Goal: Task Accomplishment & Management: Complete application form

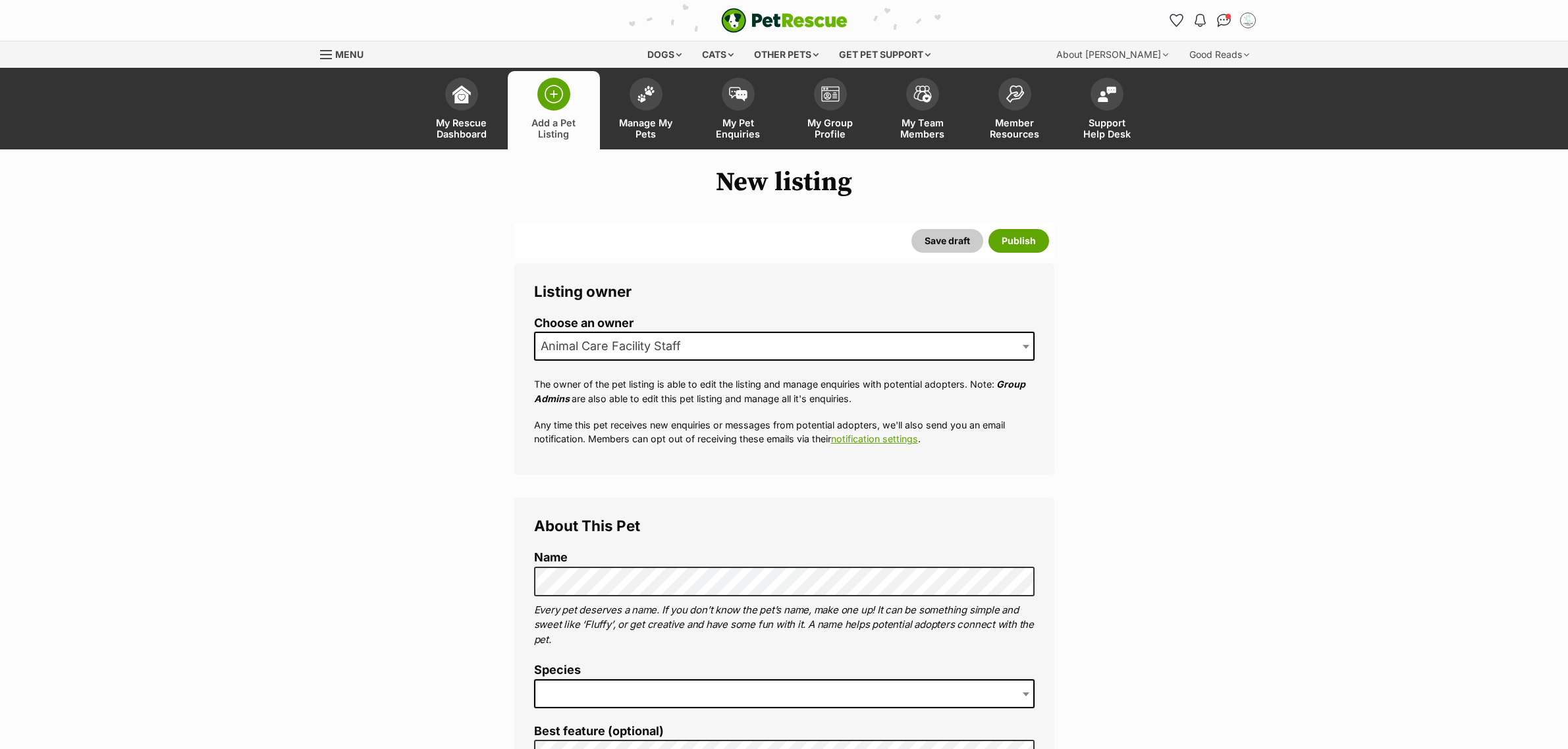
select select
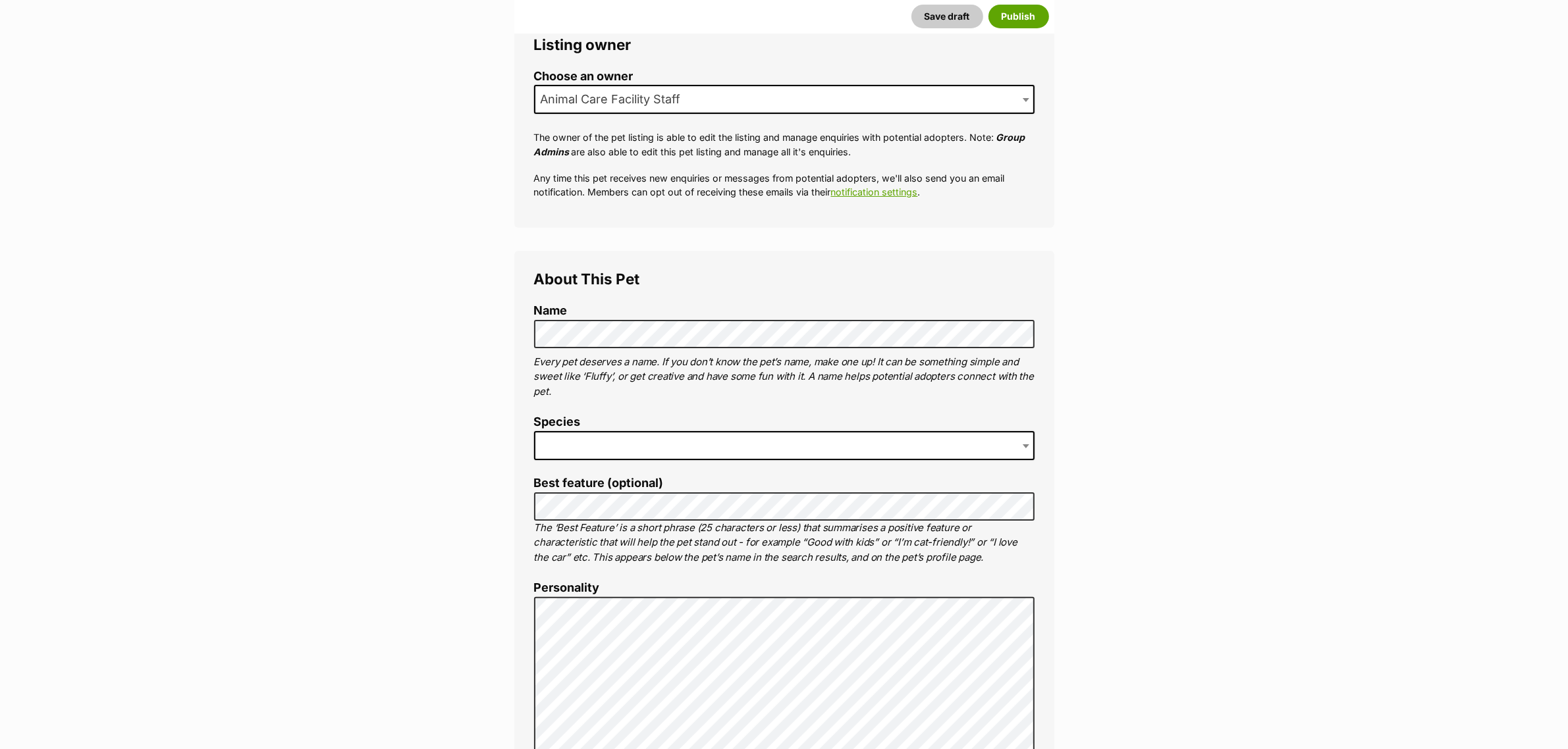
click at [607, 431] on span at bounding box center [784, 445] width 500 height 29
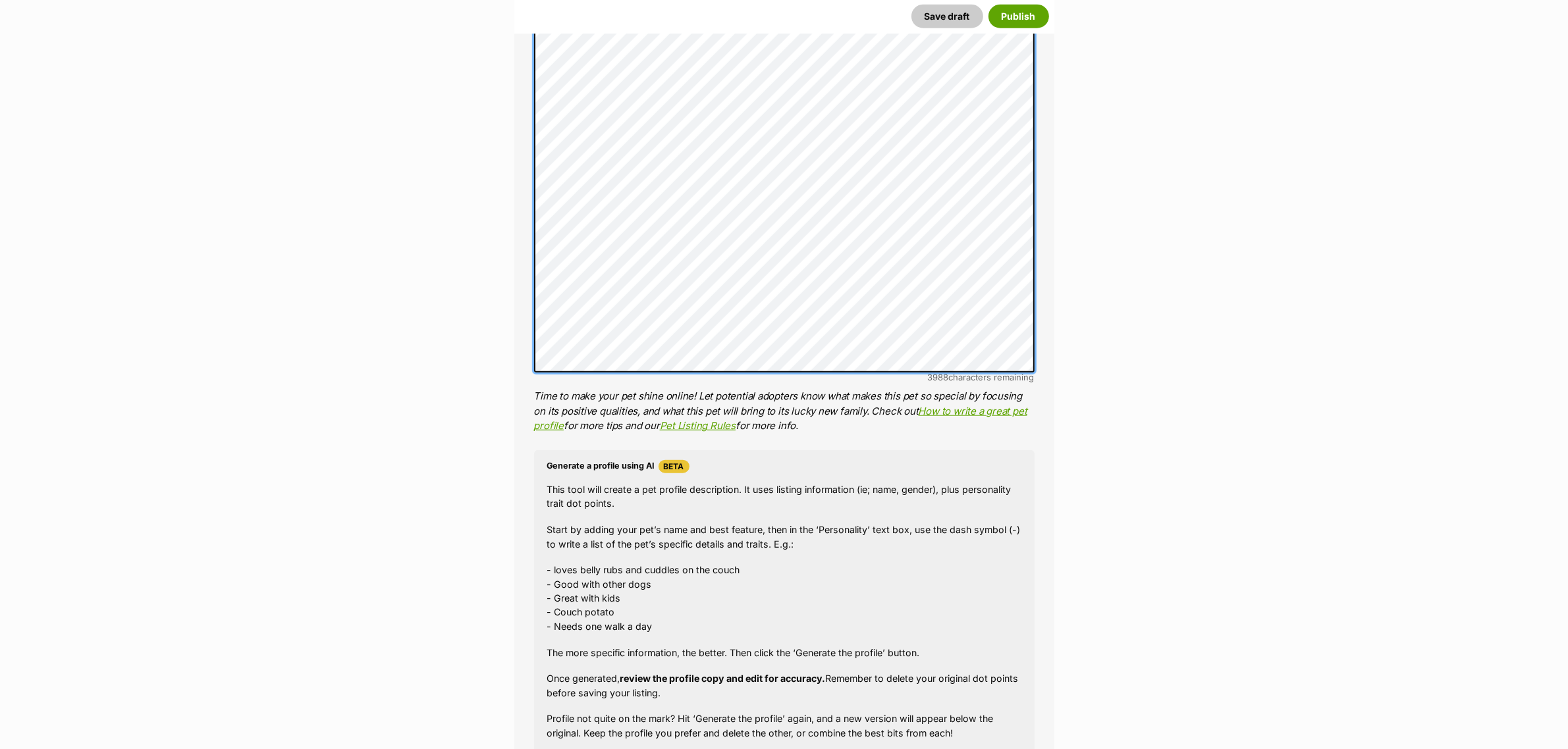
scroll to position [2002, 0]
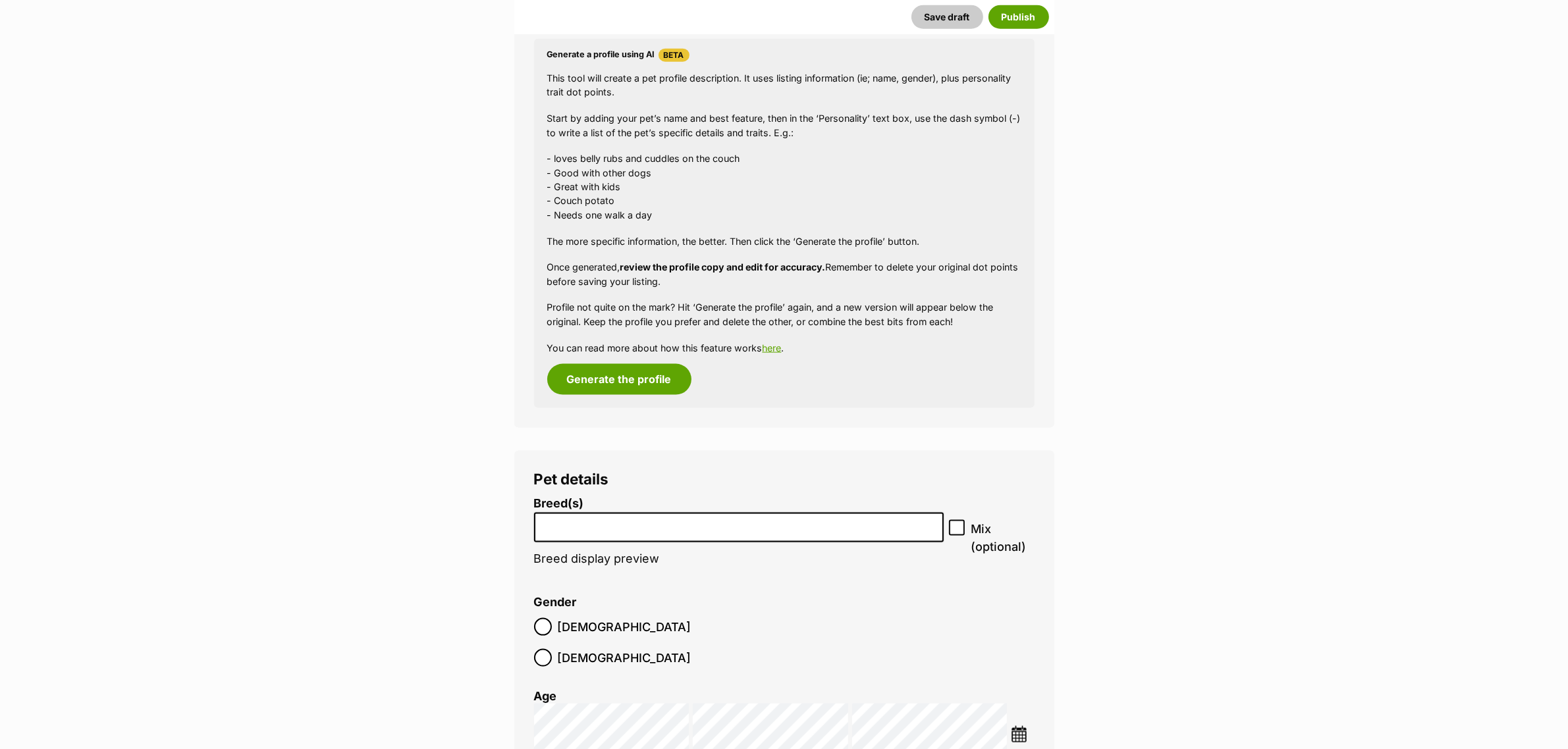
click at [668, 510] on label "Breed(s)" at bounding box center [738, 504] width 409 height 14
click at [535, 513] on select "Affenpinscher Afghan Hound Airedale Terrier Akita Akita (Japanese) Alaskan Husk…" at bounding box center [534, 513] width 1 height 1
click at [668, 510] on label "Breed(s)" at bounding box center [738, 504] width 409 height 14
click at [535, 513] on select "Affenpinscher Afghan Hound Airedale Terrier Akita Akita (Japanese) Alaskan Husk…" at bounding box center [534, 513] width 1 height 1
click at [668, 524] on input "search" at bounding box center [738, 524] width 400 height 14
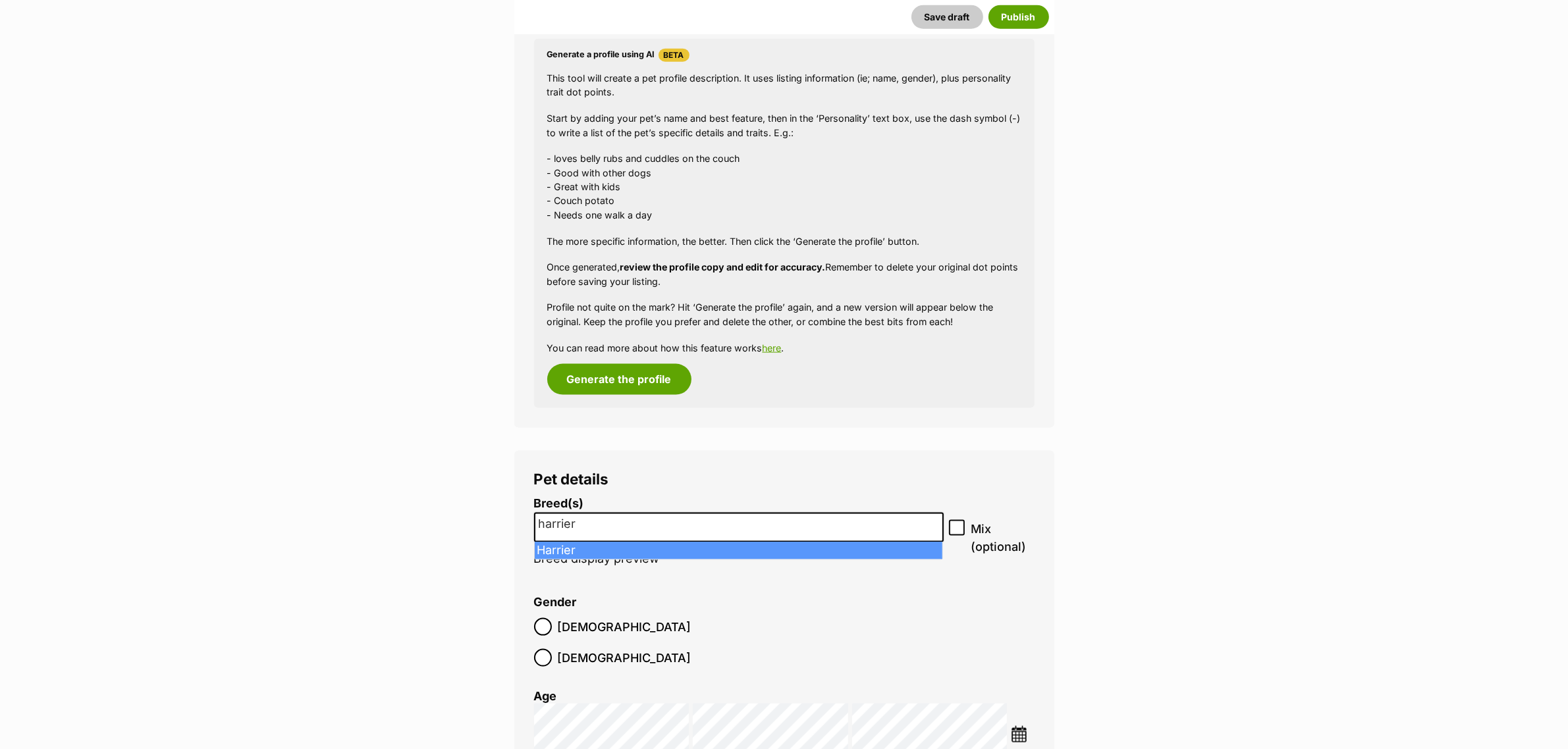
type input "harrier"
select select "104"
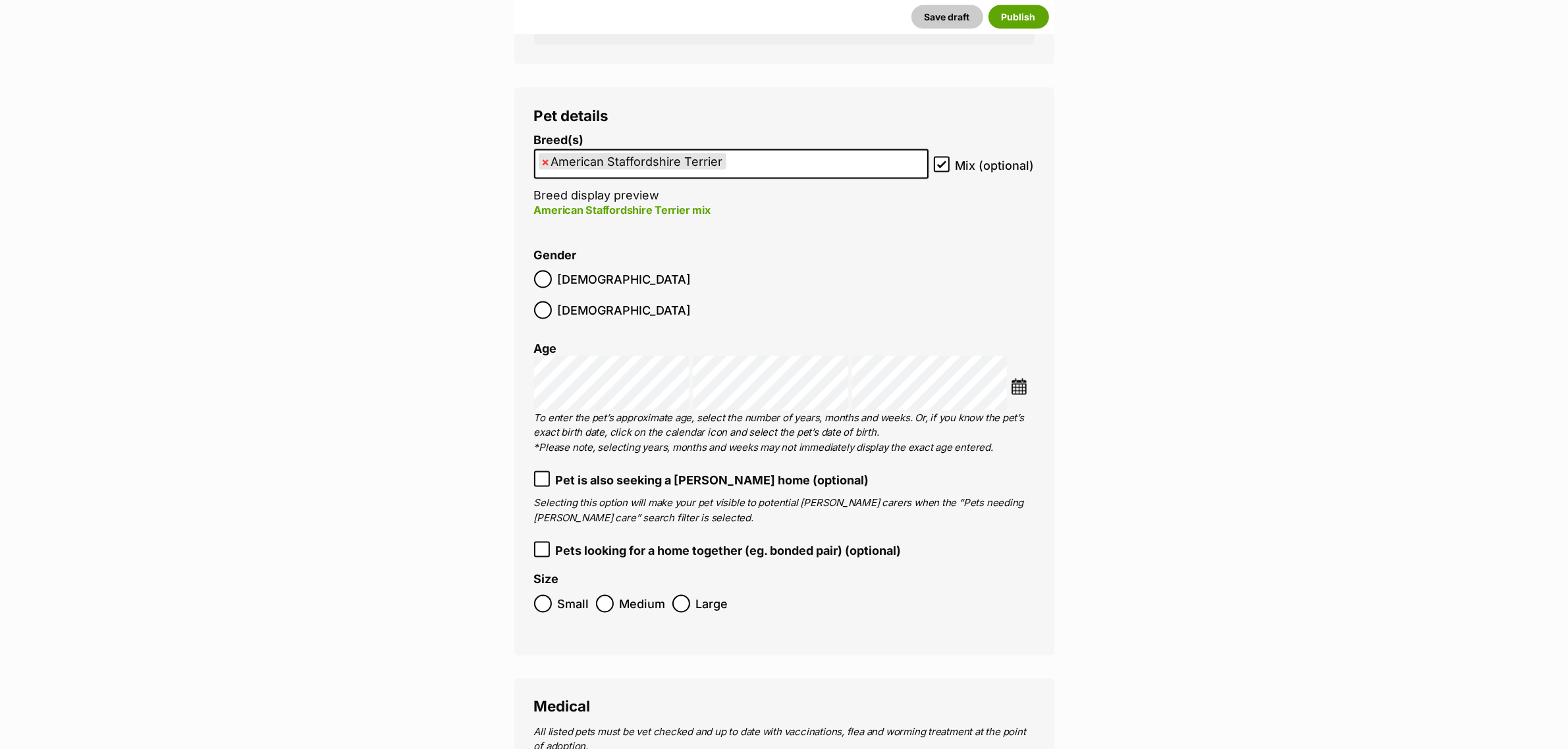
scroll to position [2549, 0]
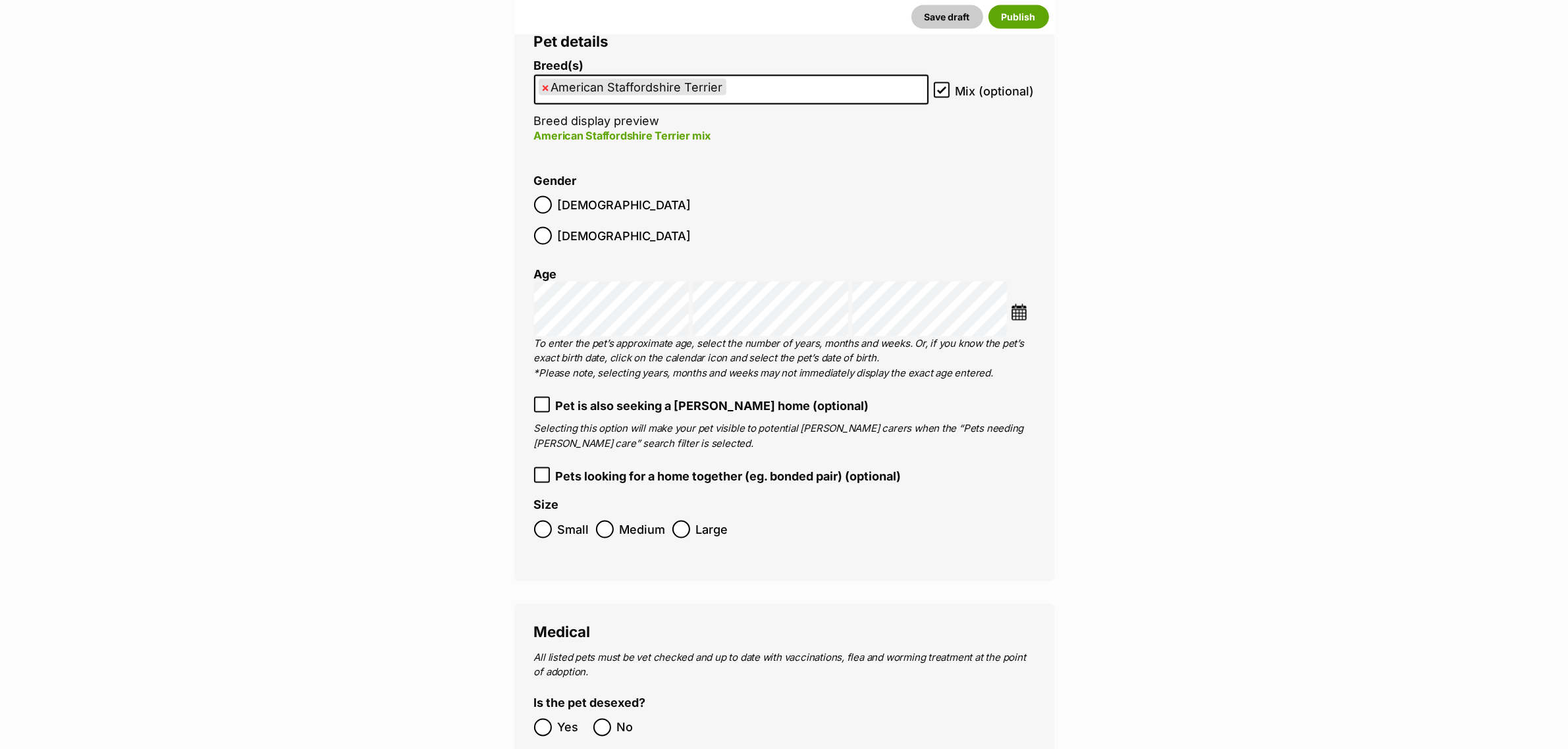
click at [1017, 304] on img at bounding box center [1019, 312] width 16 height 16
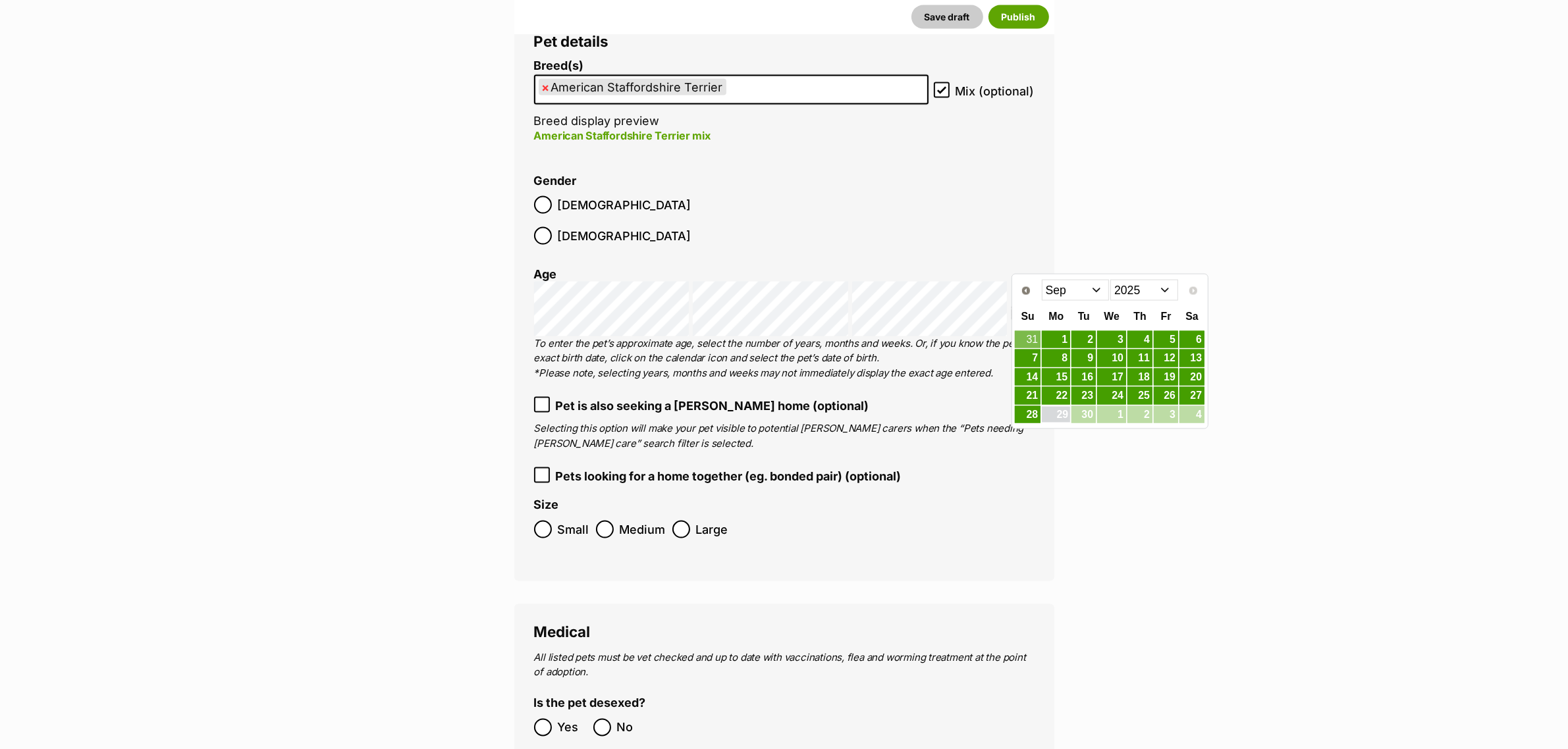
click at [1136, 290] on select "2015 2016 2017 2018 2019 2020 2021 2022 2023 2024 2025" at bounding box center [1144, 290] width 68 height 21
click at [1095, 281] on select "Jan Feb Mar Apr May Jun Jul Aug Sep Oct Nov Dec" at bounding box center [1075, 290] width 68 height 21
click at [1028, 431] on link "31" at bounding box center [1027, 434] width 26 height 16
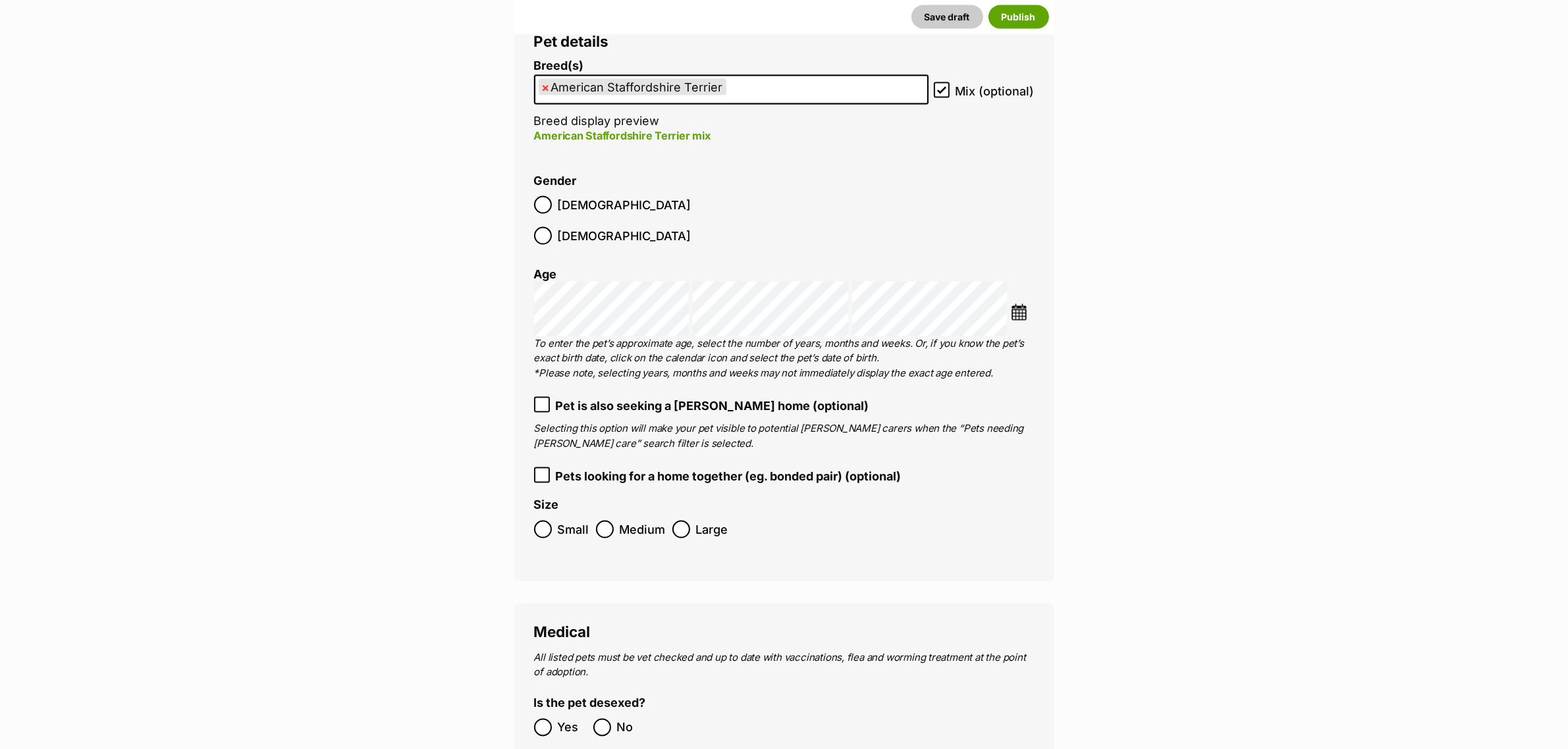
click at [1217, 484] on main "New listing Listing owner Choose an owner Animal Care Facility Staff The owner …" at bounding box center [784, 592] width 1568 height 5948
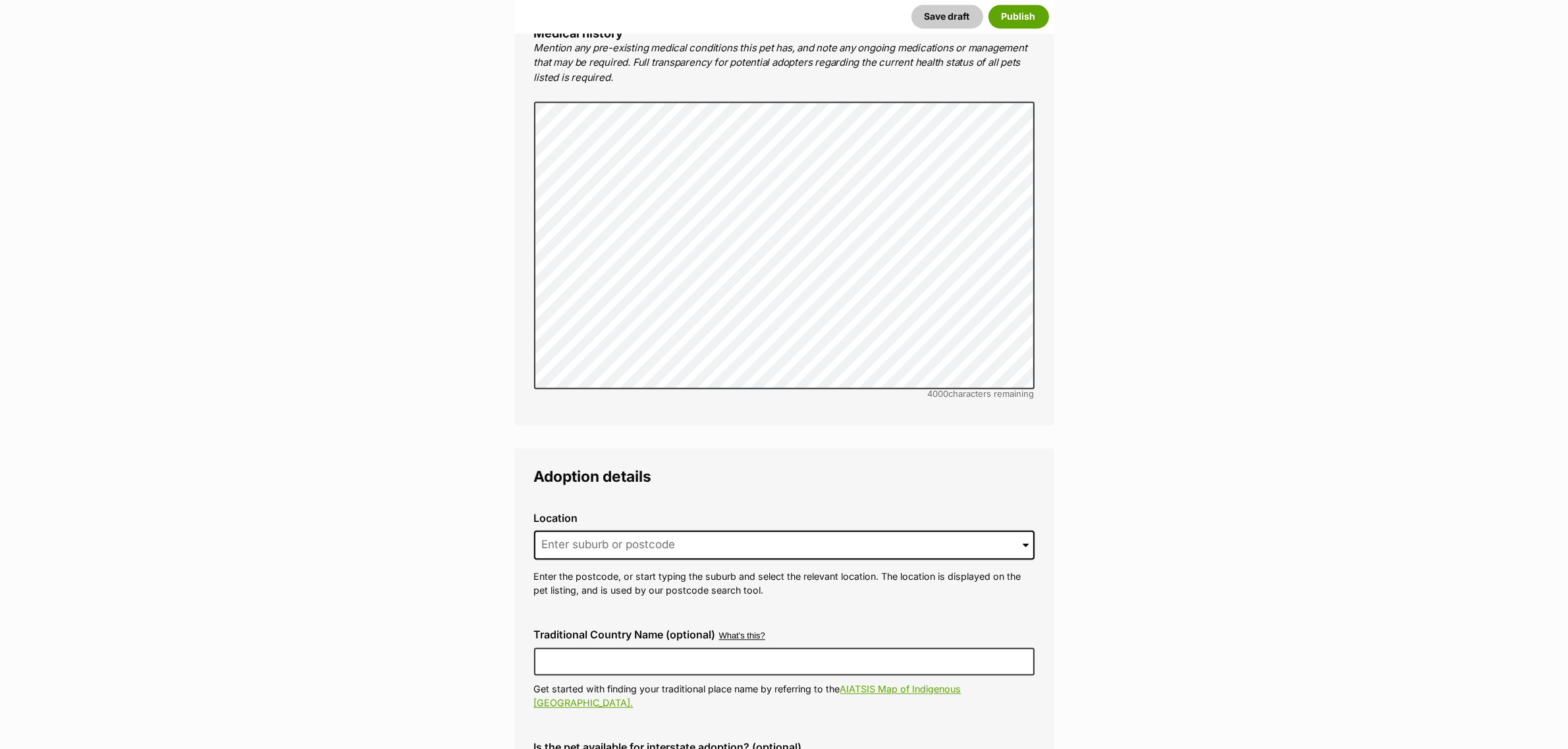
scroll to position [3701, 0]
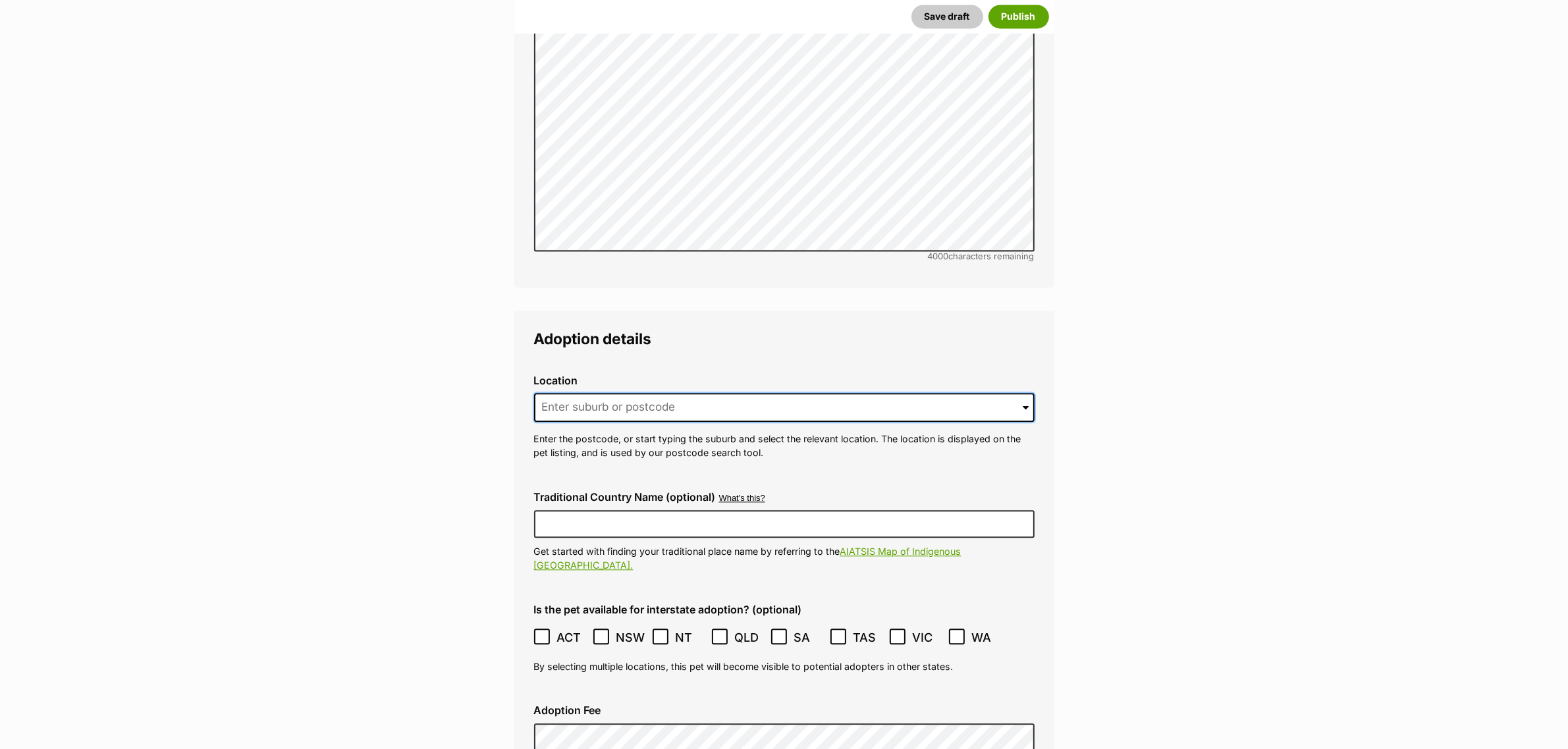
click at [732, 393] on input at bounding box center [784, 407] width 500 height 29
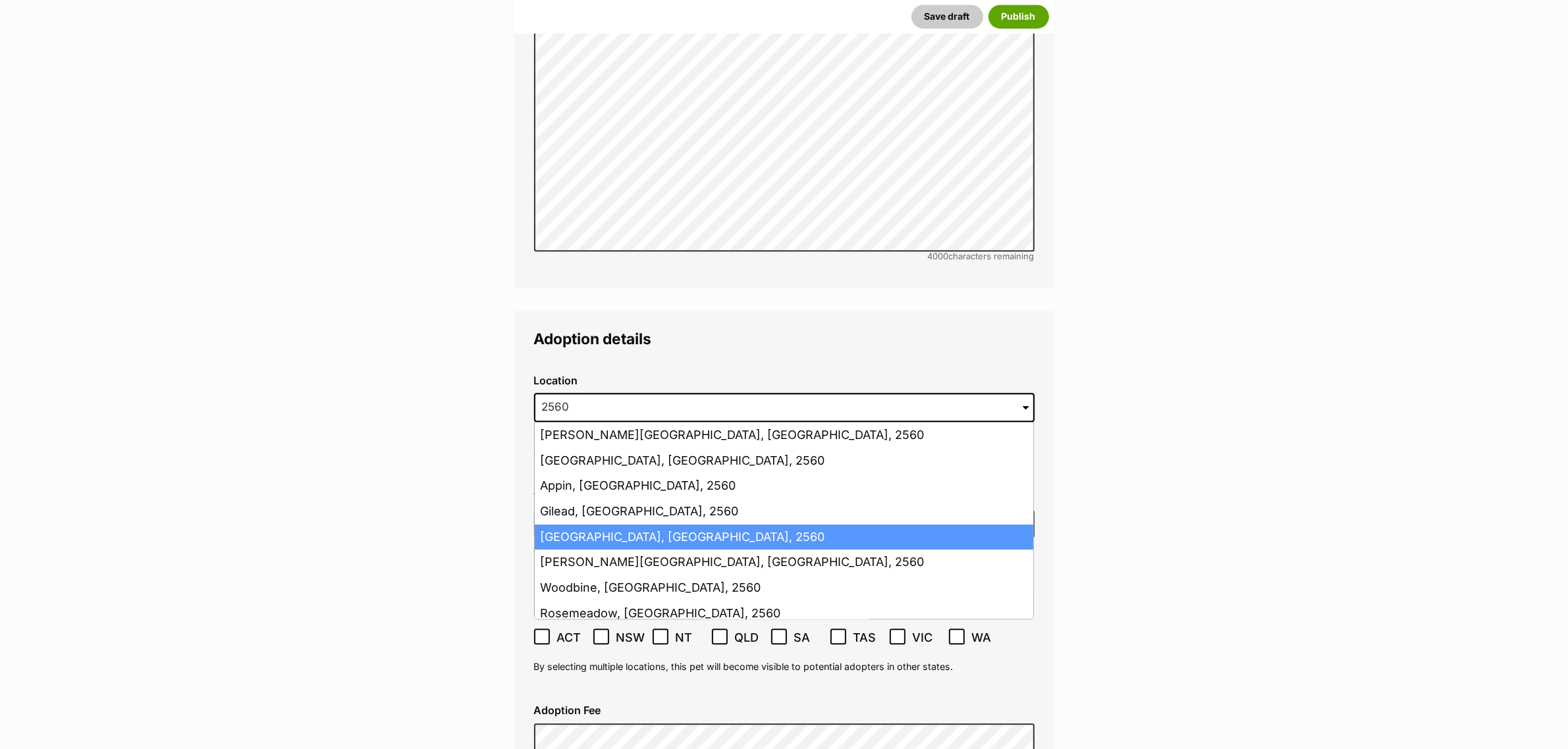
click at [672, 524] on li "[GEOGRAPHIC_DATA], [GEOGRAPHIC_DATA], 2560" at bounding box center [783, 537] width 498 height 26
type input "[GEOGRAPHIC_DATA], [GEOGRAPHIC_DATA], 2560"
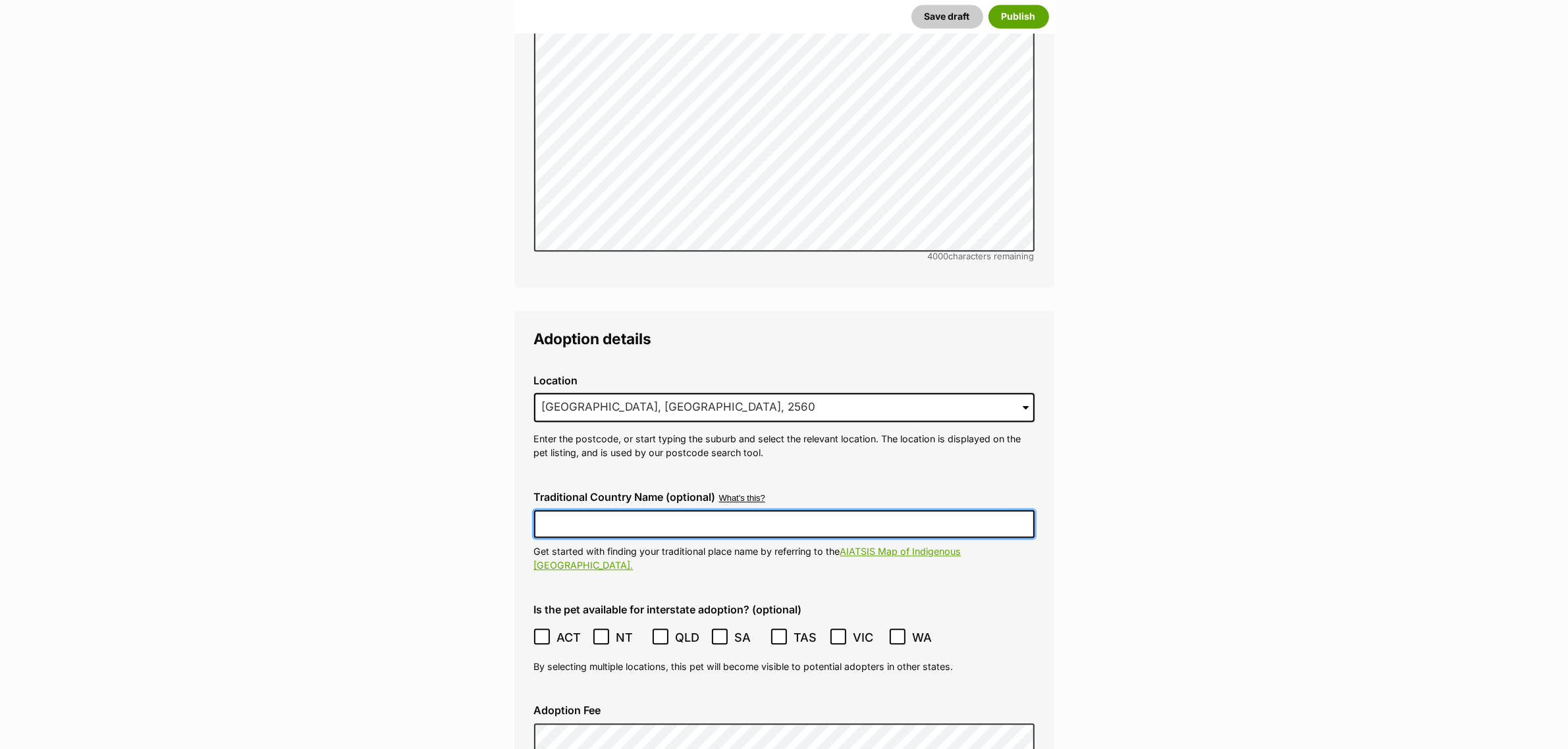
click at [626, 510] on input "Traditional Country Name (optional)" at bounding box center [784, 524] width 500 height 28
type input "Dharawal"
click at [539, 629] on span at bounding box center [542, 637] width 17 height 17
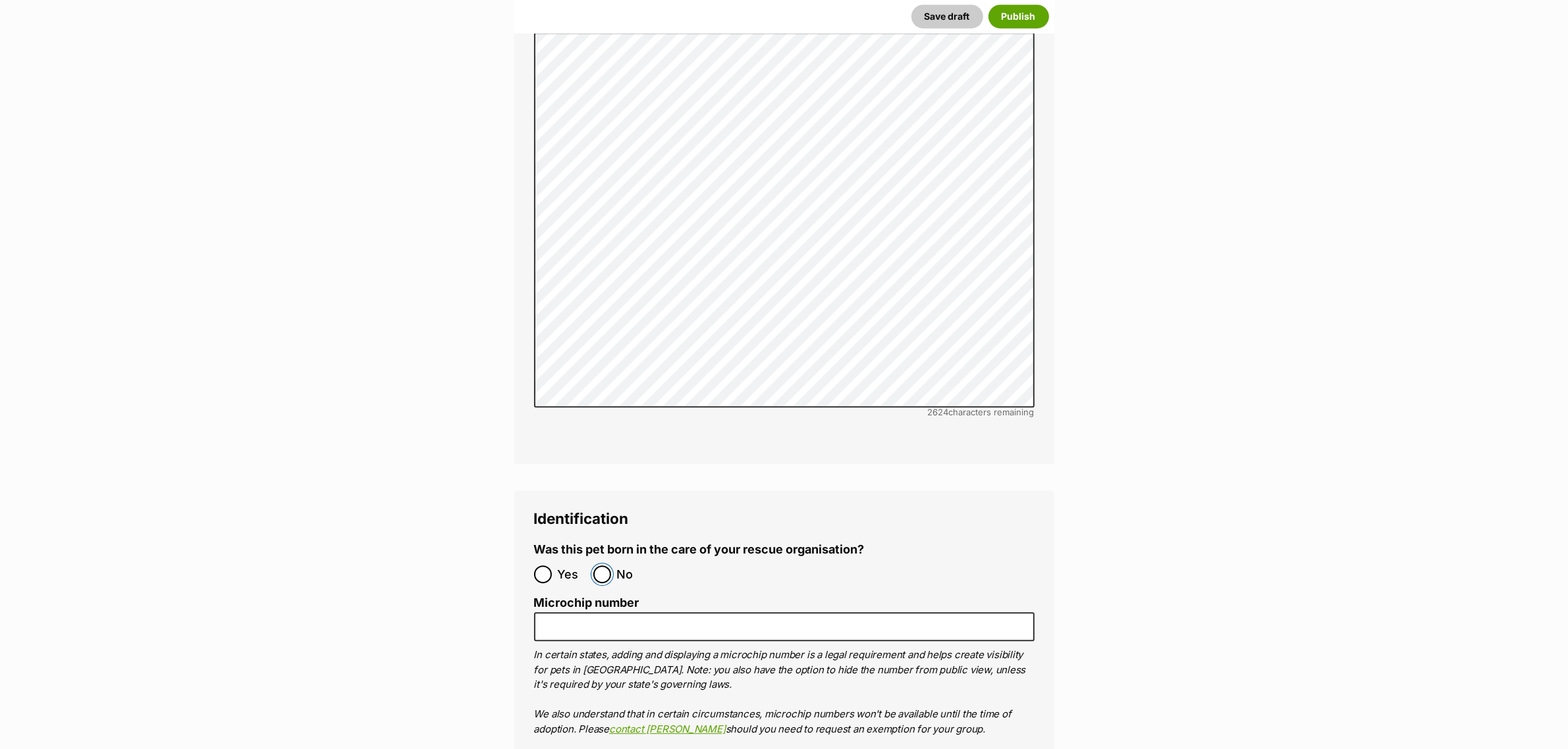
click at [598, 565] on input "No" at bounding box center [602, 574] width 17 height 17
radio input "true"
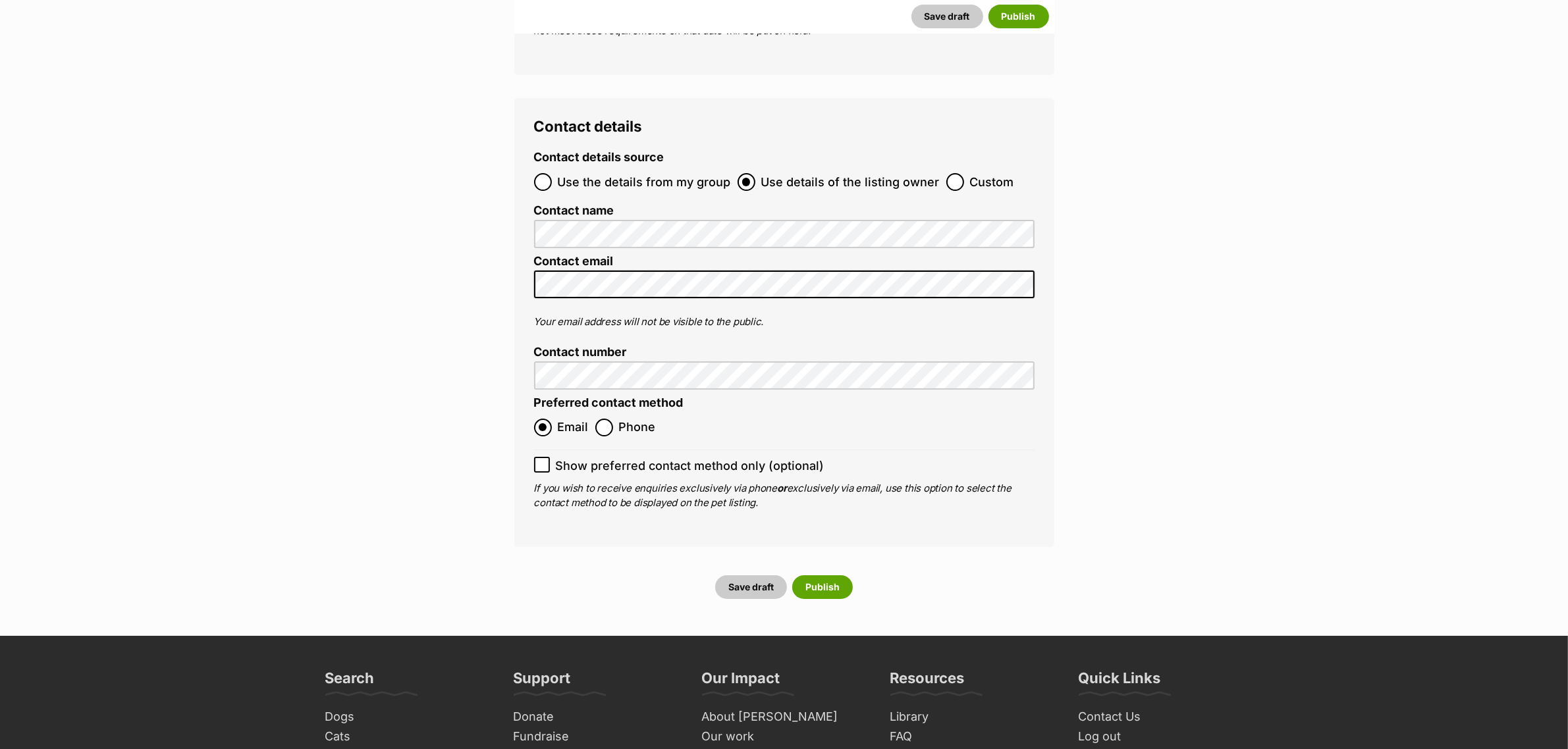
scroll to position [5923, 0]
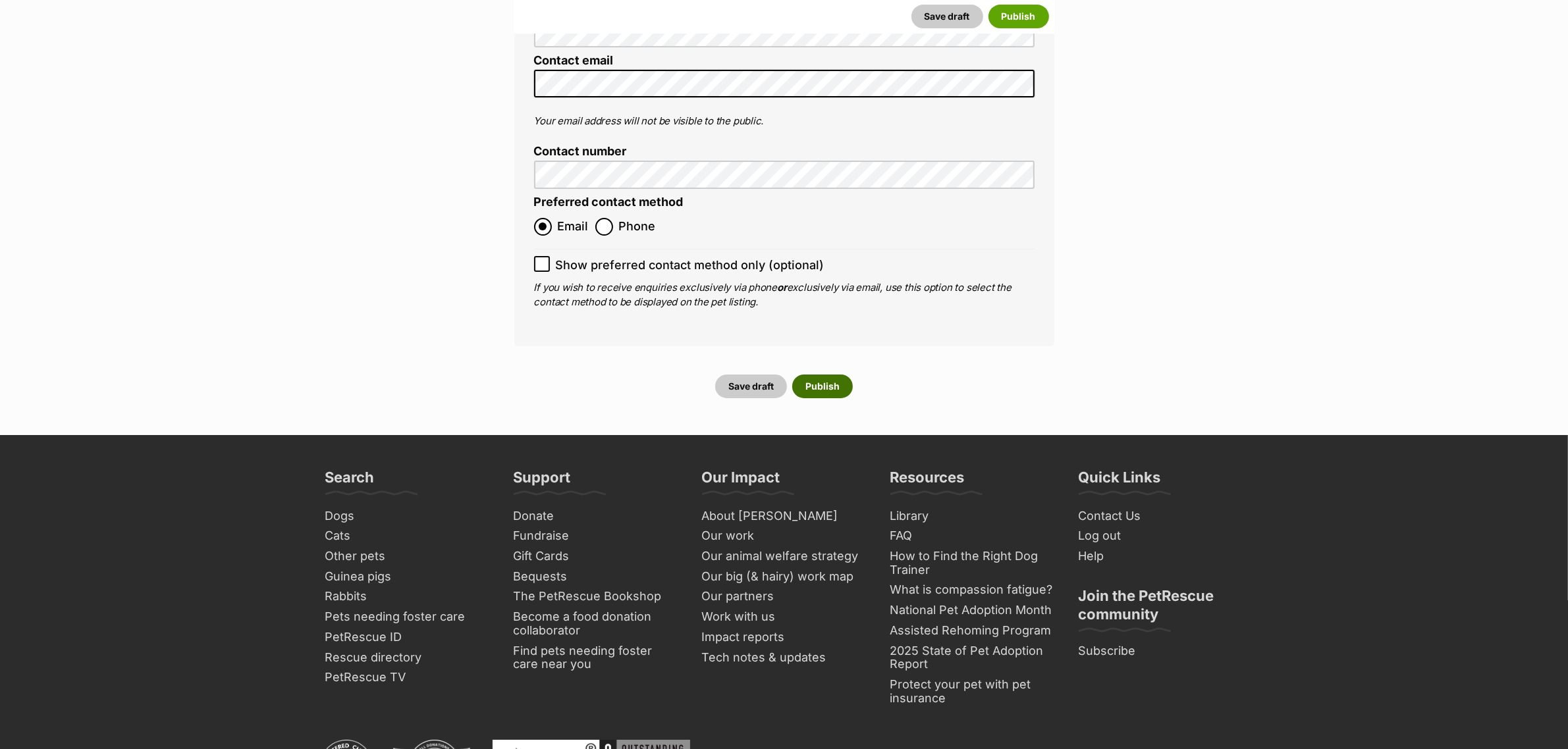
click at [828, 374] on button "Publish" at bounding box center [822, 386] width 61 height 24
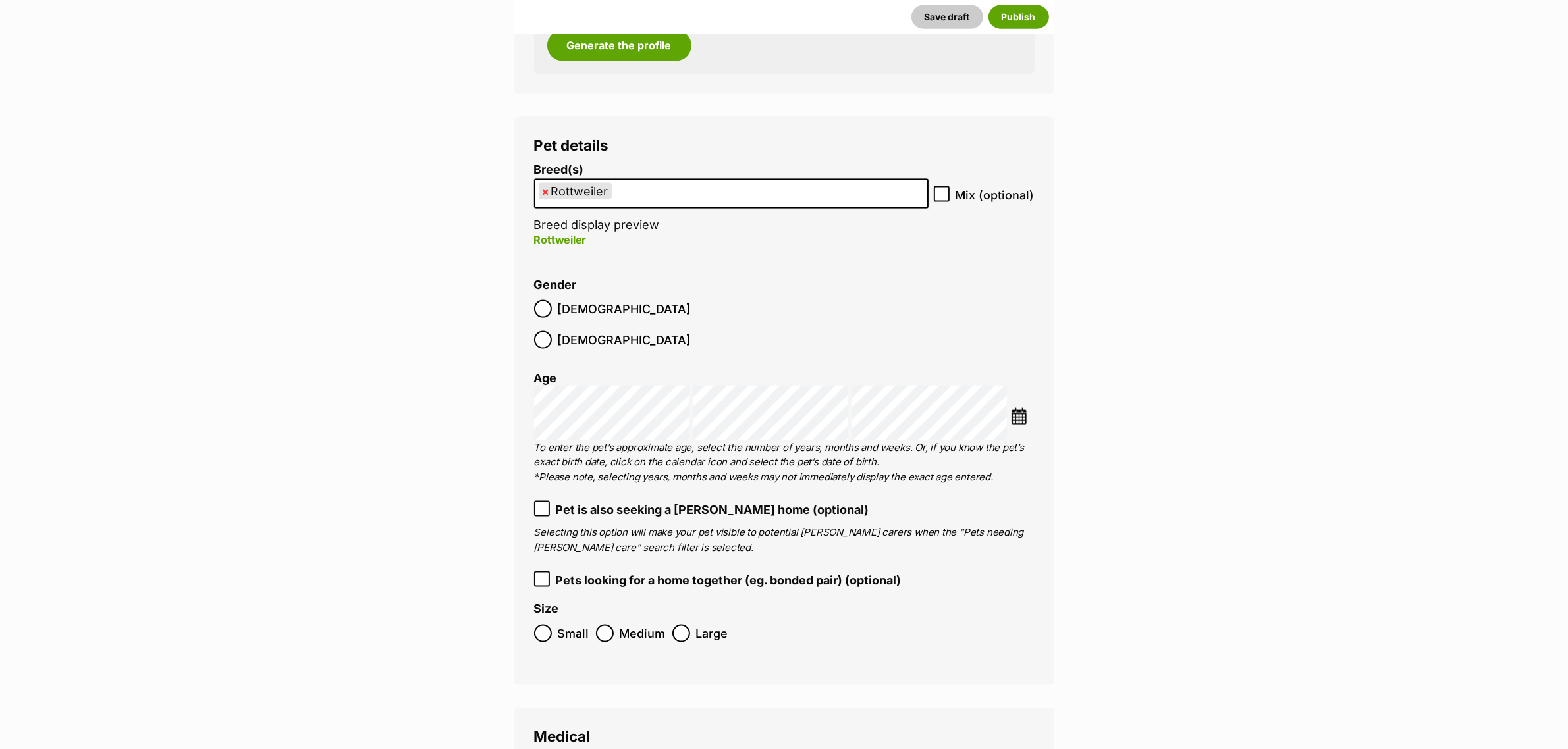
scroll to position [2482, 0]
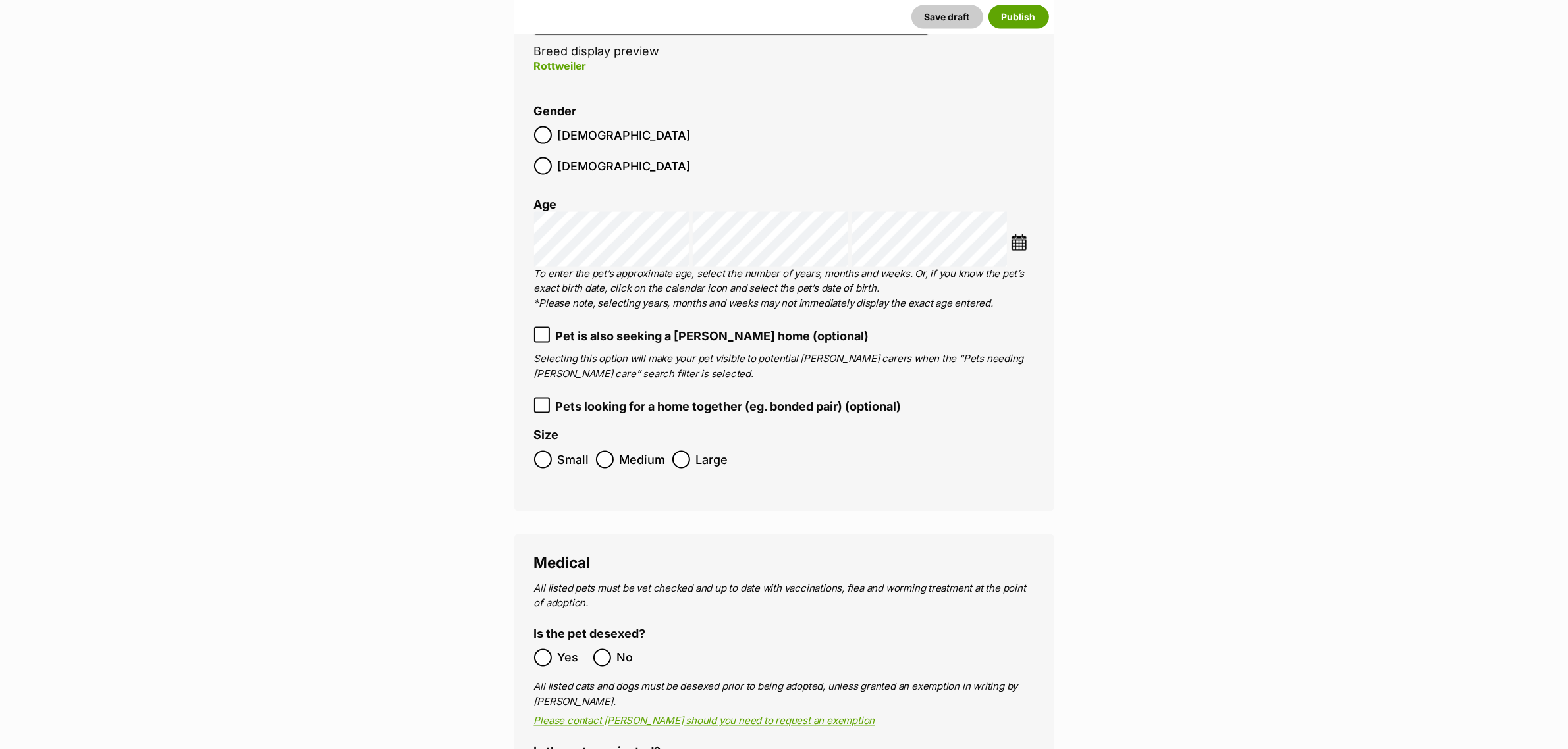
click at [1024, 235] on img at bounding box center [1019, 243] width 16 height 16
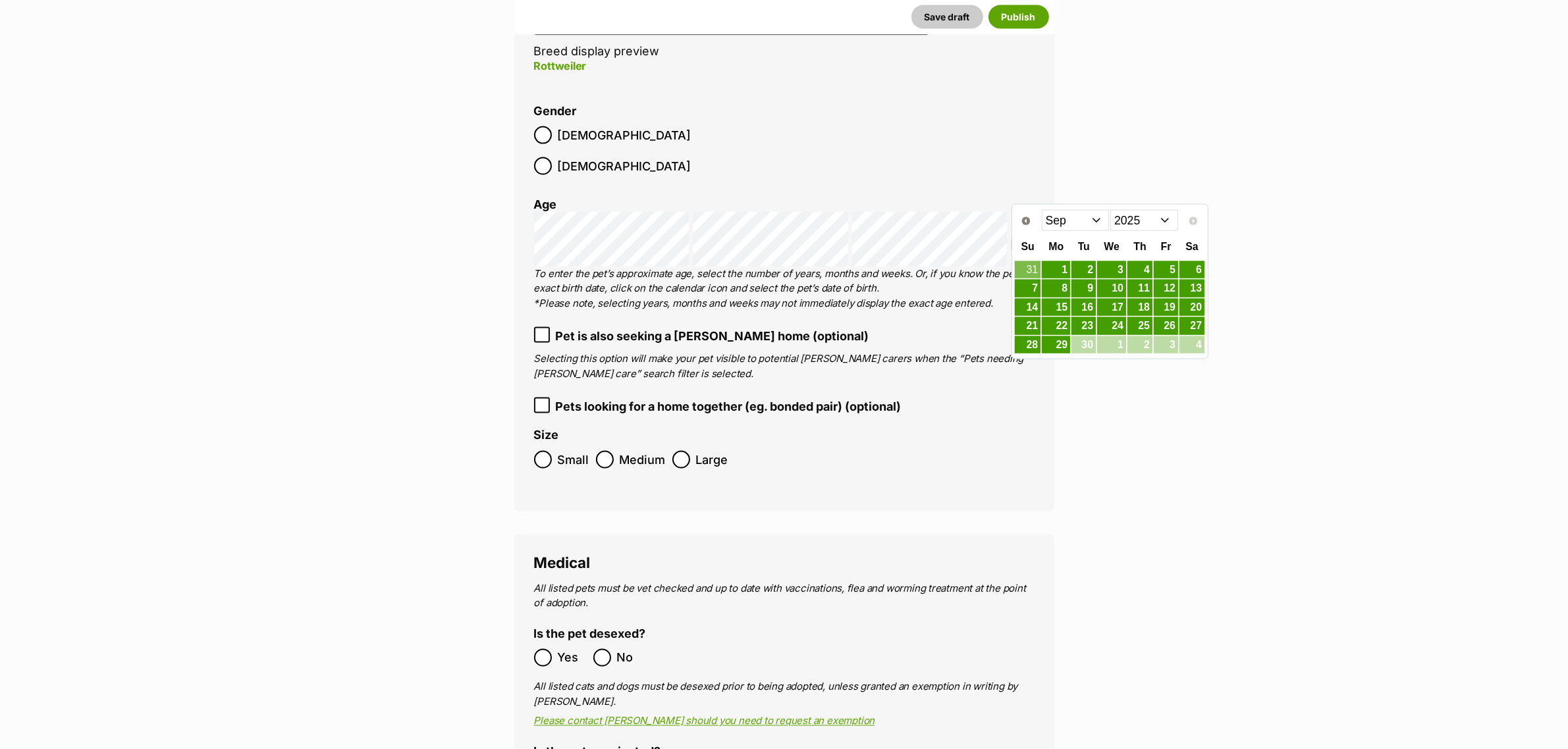
click at [1167, 219] on select "2015 2016 2017 2018 2019 2020 2021 2022 2023 2024 2025" at bounding box center [1144, 220] width 68 height 21
click at [1095, 219] on select "Jan Feb Mar Apr May Jun Jul Aug Sep Oct Nov Dec" at bounding box center [1075, 220] width 68 height 21
drag, startPoint x: 1056, startPoint y: 294, endPoint x: 1099, endPoint y: 330, distance: 56.1
click at [1056, 293] on link "7" at bounding box center [1056, 288] width 28 height 16
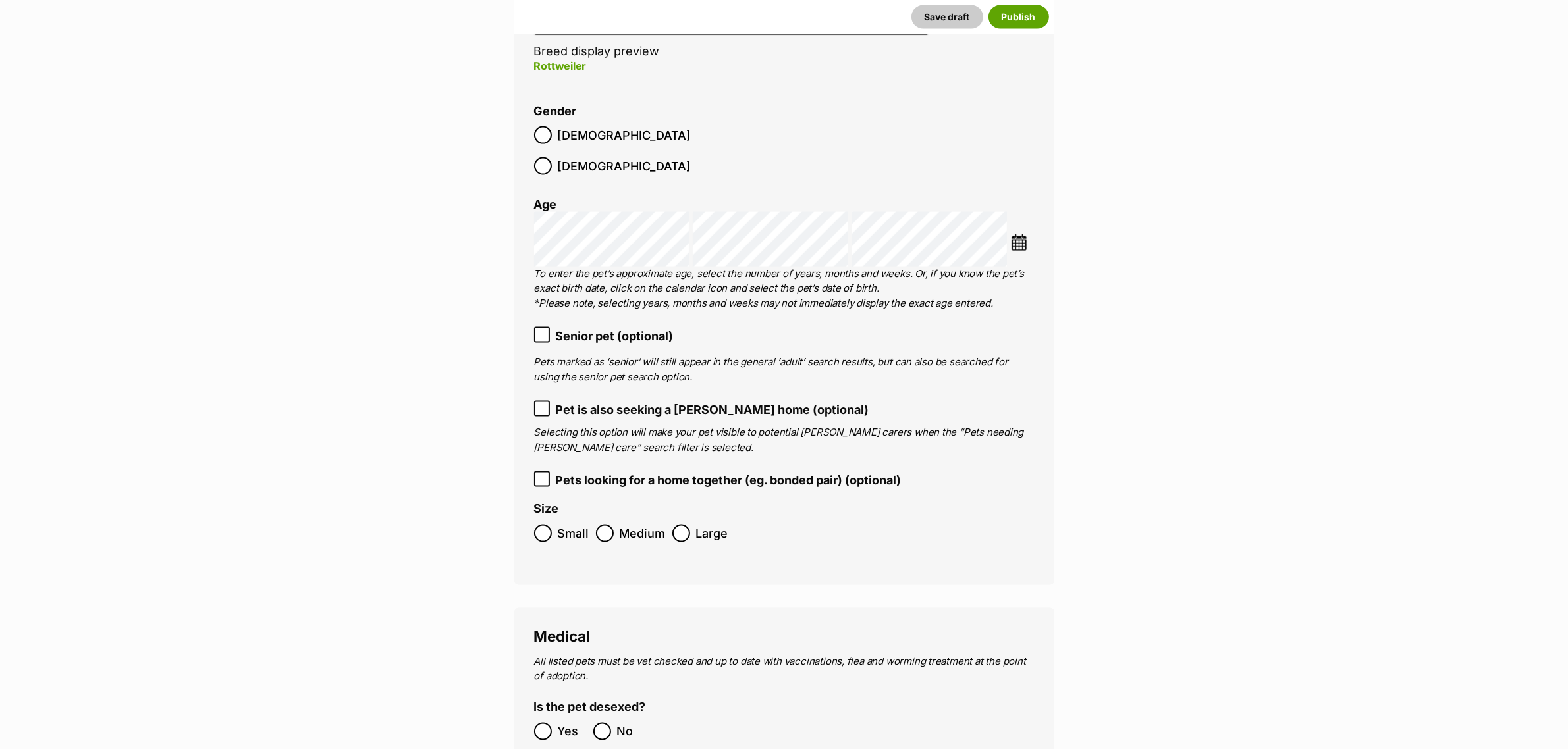
click at [1167, 445] on main "New listing Listing owner Choose an owner Animal Care Facility Staff The owner …" at bounding box center [784, 628] width 1568 height 5886
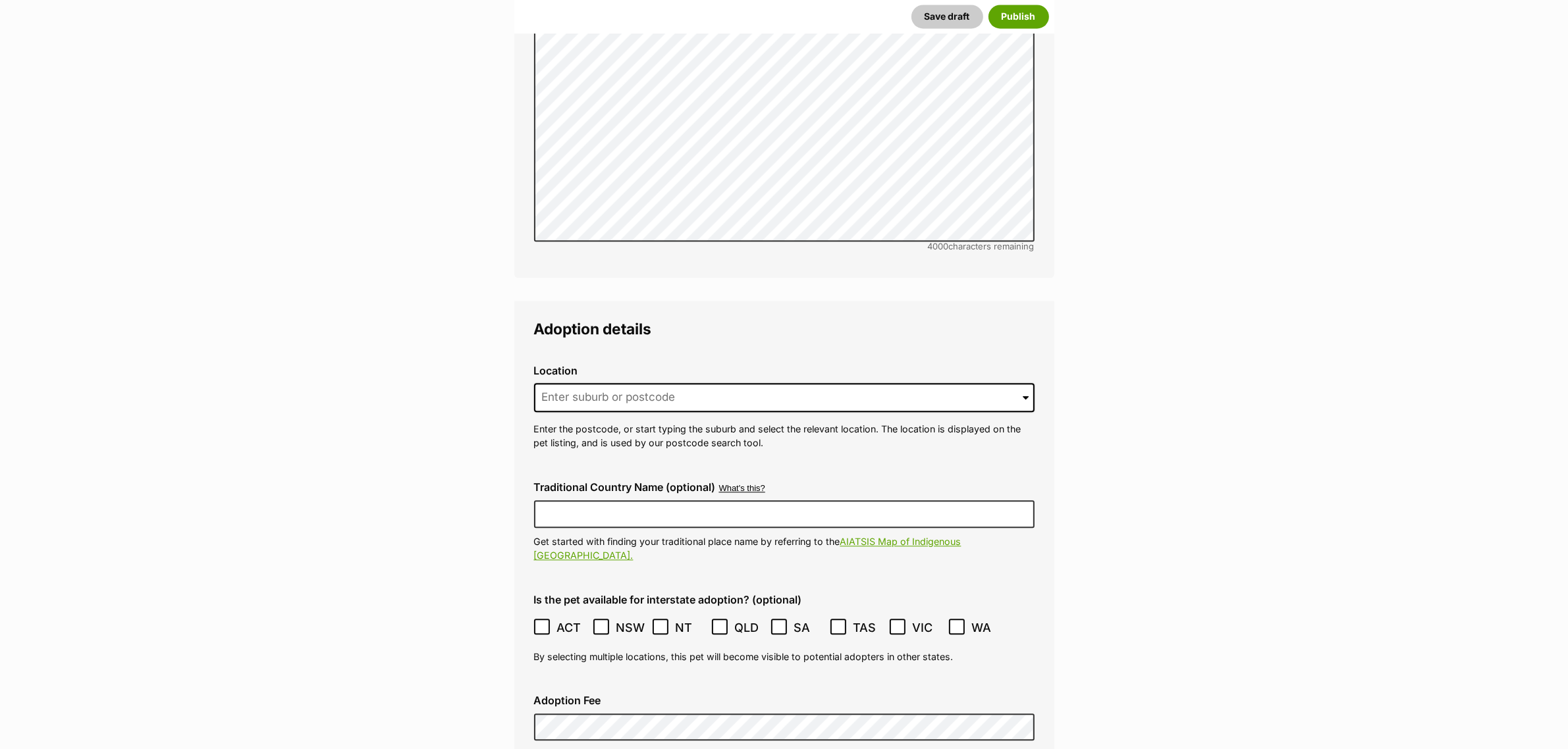
scroll to position [3799, 0]
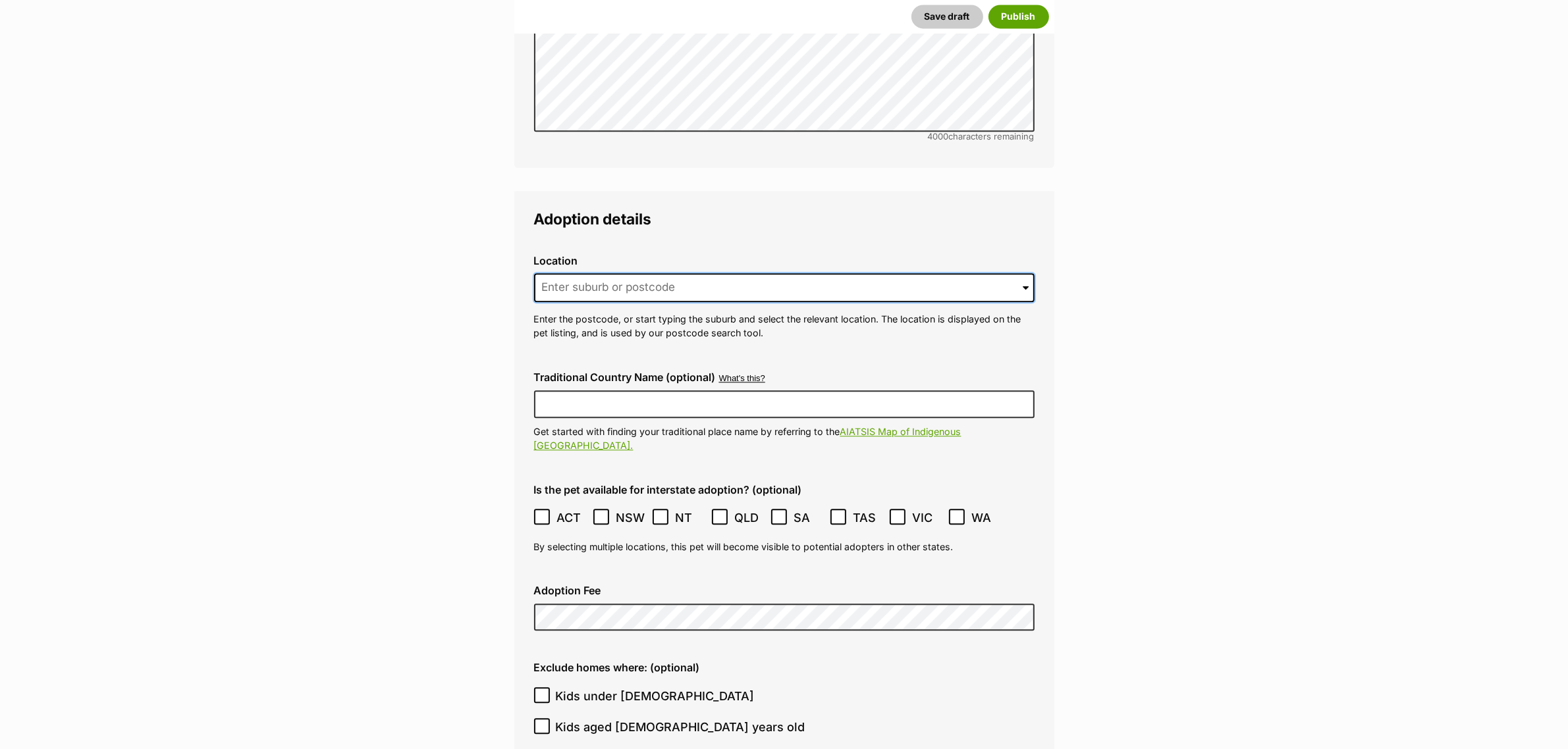
click at [832, 273] on input at bounding box center [784, 287] width 500 height 29
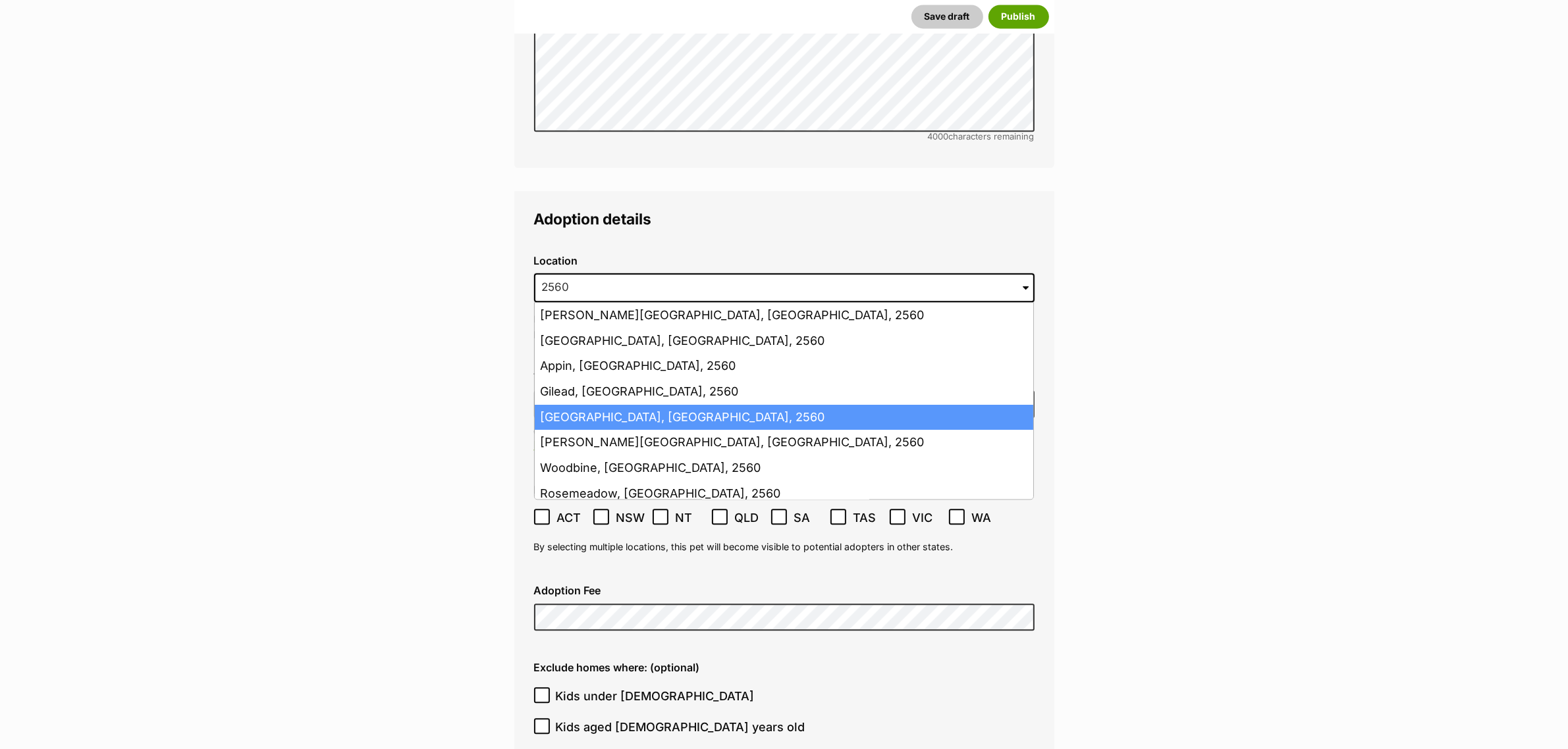
click at [621, 405] on li "[GEOGRAPHIC_DATA], [GEOGRAPHIC_DATA], 2560" at bounding box center [783, 418] width 498 height 26
type input "[GEOGRAPHIC_DATA], [GEOGRAPHIC_DATA], 2560"
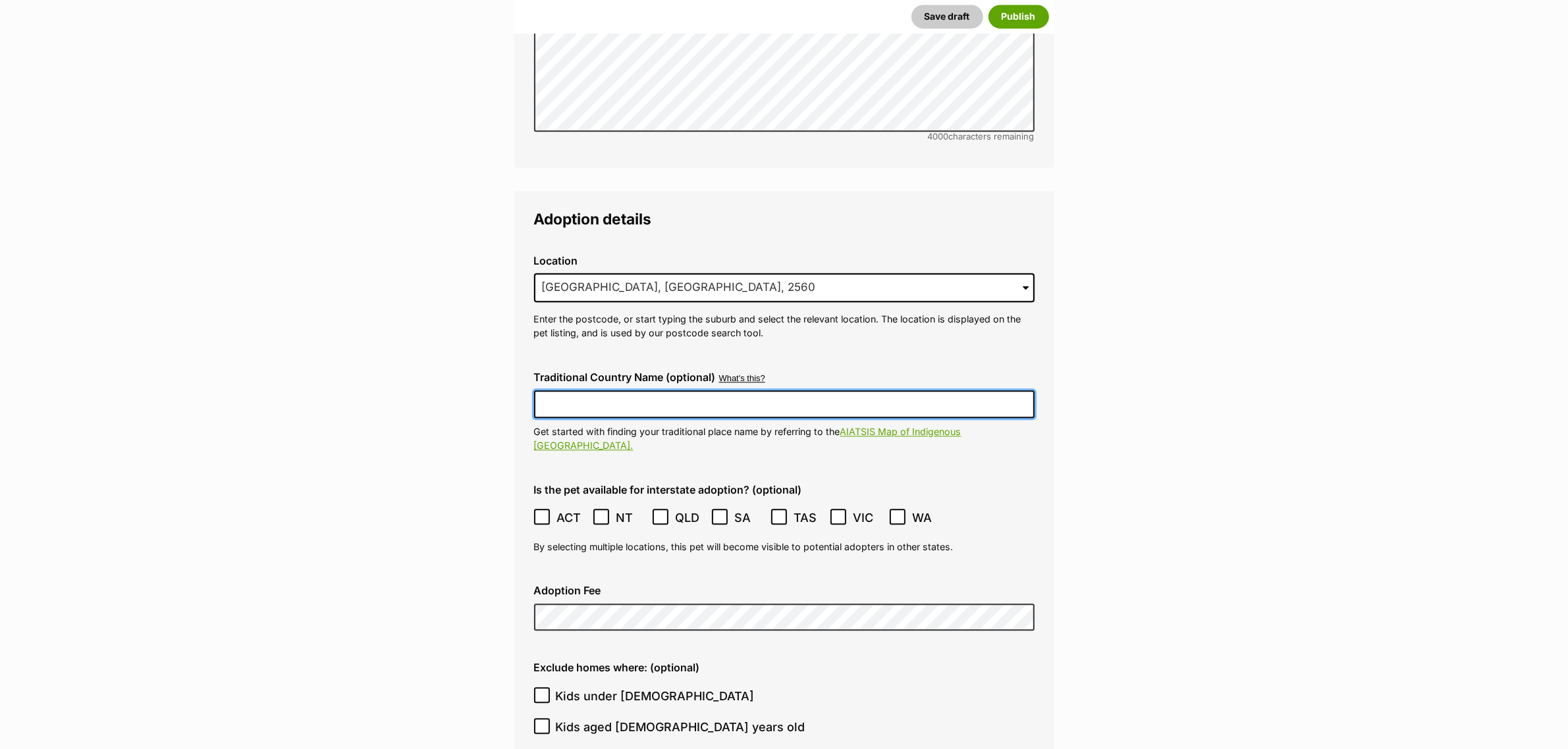
click at [601, 391] on input "Traditional Country Name (optional)" at bounding box center [784, 404] width 500 height 28
type input "Dharawal"
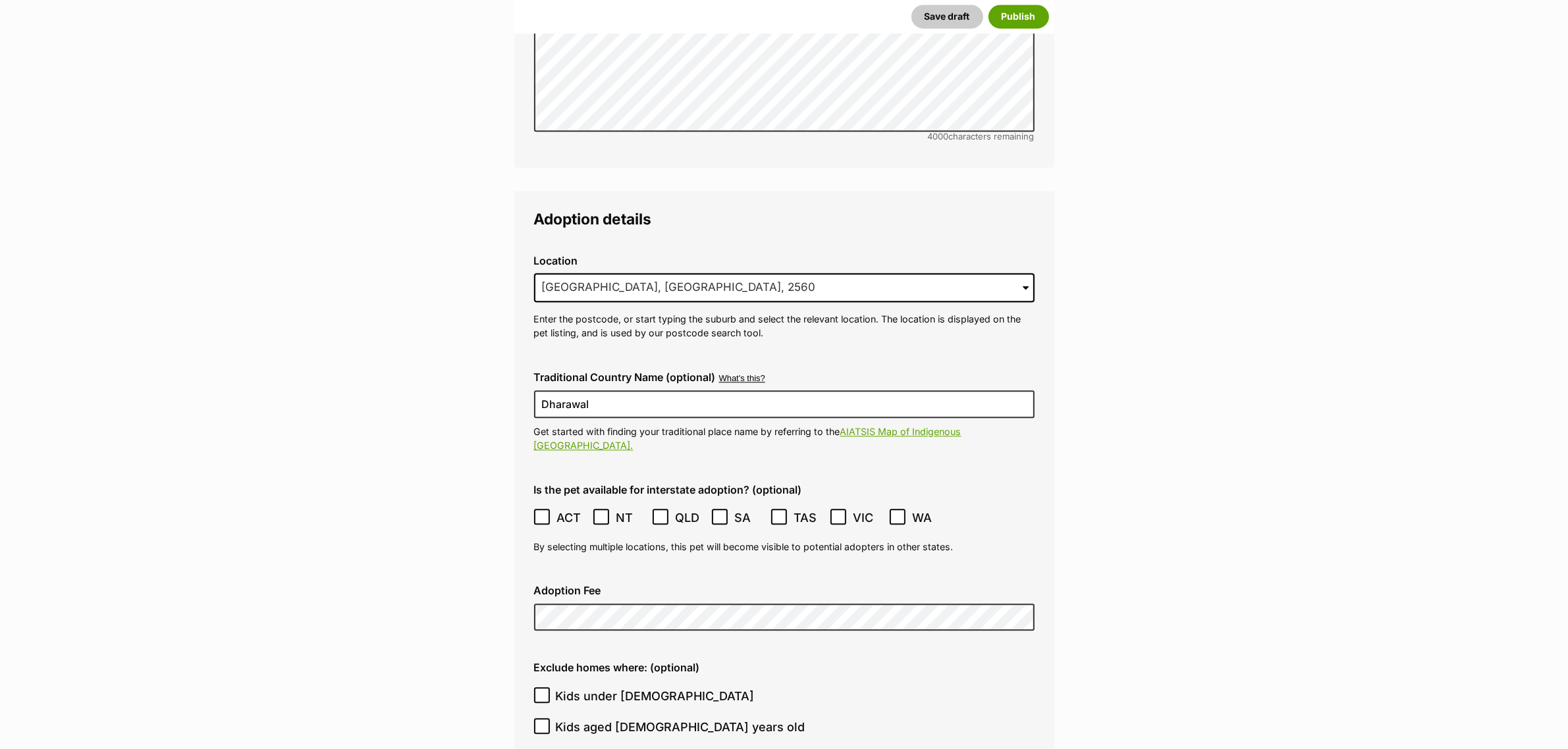
click at [541, 509] on span at bounding box center [542, 518] width 17 height 17
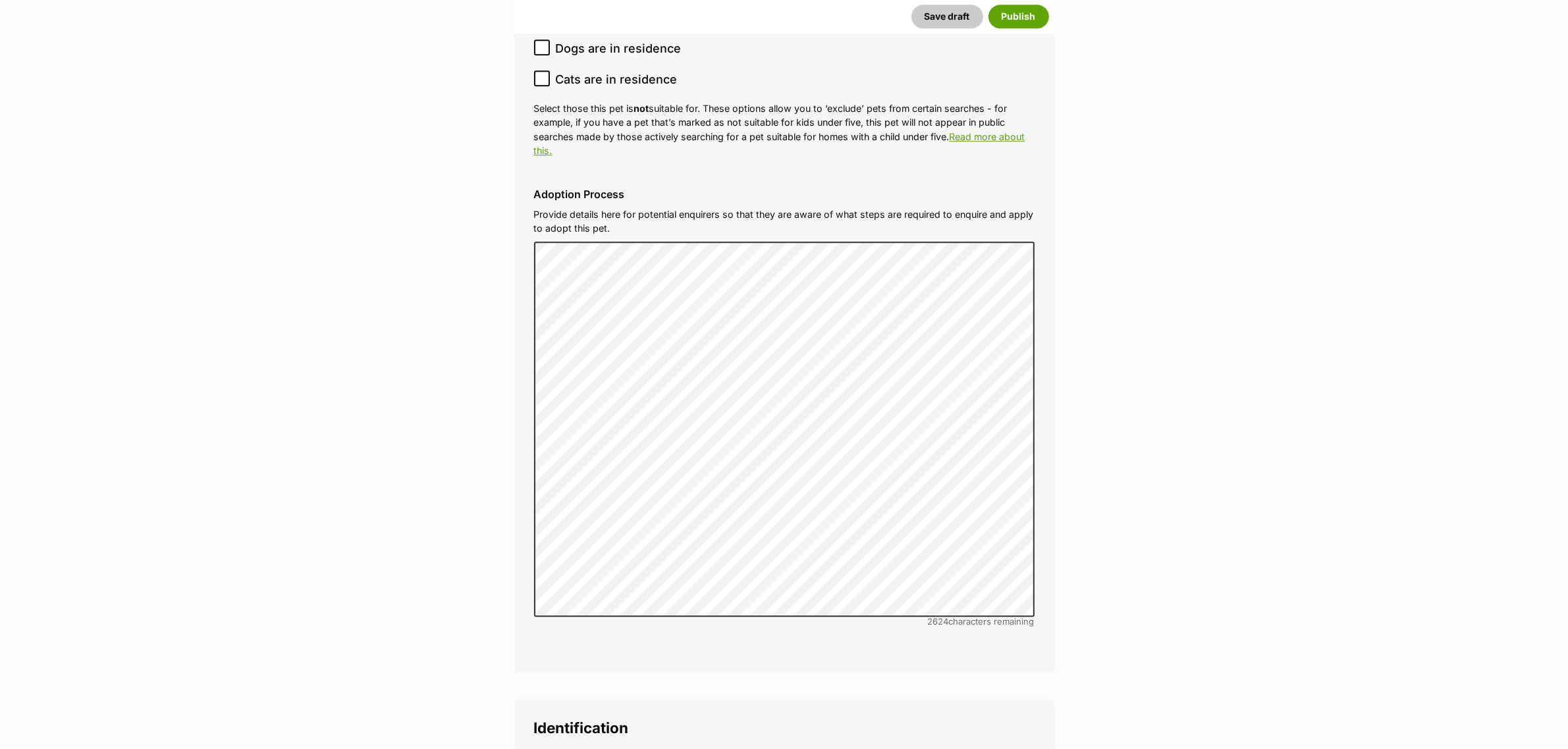
scroll to position [4869, 0]
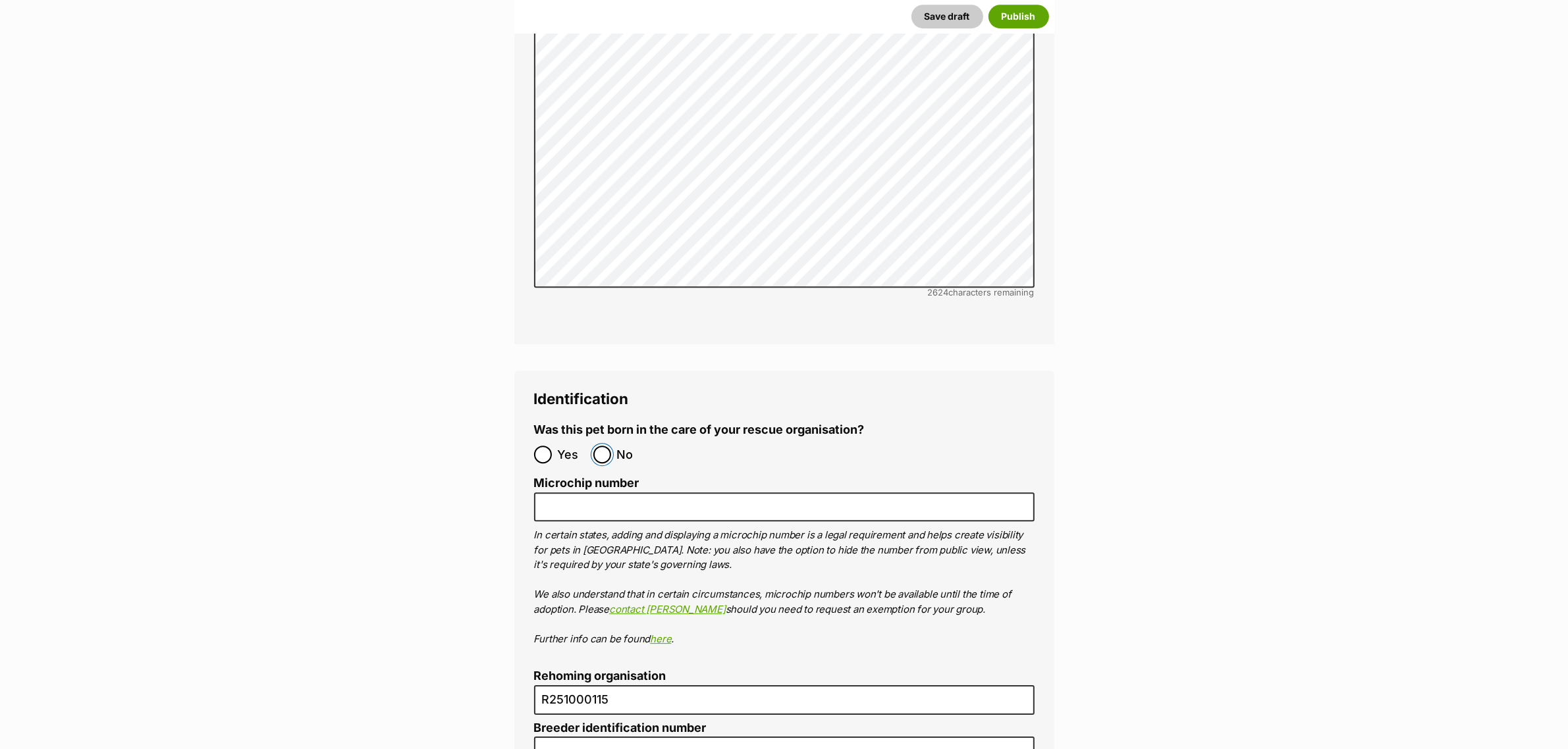
click at [601, 446] on input "No" at bounding box center [602, 455] width 17 height 17
radio input "true"
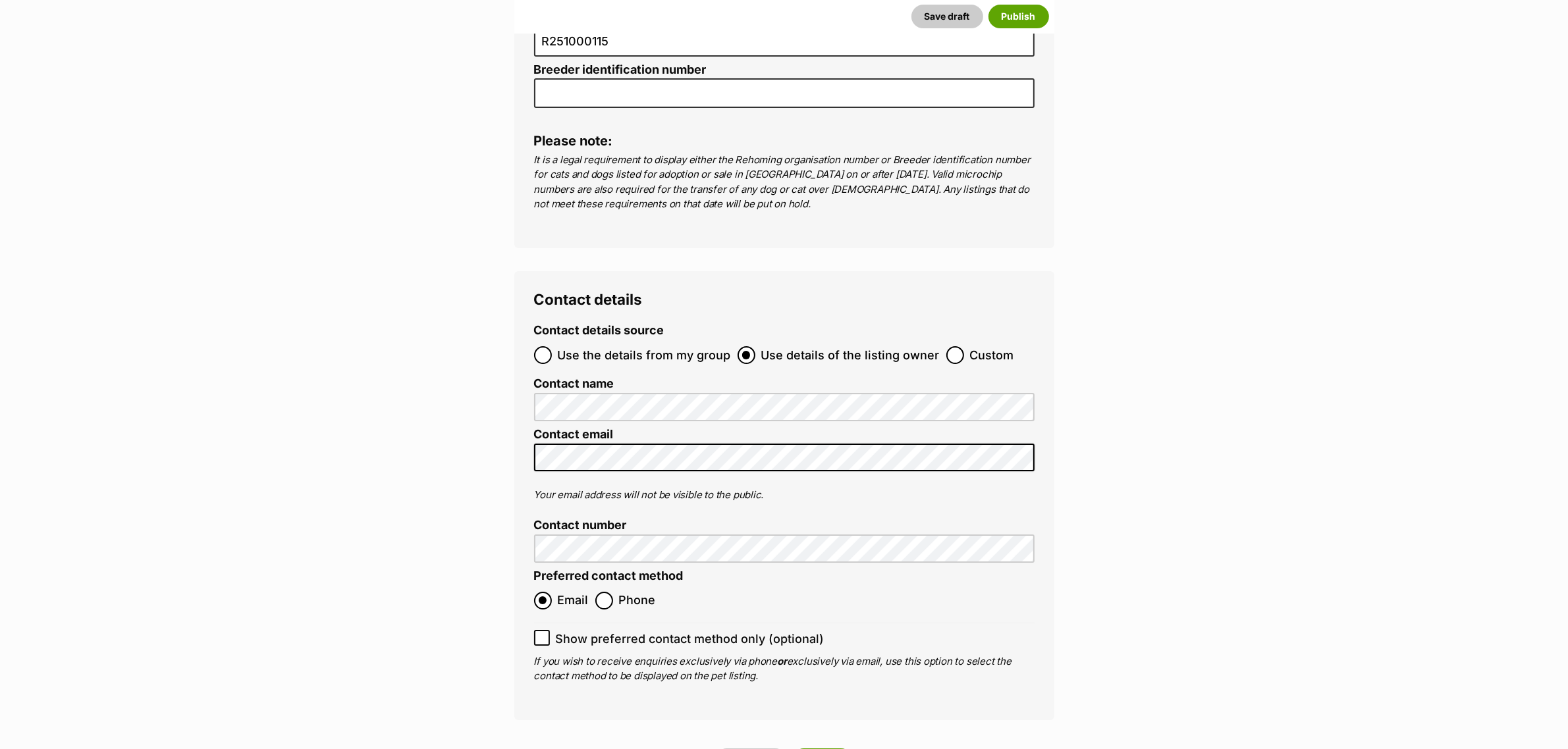
scroll to position [5774, 0]
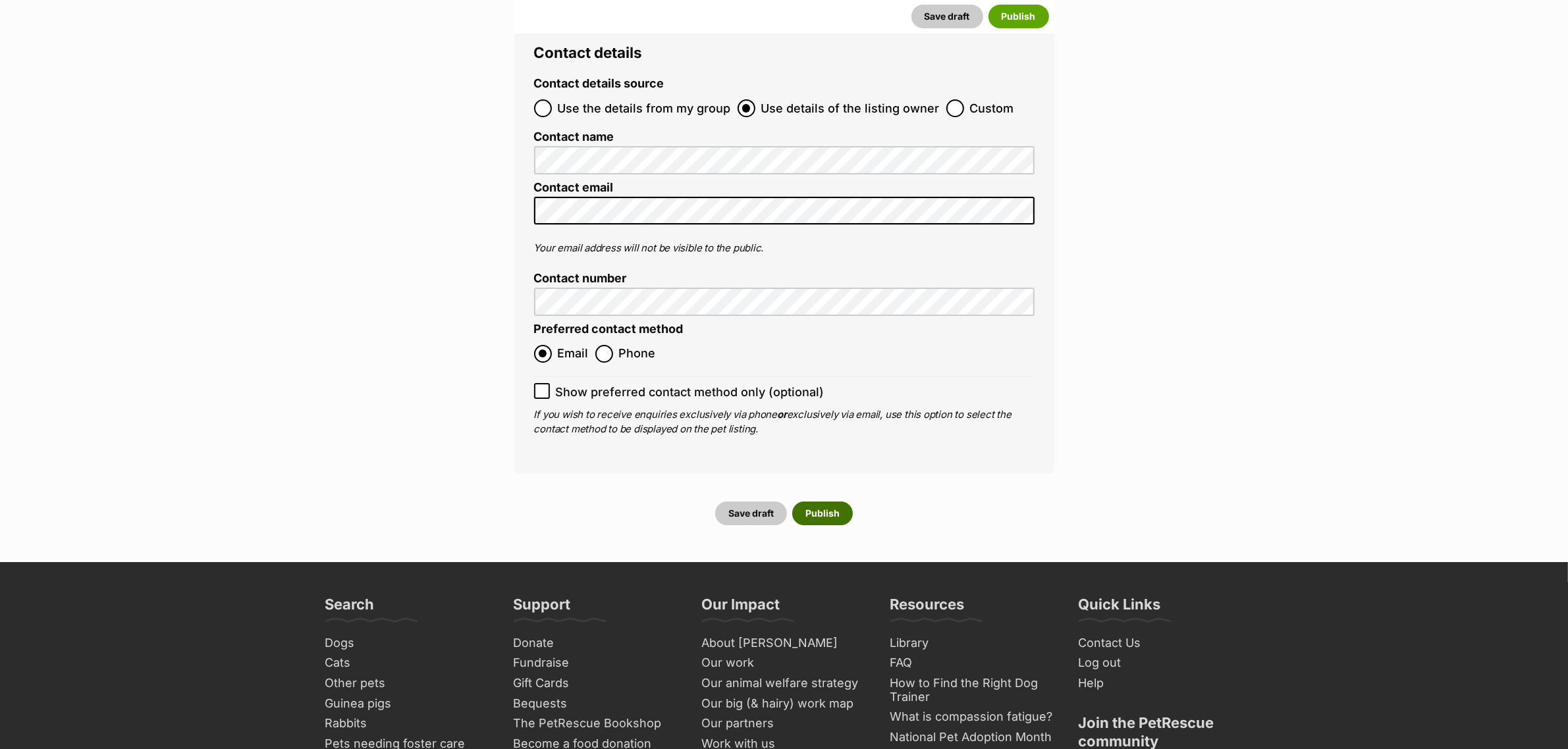
click at [830, 502] on button "Publish" at bounding box center [822, 513] width 61 height 24
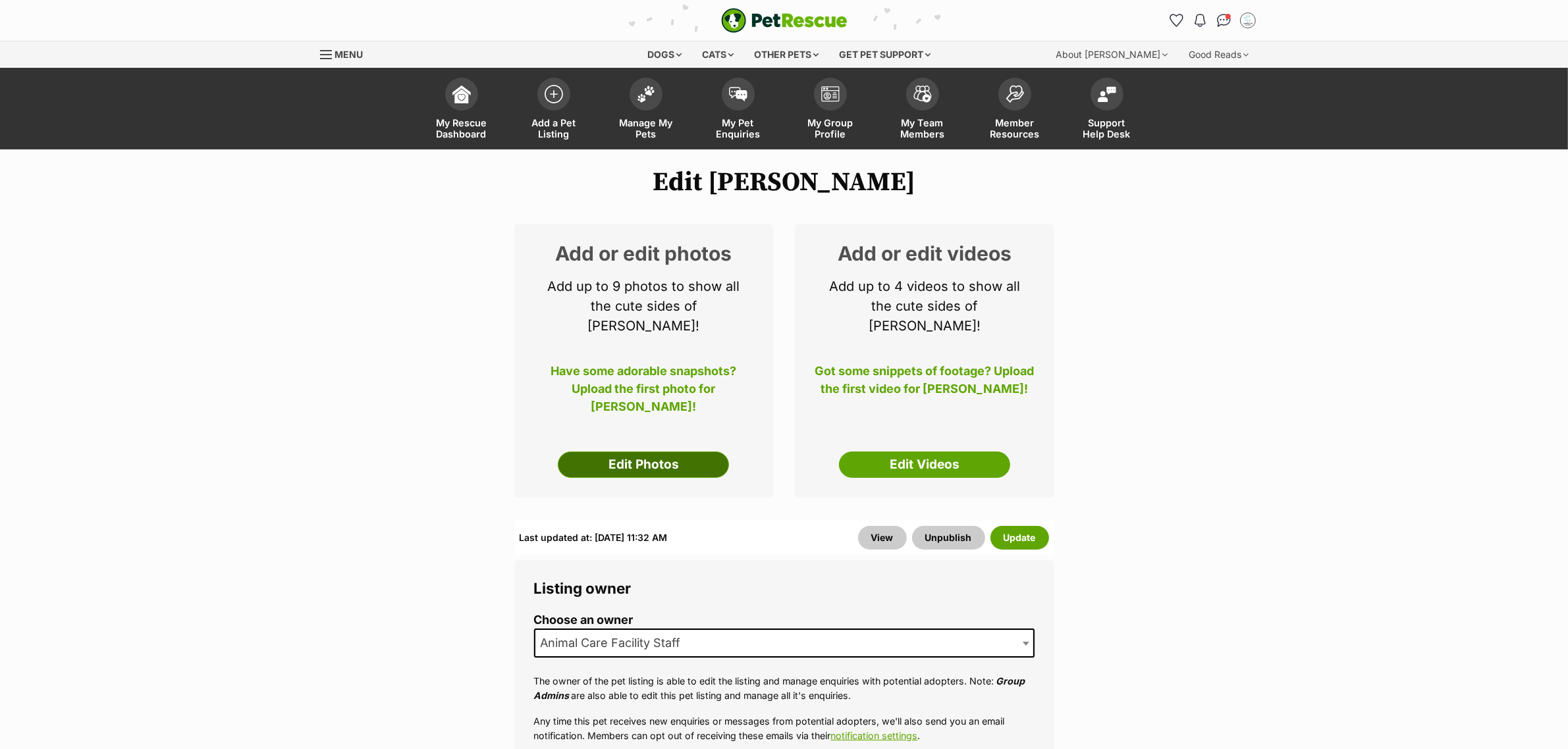
click at [588, 452] on link "Edit Photos" at bounding box center [643, 465] width 171 height 26
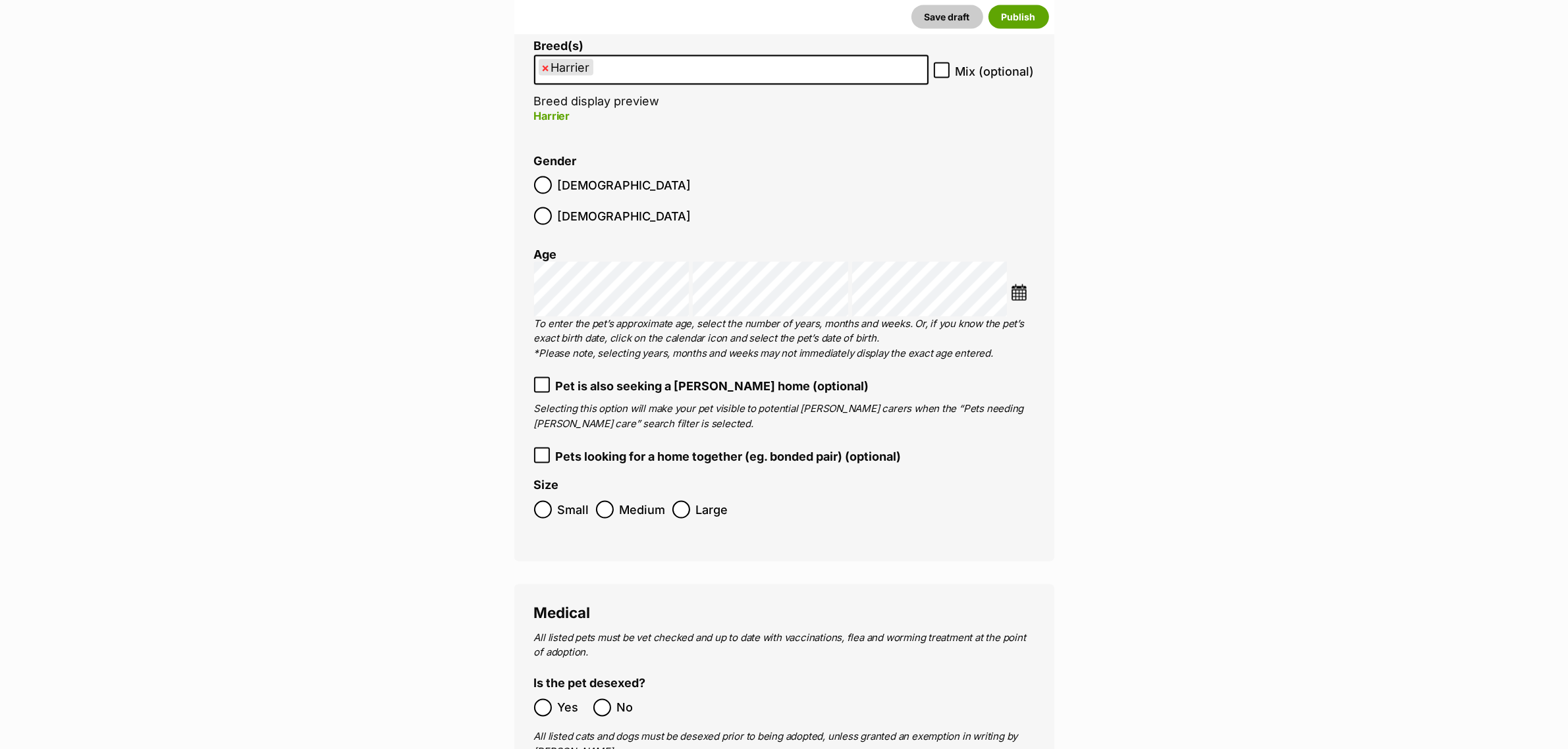
scroll to position [2495, 0]
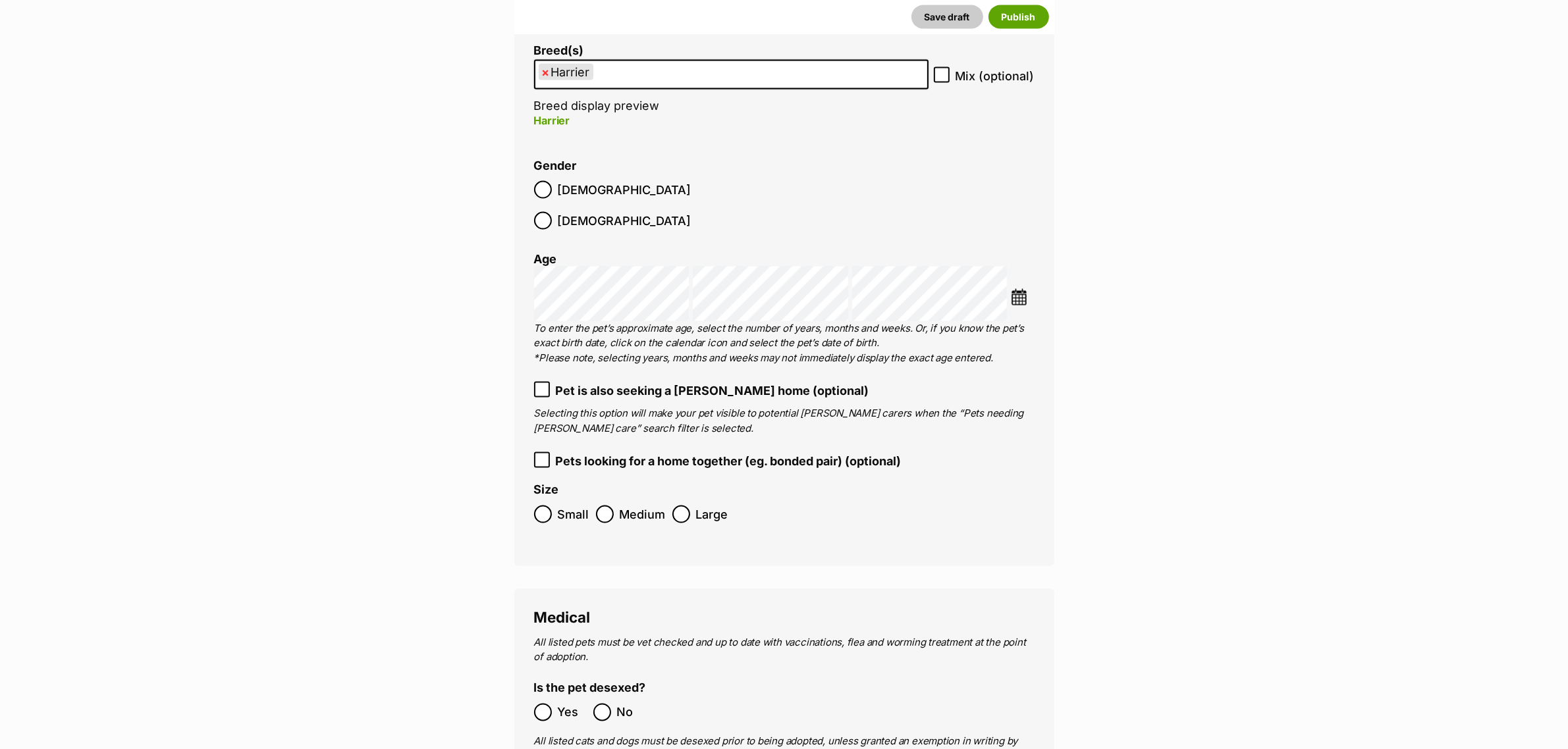
click at [1017, 289] on img at bounding box center [1019, 297] width 16 height 16
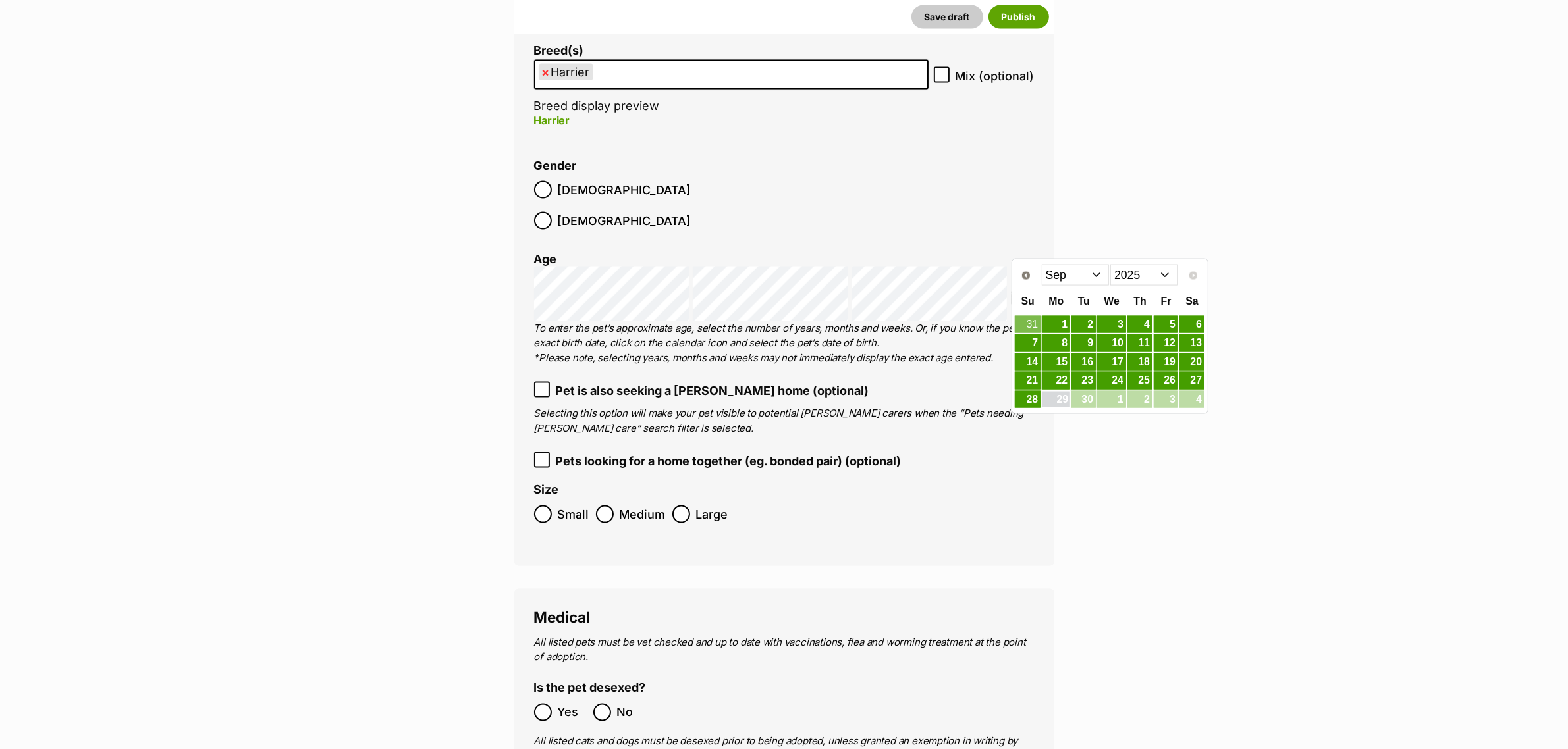
click at [1136, 274] on select "2015 2016 2017 2018 2019 2020 2021 2022 2023 2024 2025" at bounding box center [1144, 275] width 68 height 21
click at [1171, 348] on link "8" at bounding box center [1166, 343] width 24 height 16
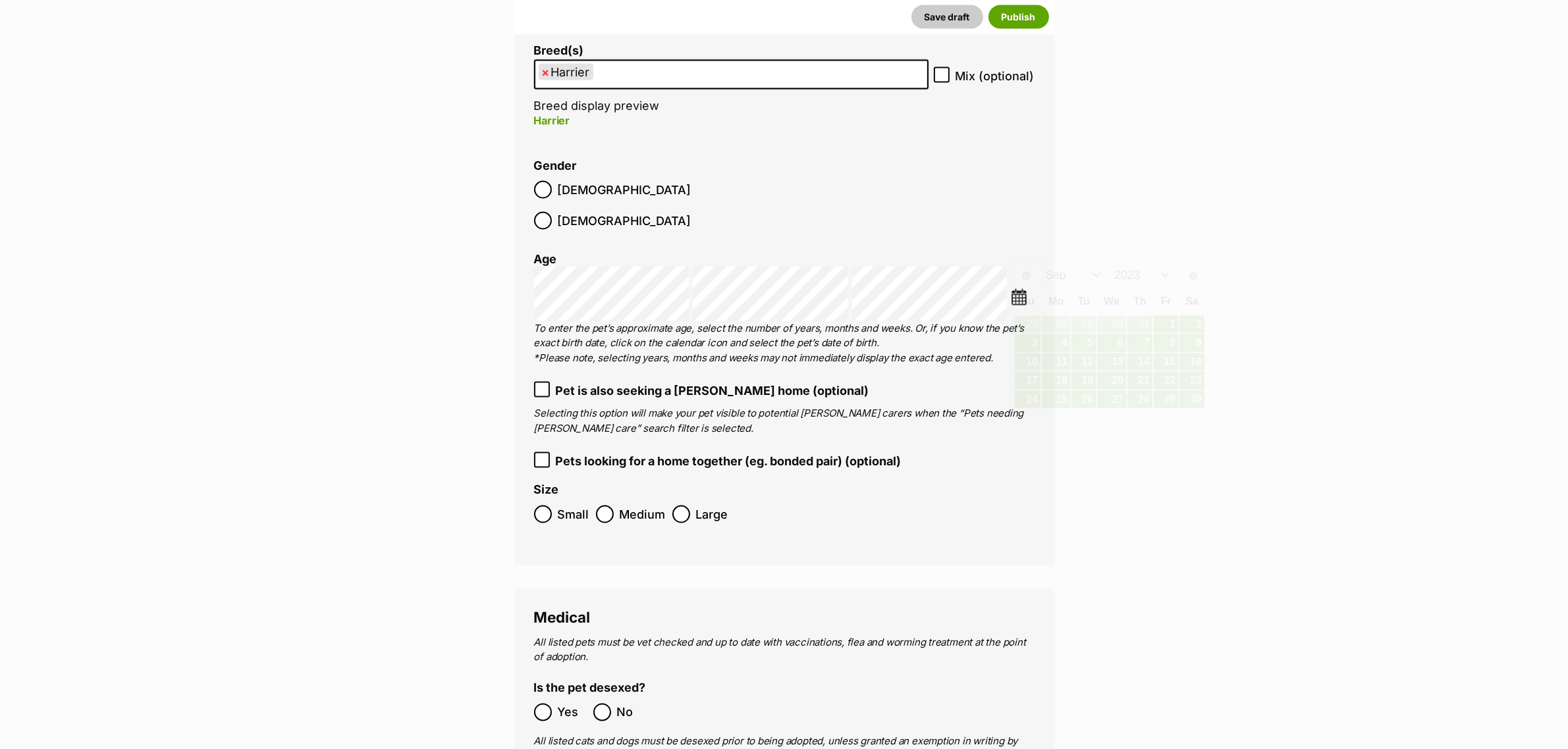
click at [1064, 152] on main "New listing Listing owner Choose an owner Animal Care Facility Staff The owner …" at bounding box center [784, 627] width 1568 height 5911
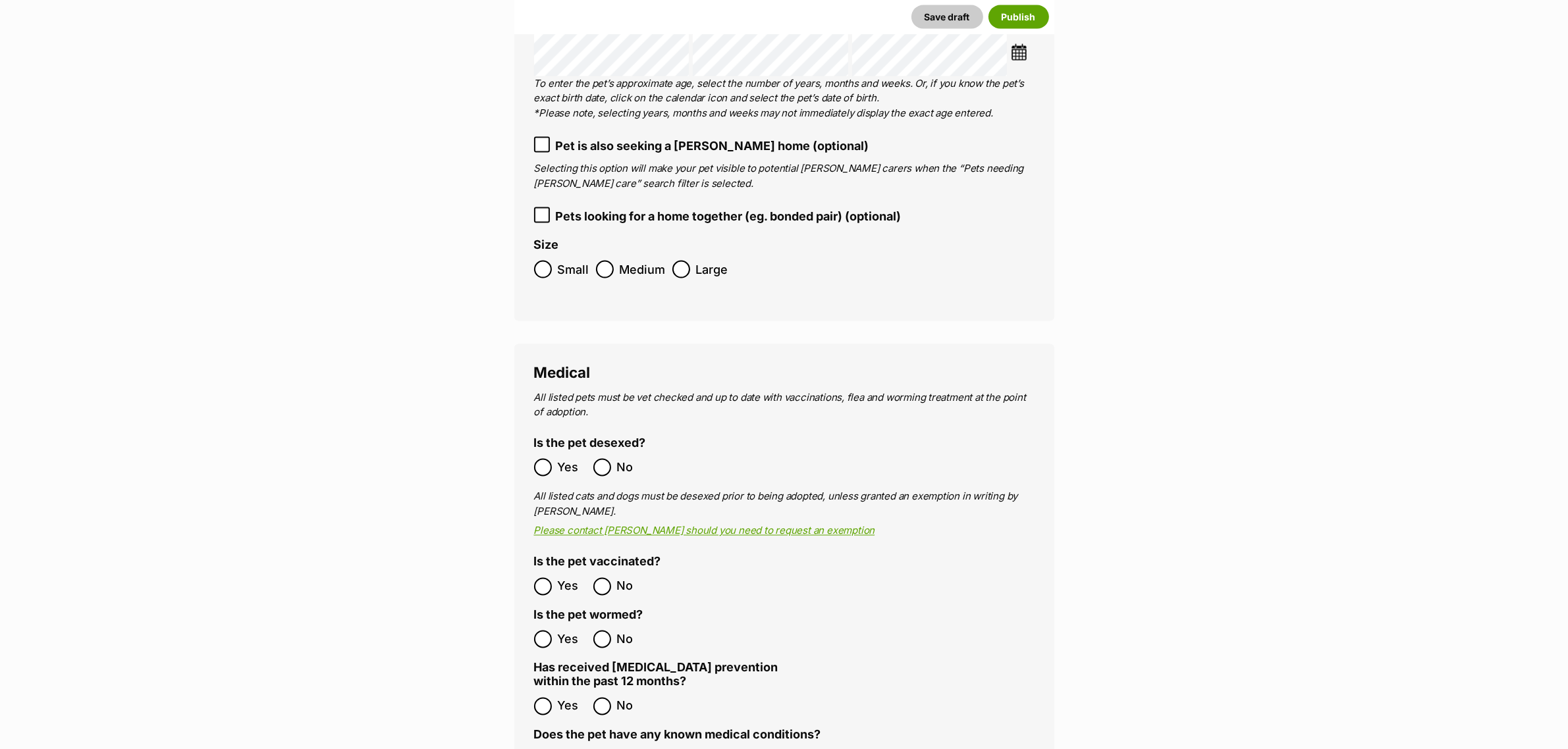
scroll to position [2743, 0]
click at [556, 457] on label "Yes" at bounding box center [560, 466] width 52 height 17
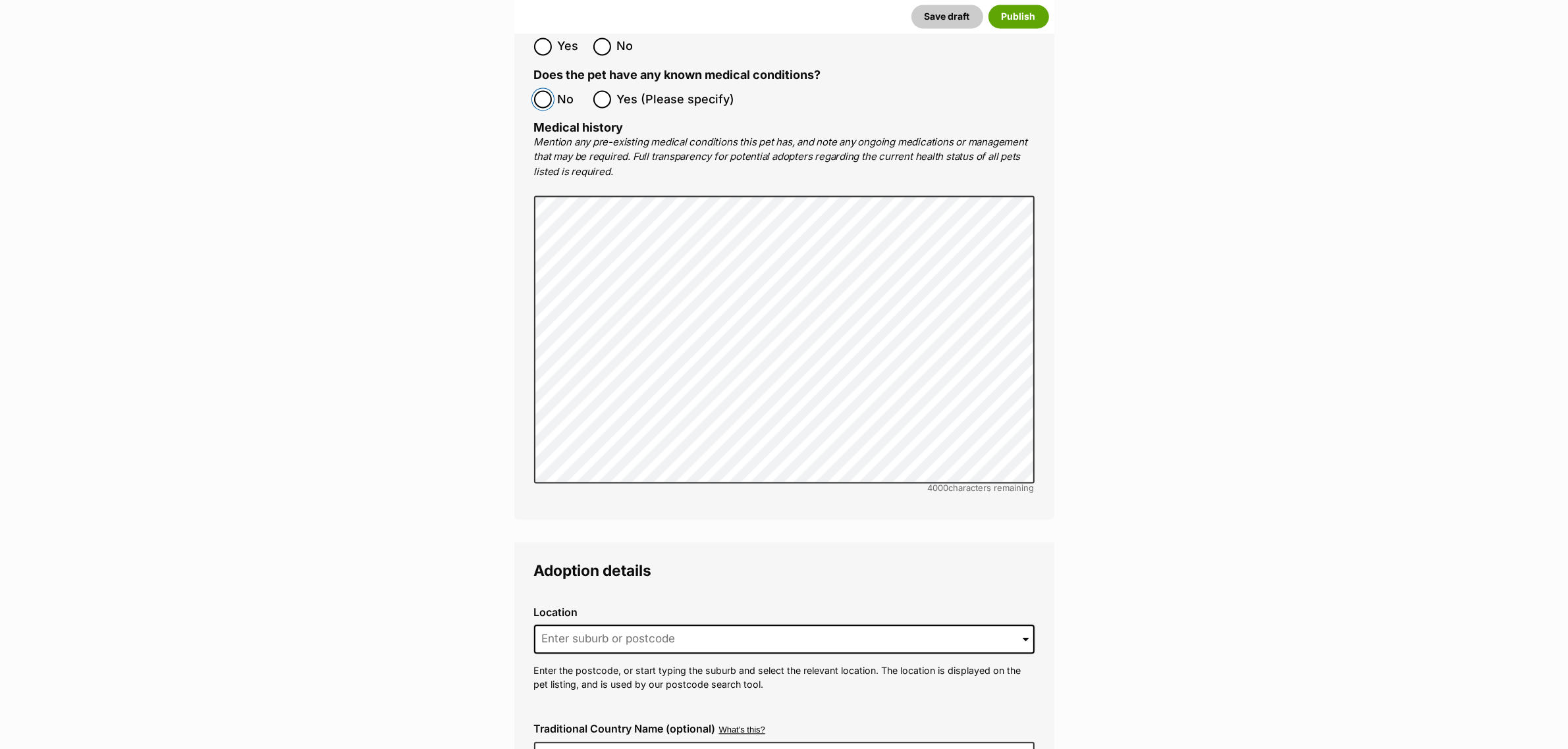
scroll to position [3648, 0]
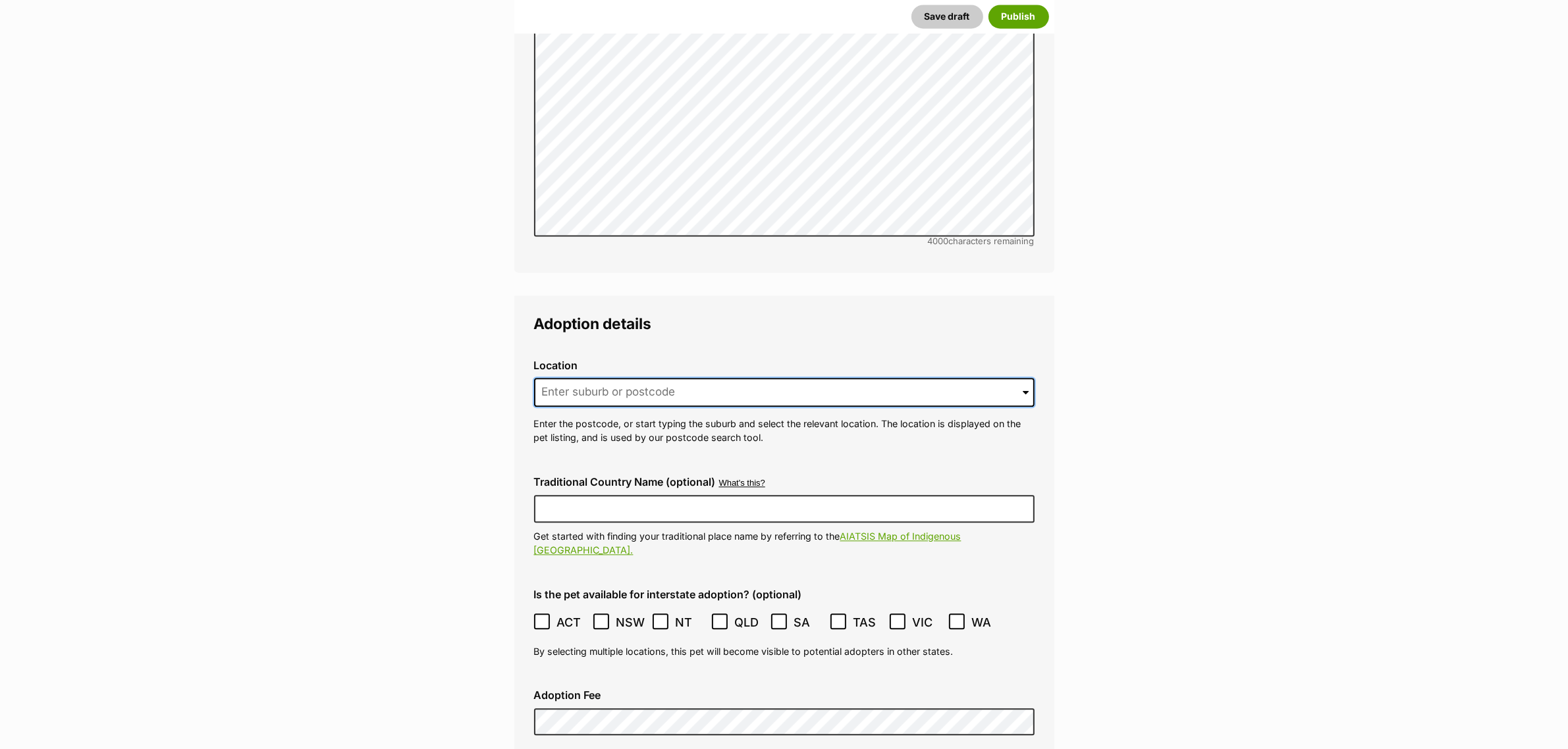
click at [695, 378] on input at bounding box center [784, 392] width 500 height 29
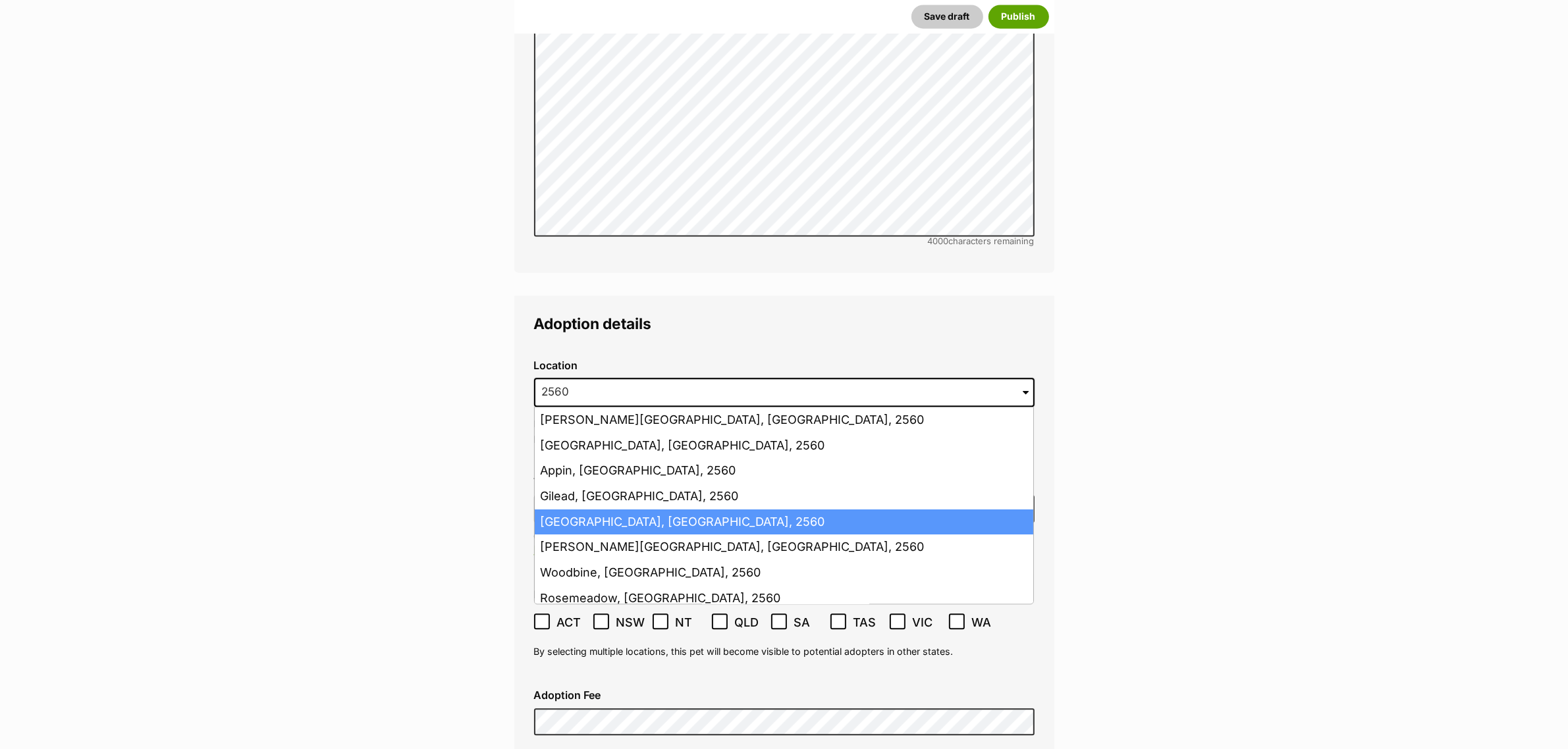
click at [580, 510] on li "Campbelltown, New South Wales, 2560" at bounding box center [783, 522] width 498 height 26
type input "Campbelltown, New South Wales, 2560"
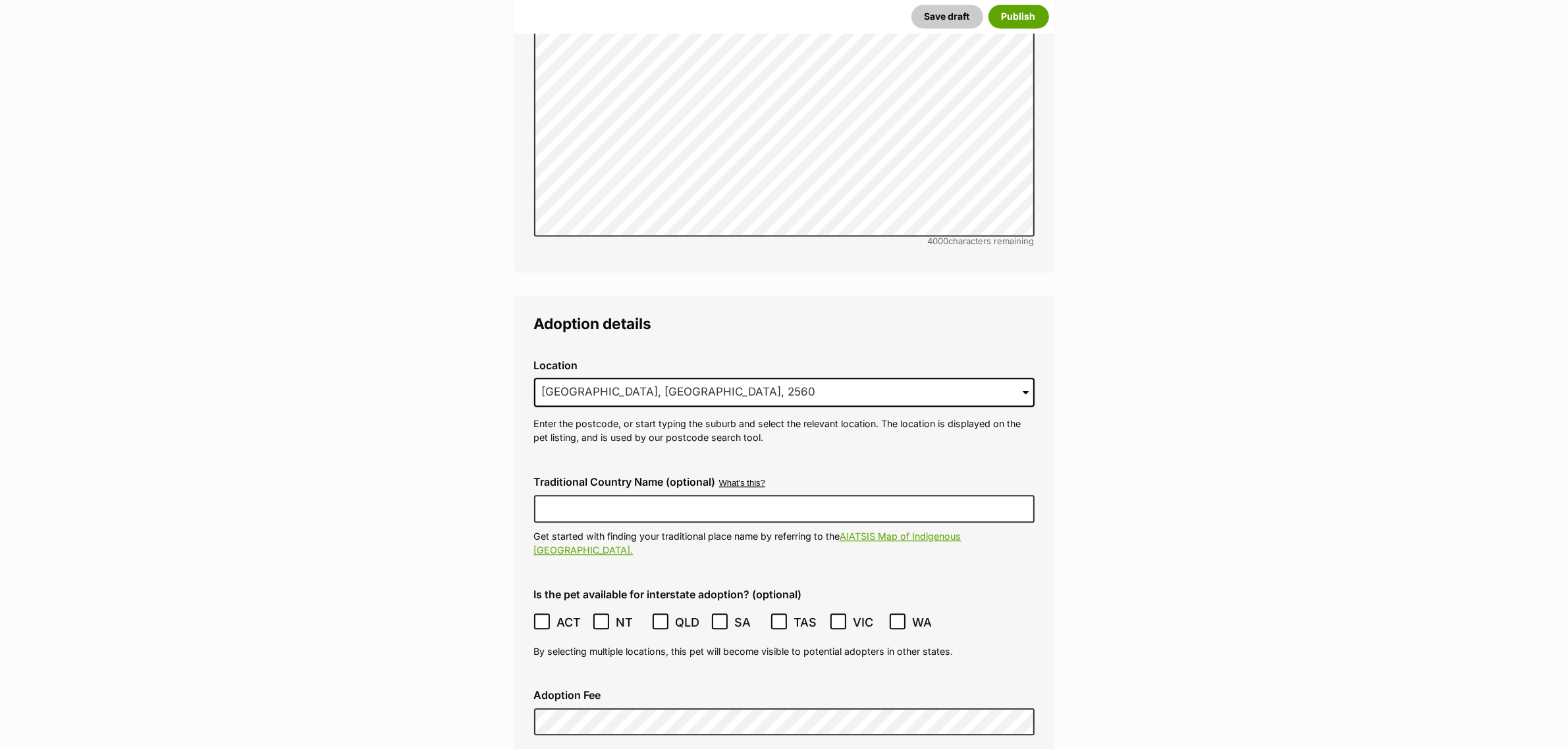
click at [555, 465] on div "Traditional Country Name (optional) What's this? We recognise that Australia al…" at bounding box center [785, 516] width 522 height 103
click at [561, 495] on input "Traditional Country Name (optional)" at bounding box center [784, 508] width 500 height 28
type input "Dharawal"
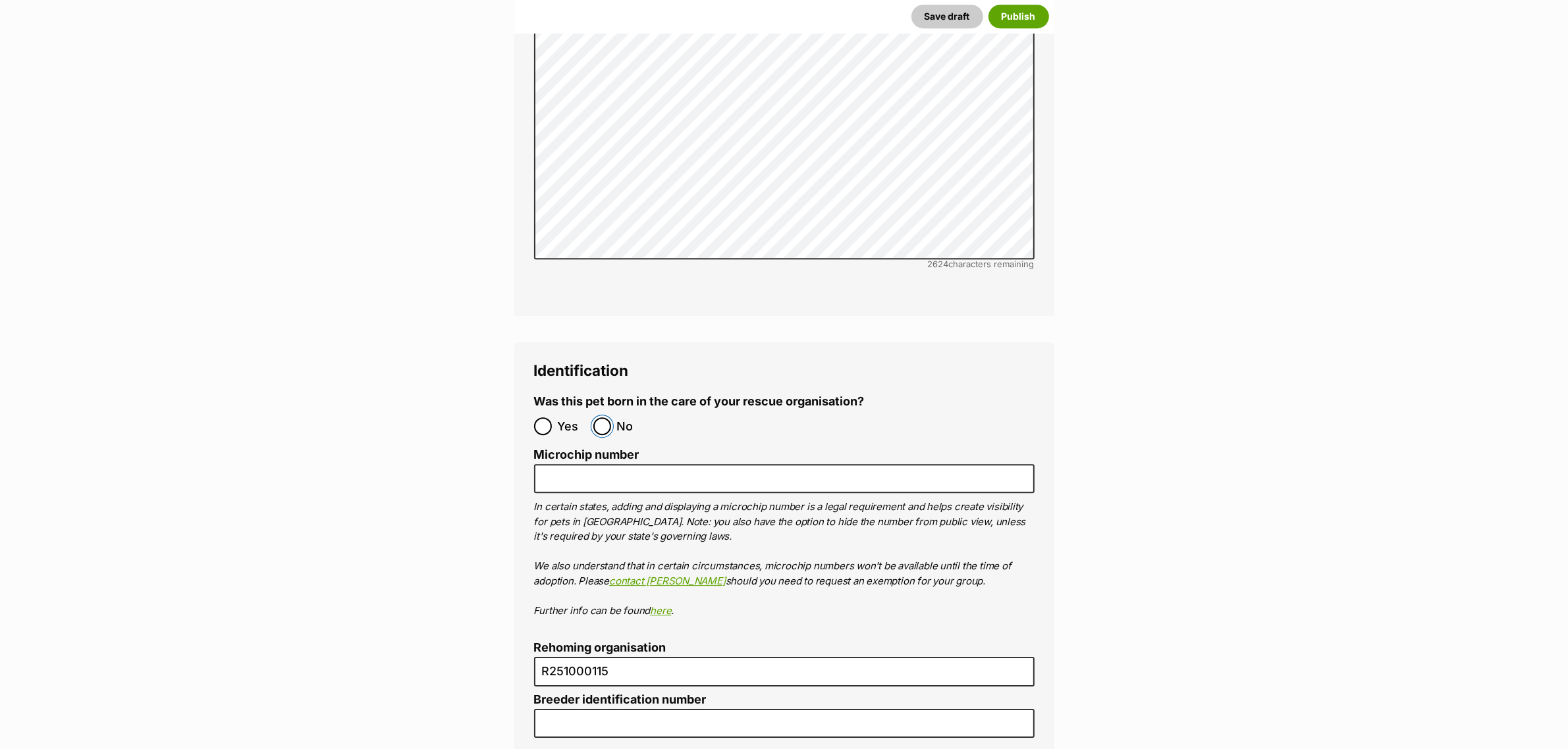
click at [607, 418] on input "No" at bounding box center [602, 426] width 17 height 17
radio input "true"
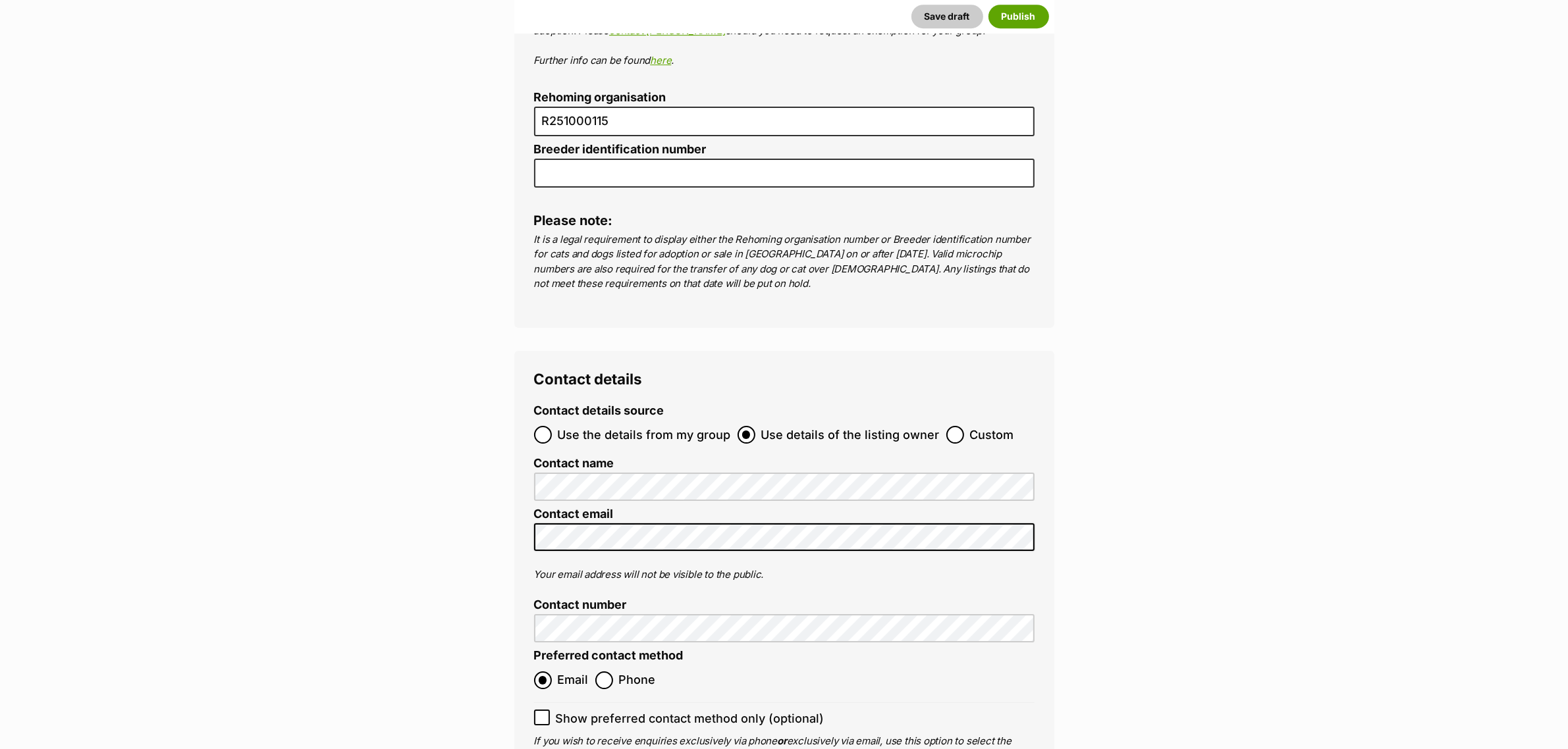
scroll to position [5623, 0]
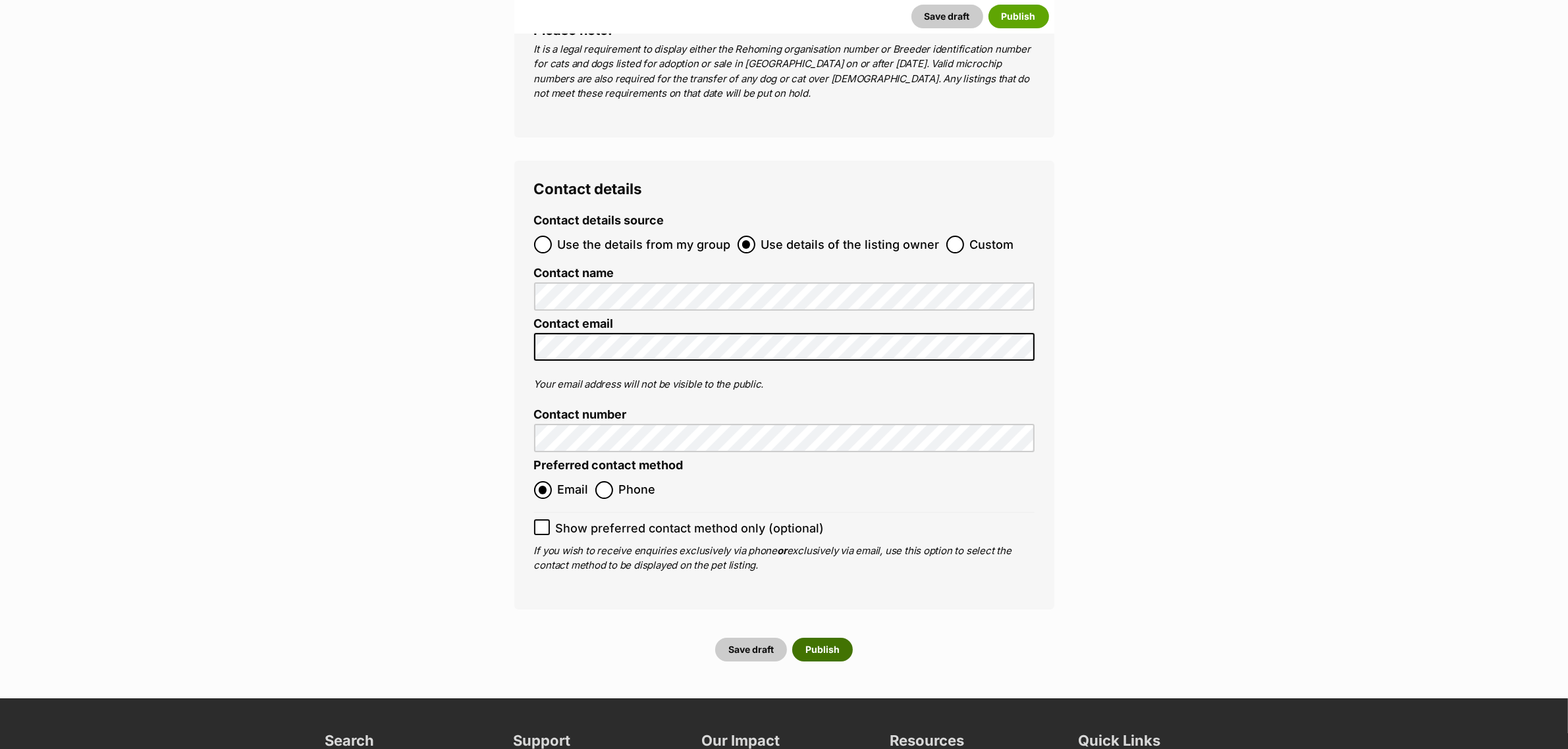
click at [830, 638] on button "Publish" at bounding box center [822, 649] width 61 height 24
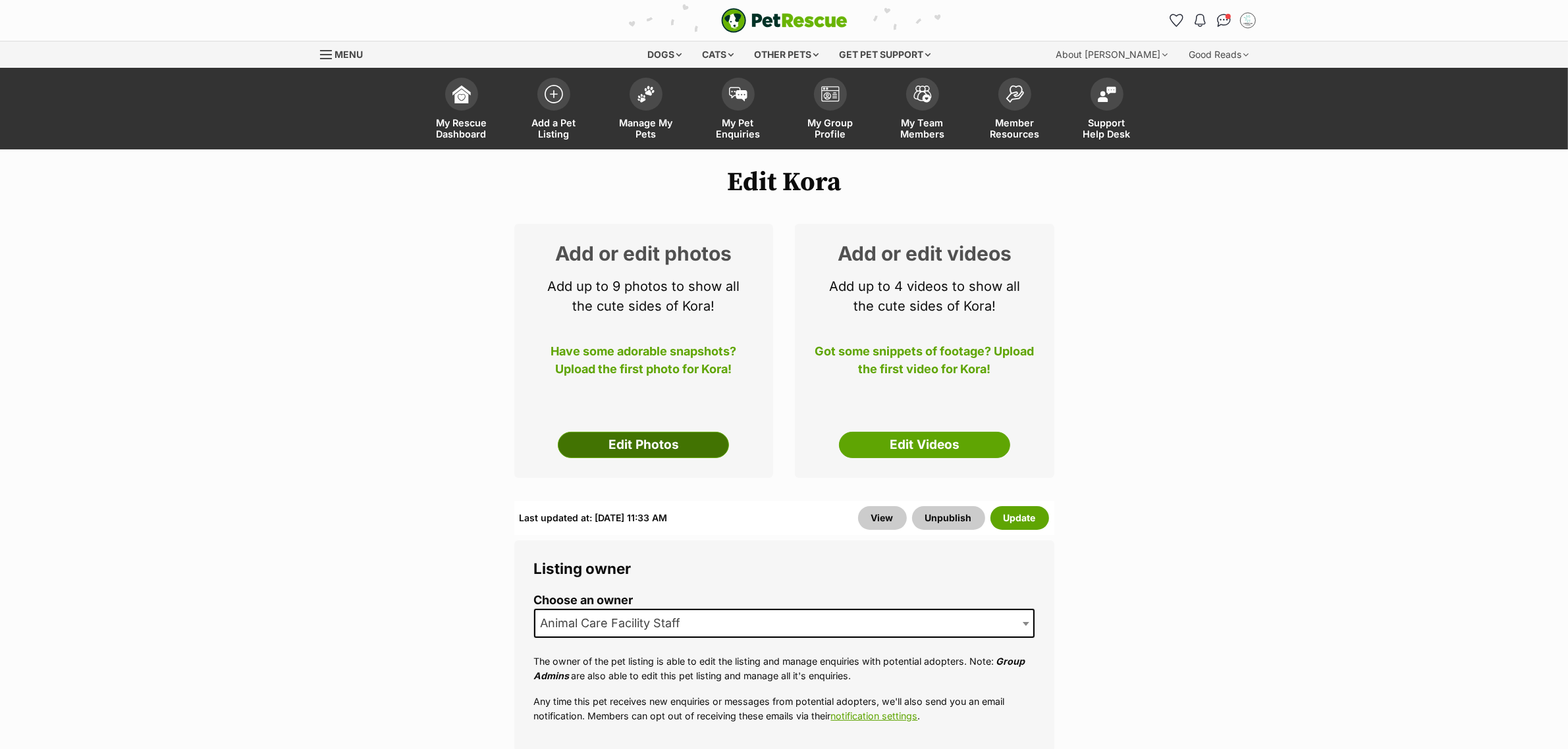
click at [676, 440] on link "Edit Photos" at bounding box center [643, 444] width 171 height 26
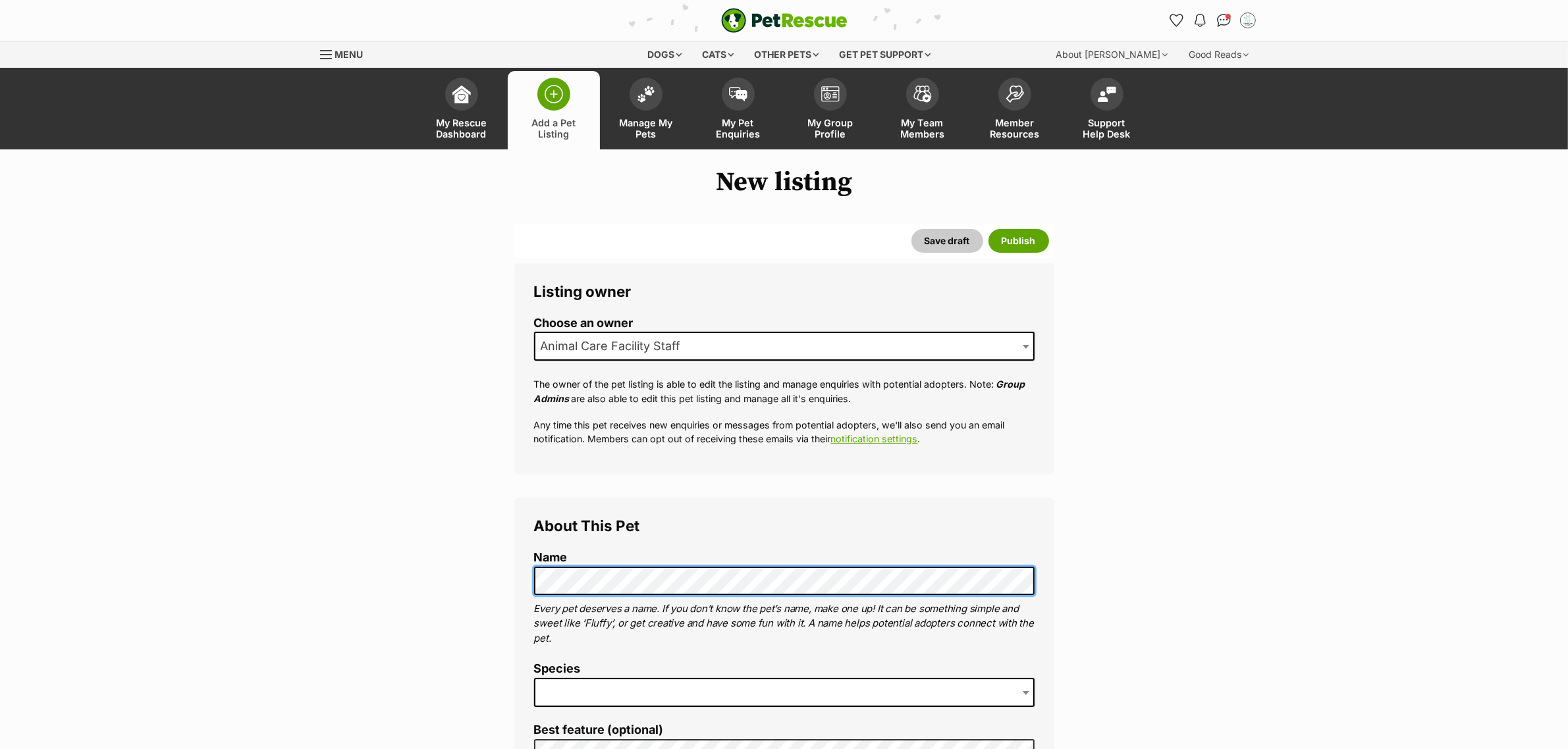
scroll to position [165, 0]
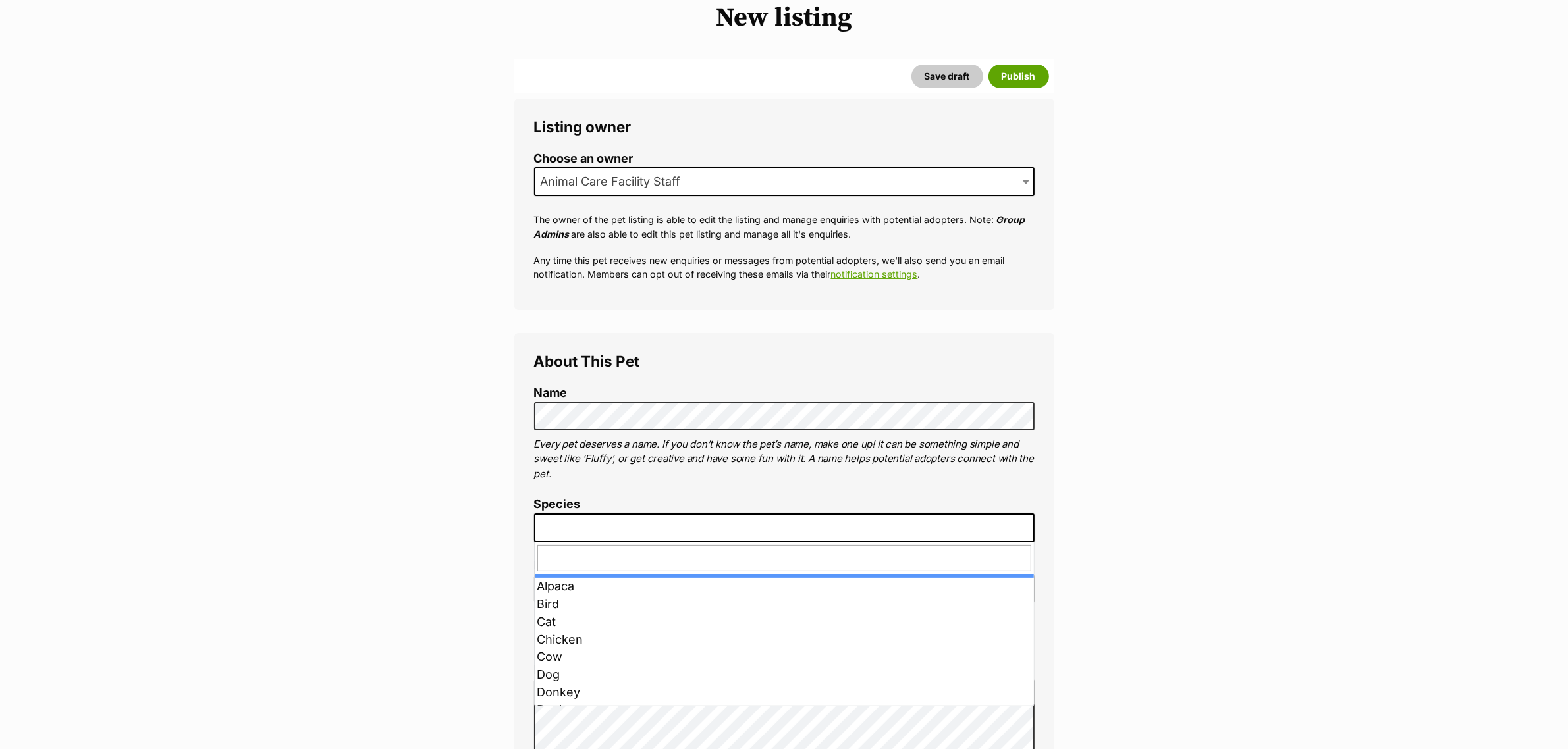
click at [600, 518] on span at bounding box center [784, 528] width 500 height 29
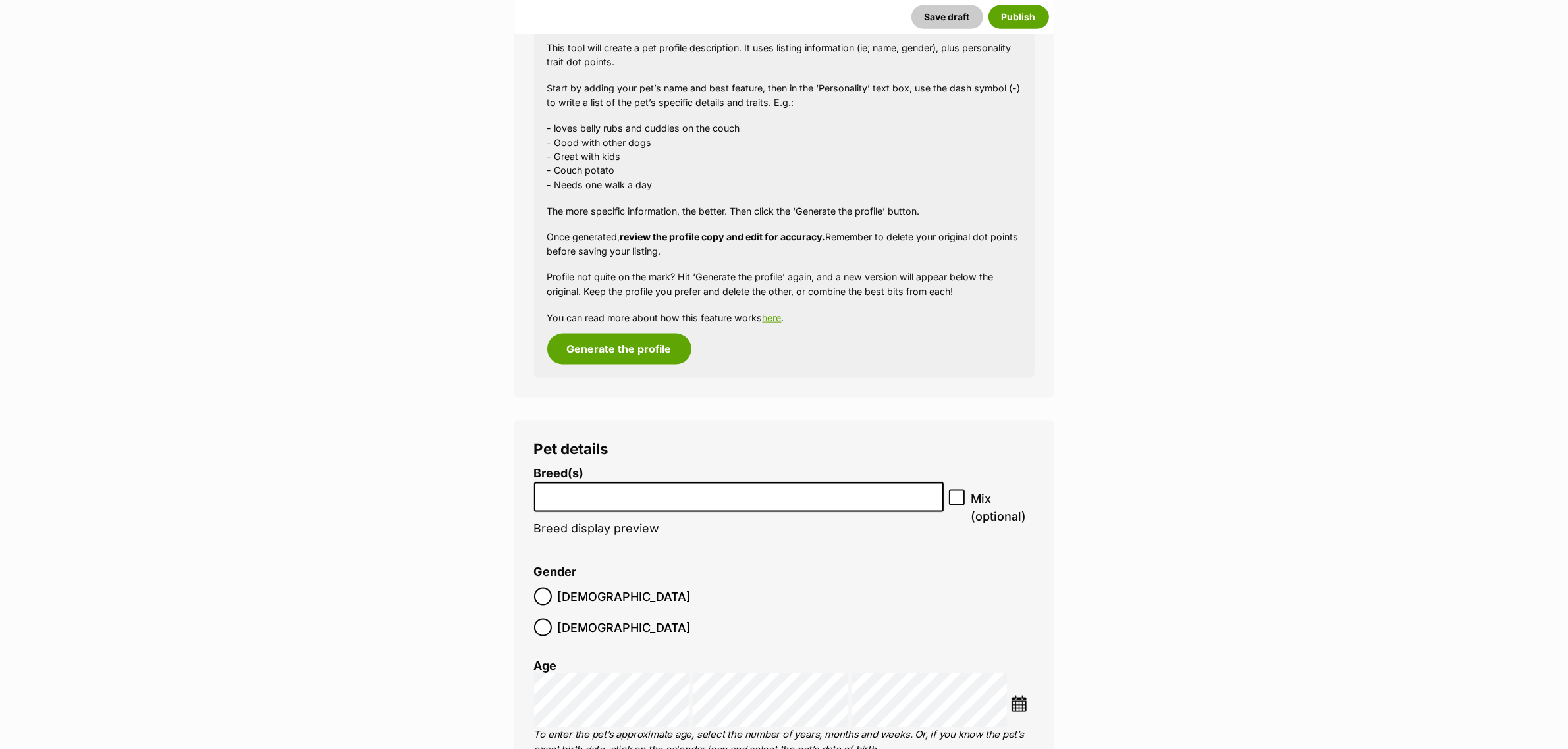
scroll to position [2166, 0]
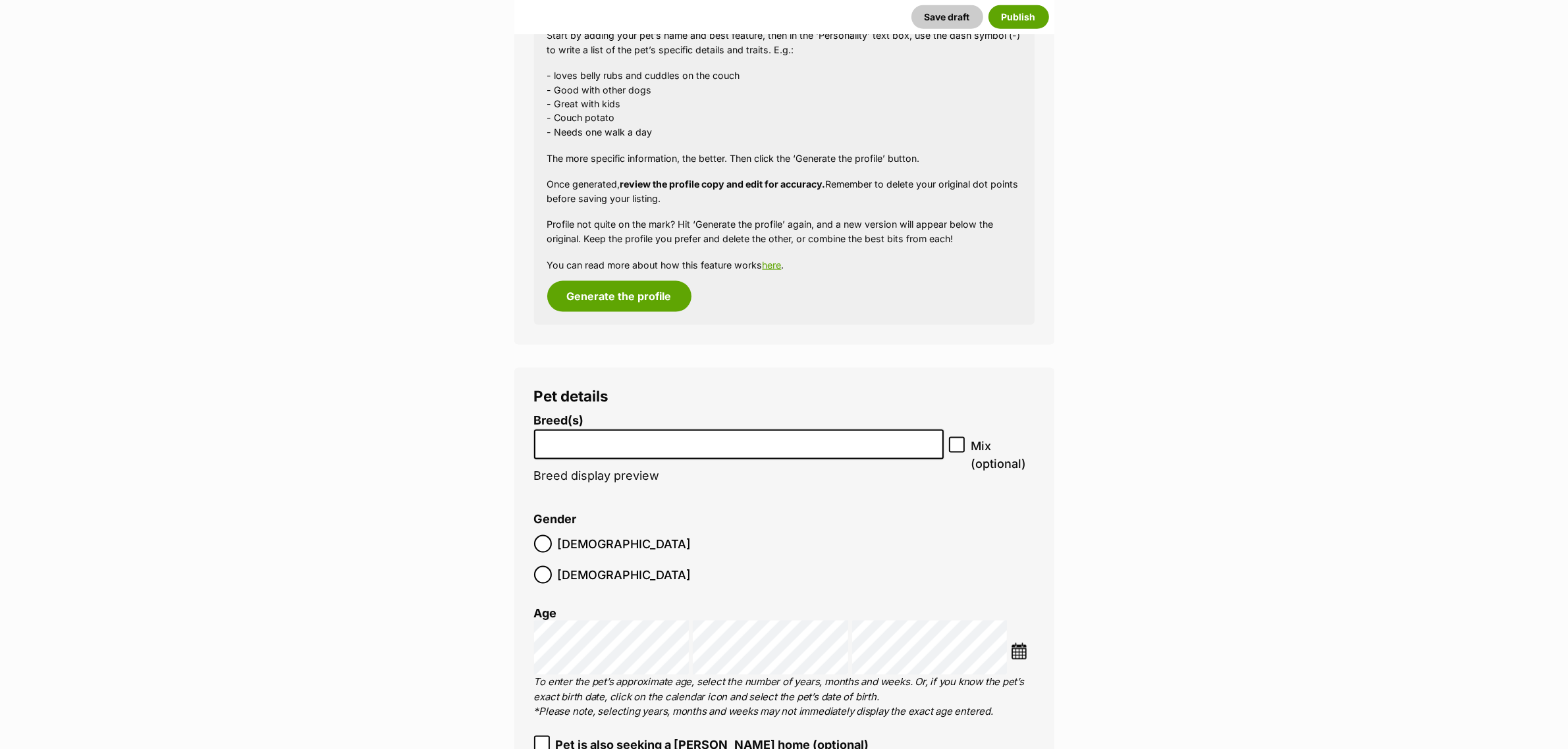
click at [683, 445] on input "search" at bounding box center [738, 441] width 400 height 14
type input "jack"
select select "118"
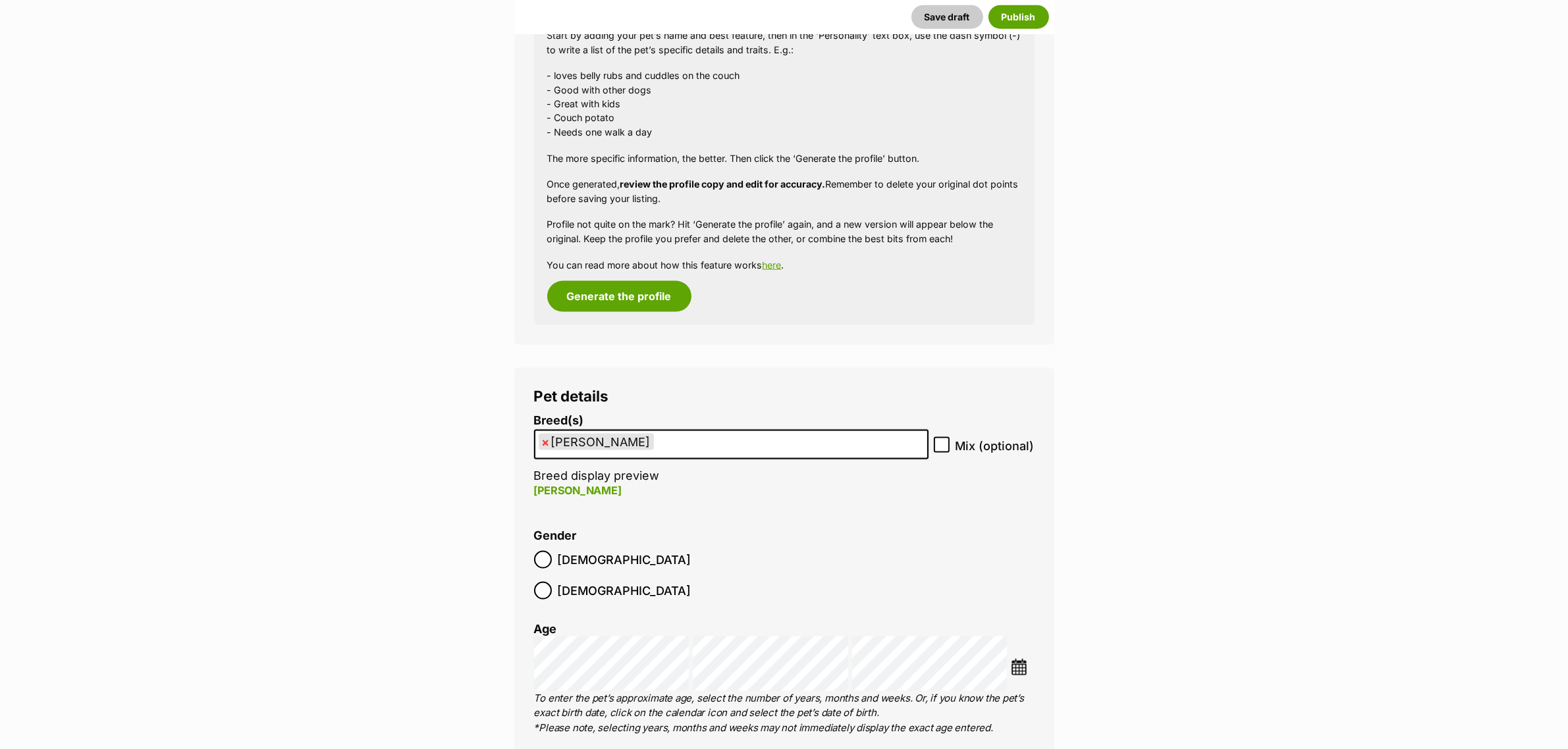
click at [1025, 659] on img at bounding box center [1019, 667] width 16 height 16
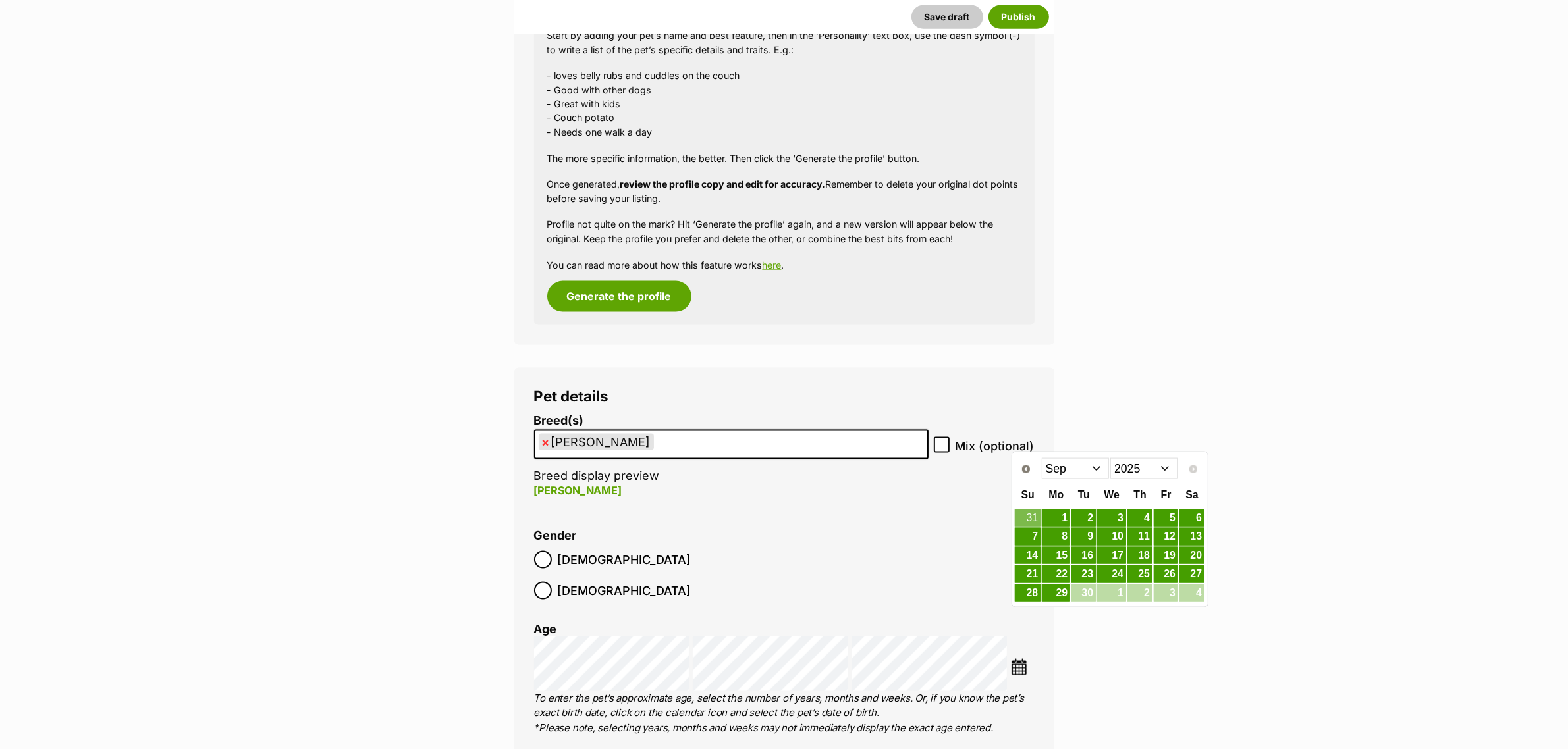
click at [1153, 472] on select "2015 2016 2017 2018 2019 2020 2021 2022 2023 2024 2025" at bounding box center [1144, 469] width 68 height 21
click at [1163, 559] on link "15" at bounding box center [1166, 556] width 24 height 16
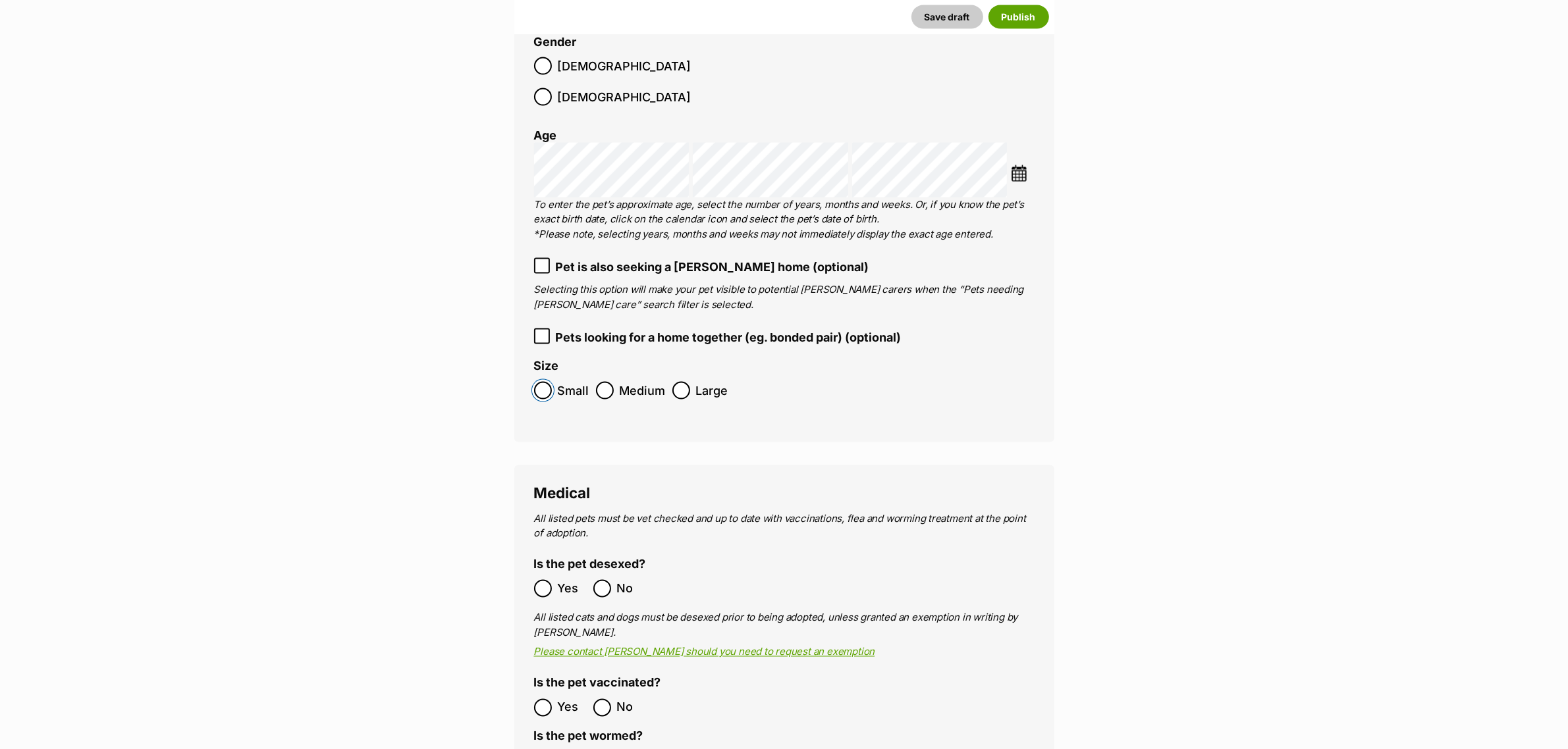
scroll to position [2825, 0]
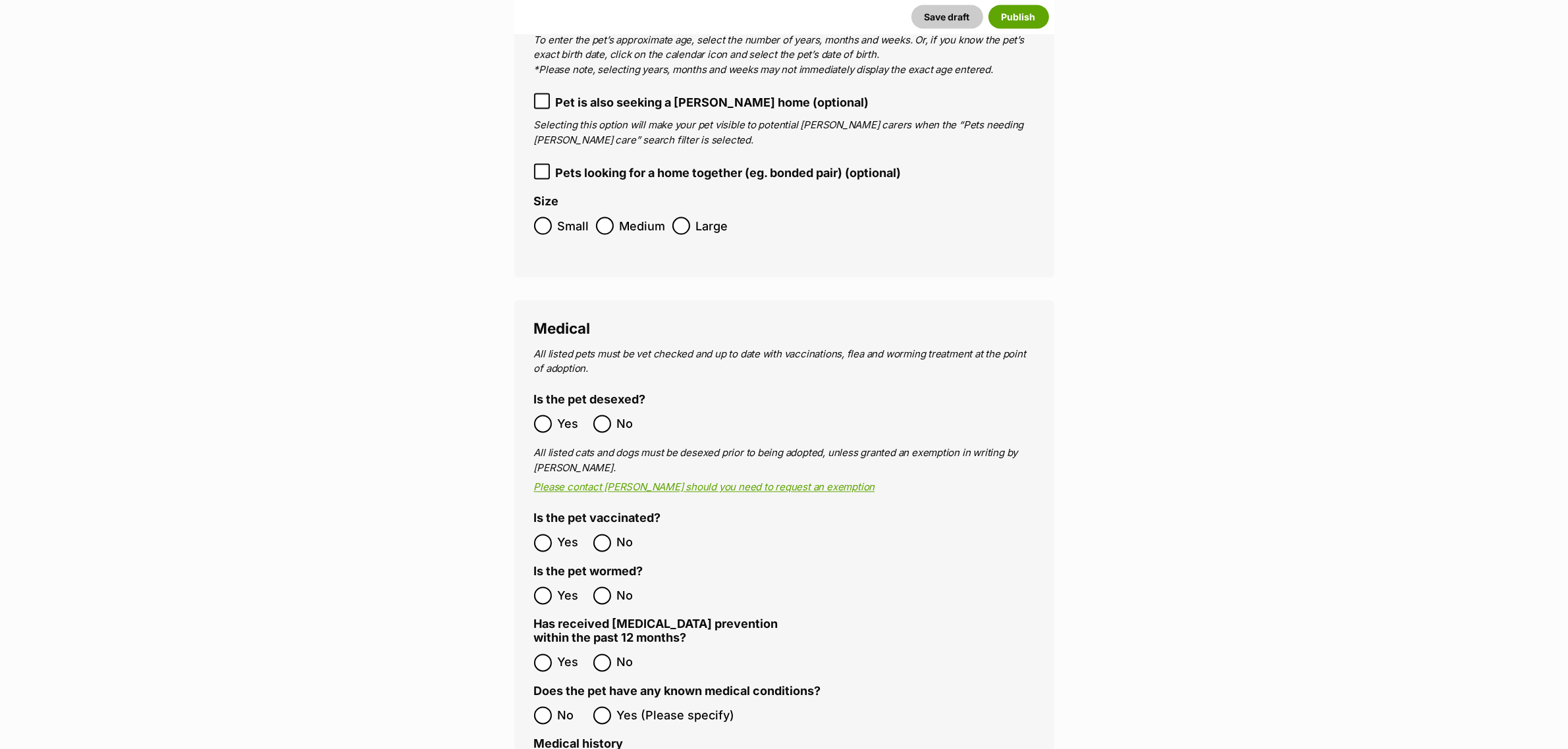
click at [547, 528] on ol "Yes No" at bounding box center [659, 543] width 250 height 31
drag, startPoint x: 552, startPoint y: 563, endPoint x: 552, endPoint y: 571, distance: 8.0
click at [552, 588] on label "Yes" at bounding box center [560, 596] width 52 height 17
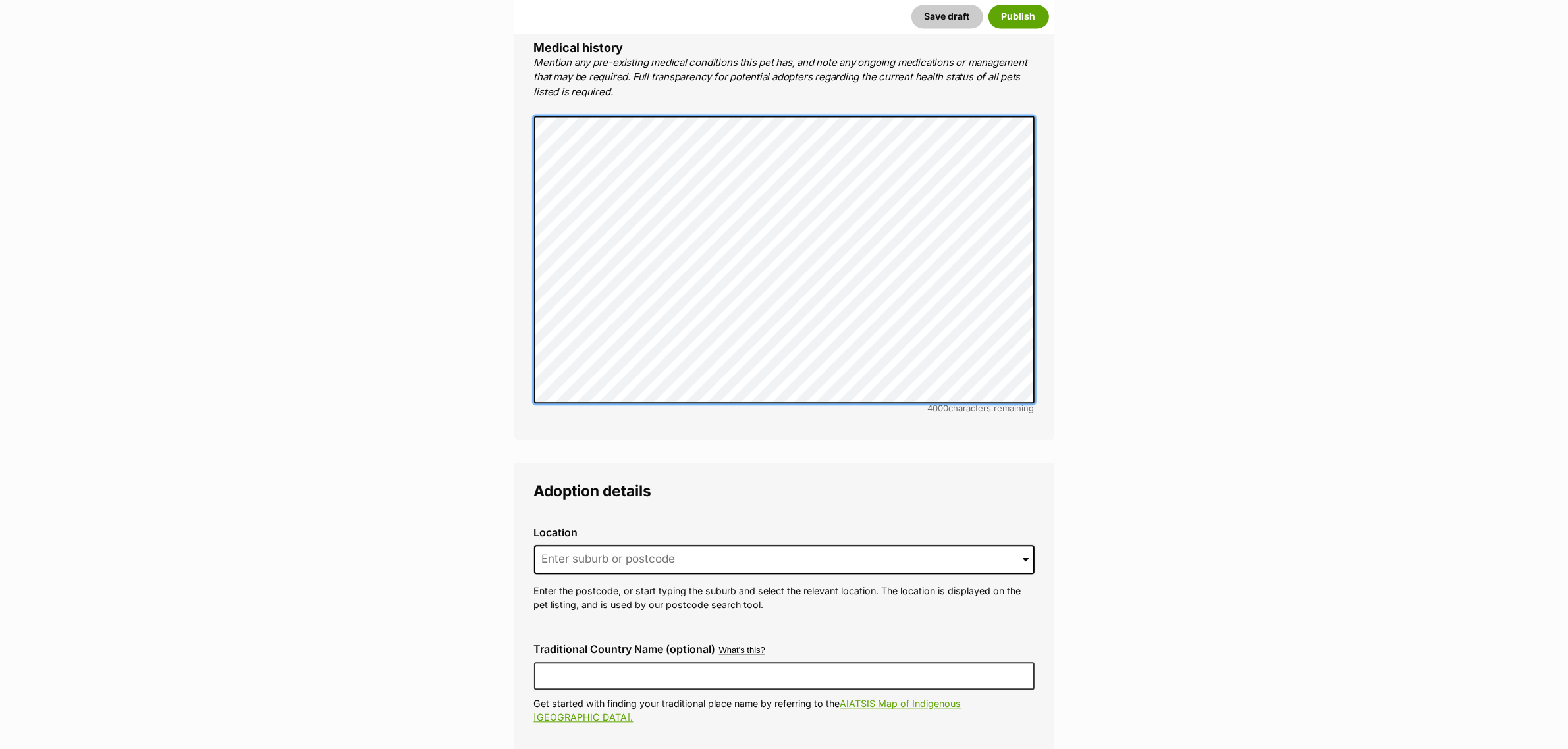
scroll to position [3648, 0]
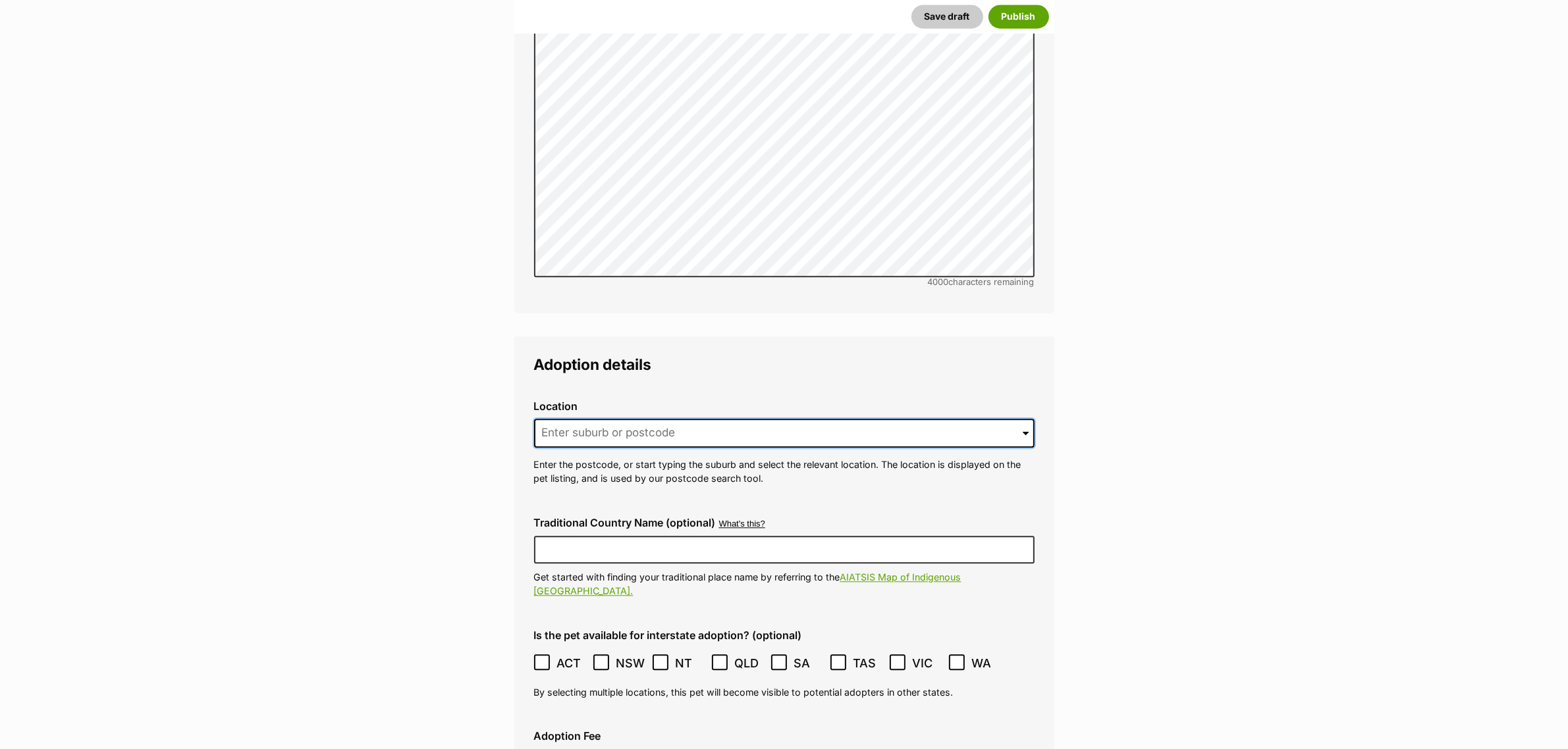
click at [606, 419] on input at bounding box center [784, 433] width 500 height 29
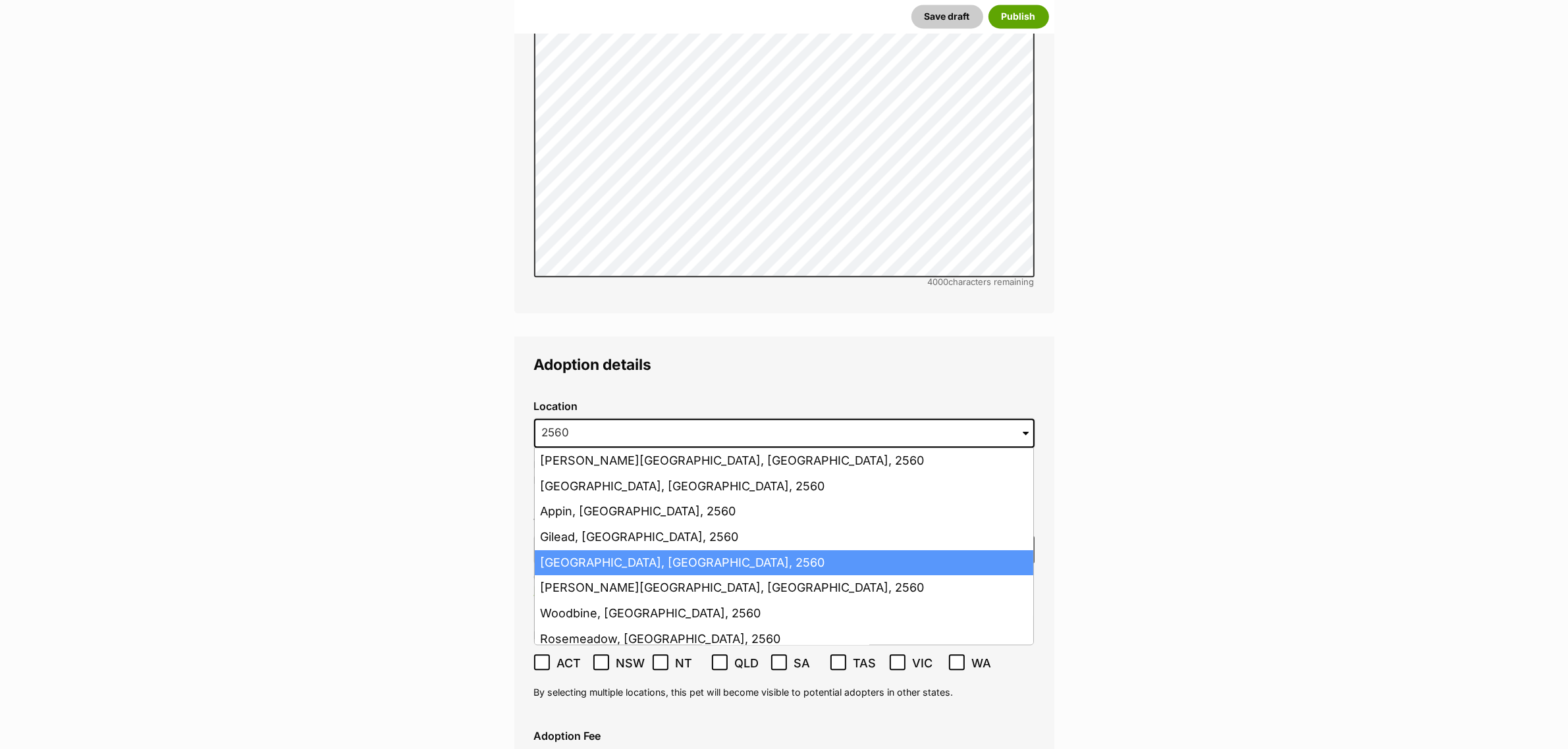
click at [574, 551] on li "Campbelltown, New South Wales, 2560" at bounding box center [783, 563] width 498 height 26
type input "Campbelltown, New South Wales, 2560"
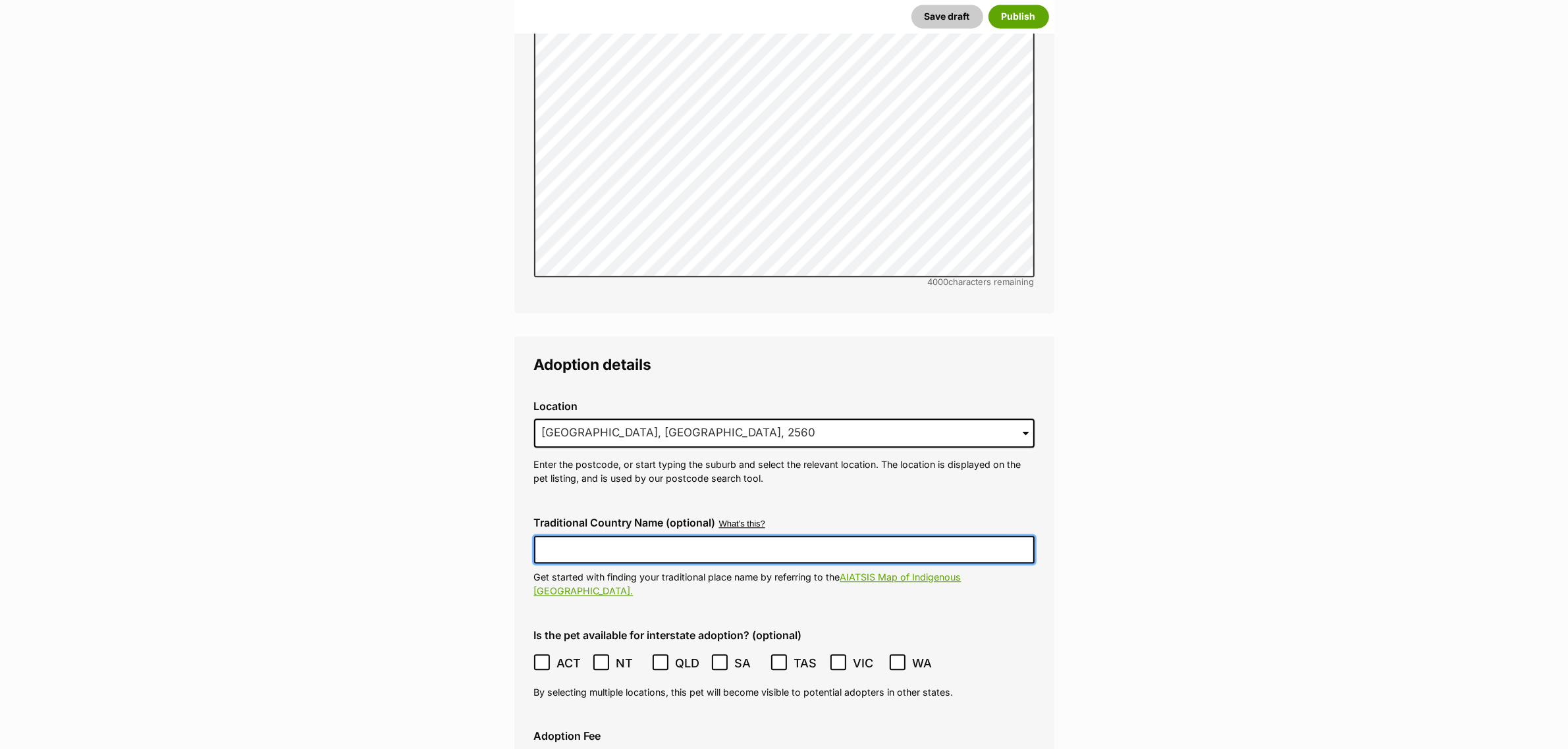
click at [565, 536] on input "Traditional Country Name (optional)" at bounding box center [784, 549] width 500 height 28
type input "Dharawal"
drag, startPoint x: 542, startPoint y: 610, endPoint x: 558, endPoint y: 701, distance: 92.4
click at [542, 658] on icon at bounding box center [542, 662] width 9 height 9
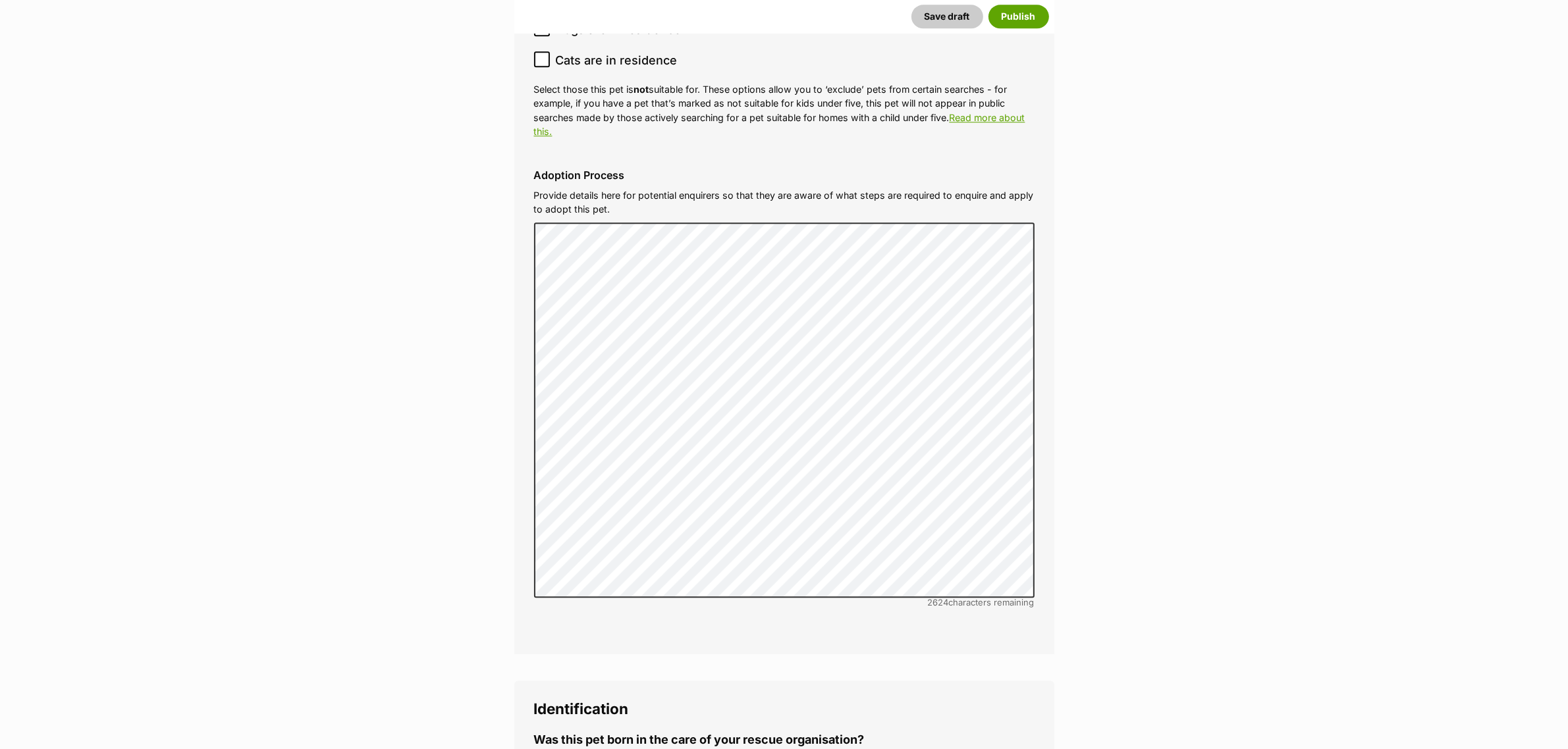
scroll to position [4717, 0]
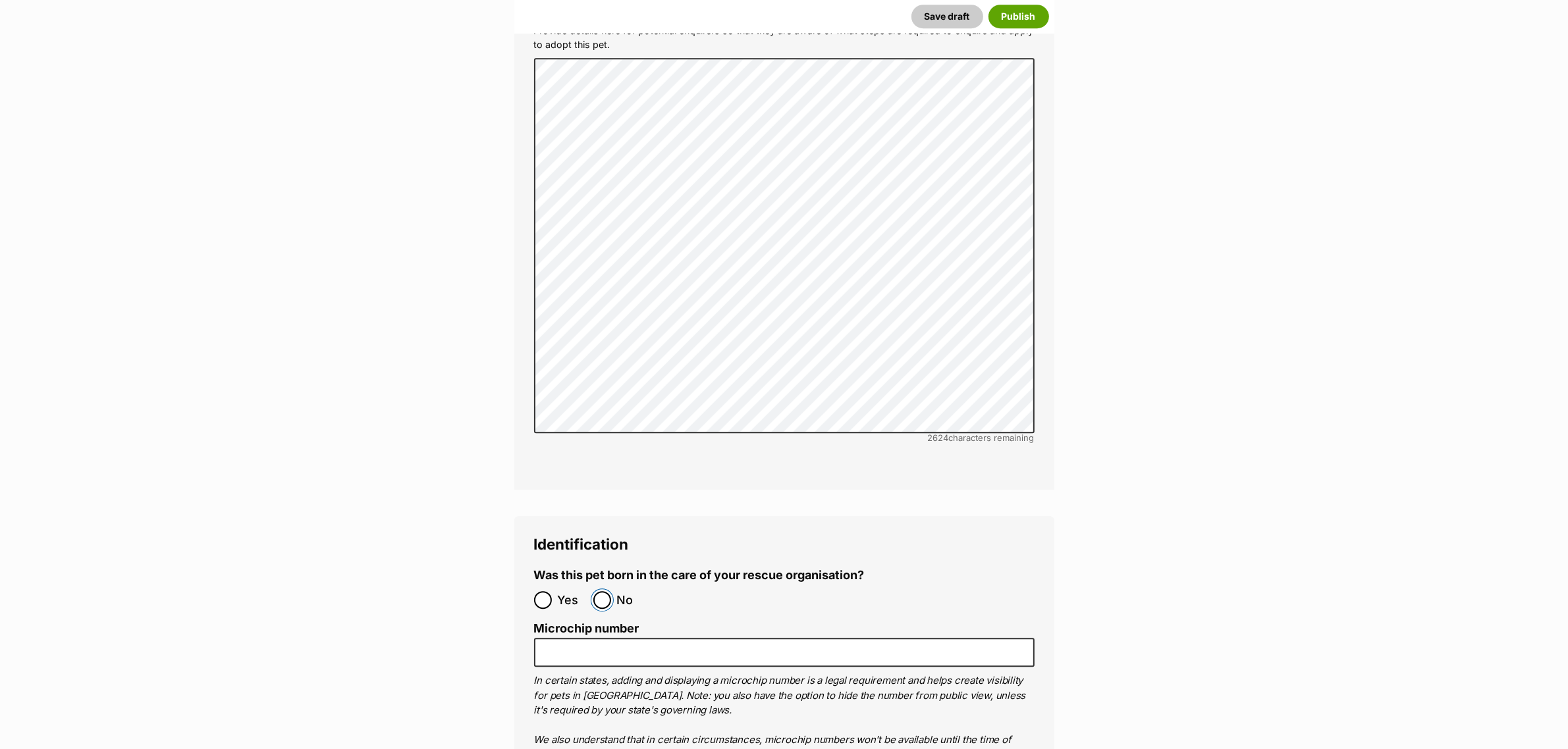
drag, startPoint x: 603, startPoint y: 554, endPoint x: 1015, endPoint y: 409, distance: 436.8
click at [603, 591] on input "No" at bounding box center [602, 600] width 17 height 17
radio input "true"
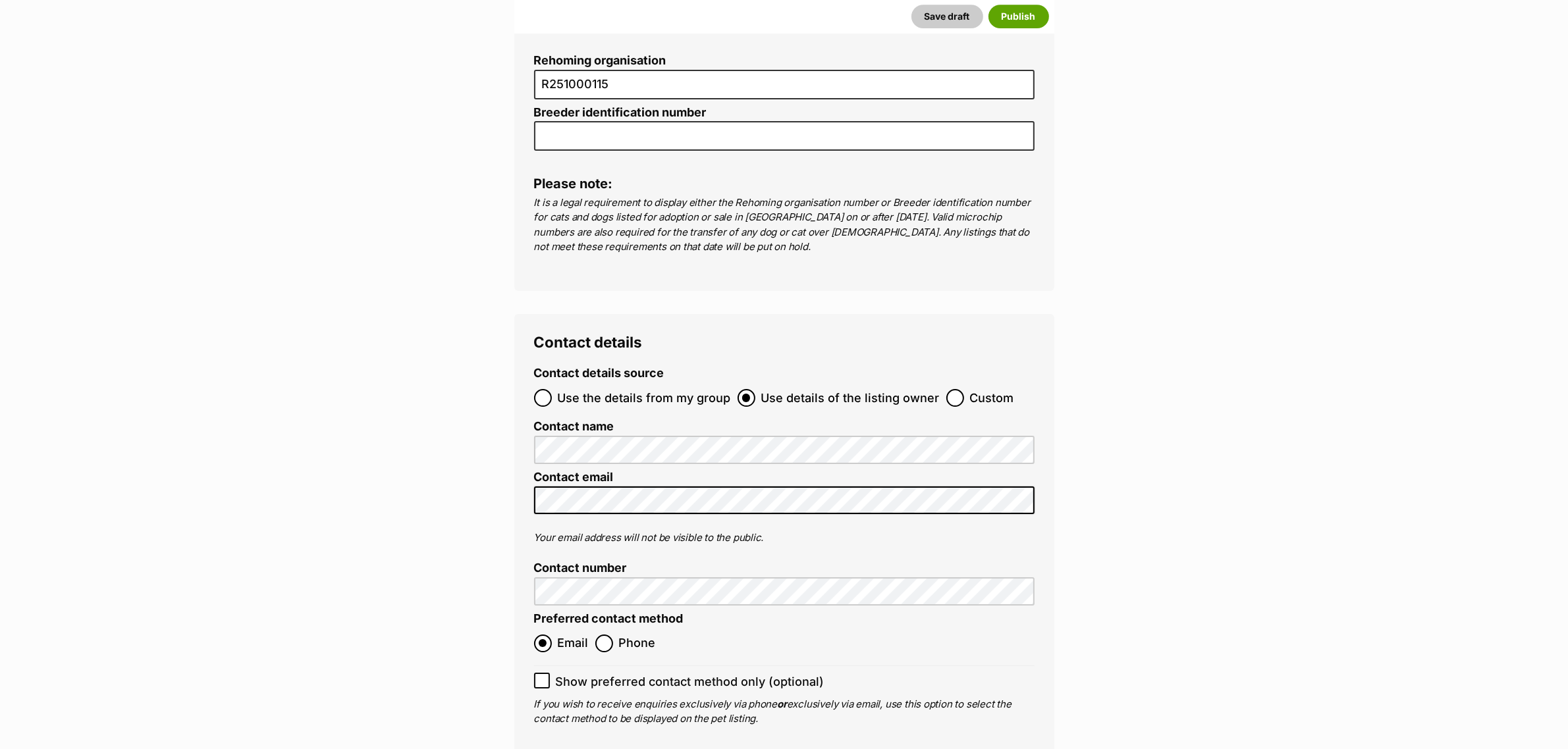
scroll to position [5623, 0]
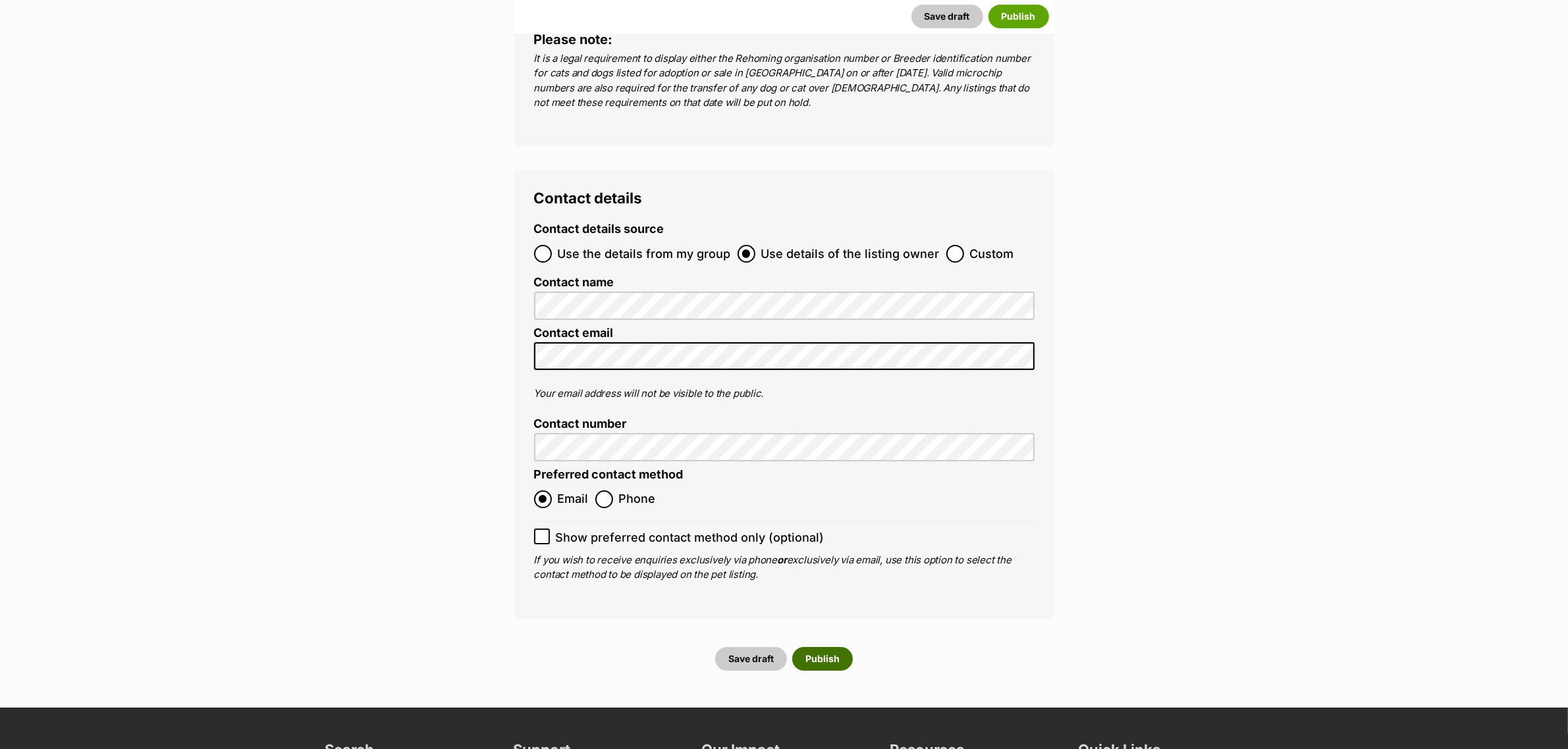
click at [844, 647] on button "Publish" at bounding box center [822, 659] width 61 height 24
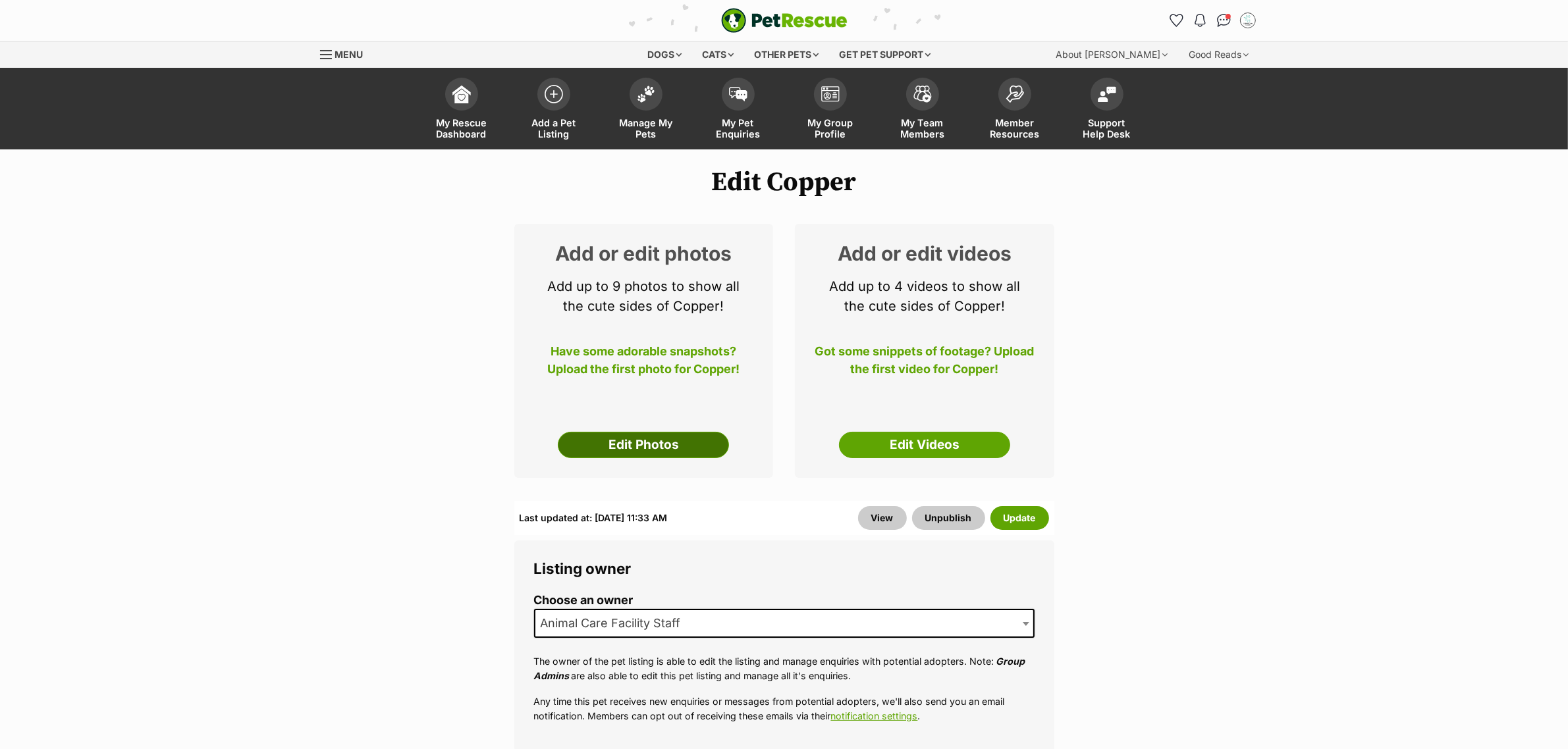
click at [639, 442] on link "Edit Photos" at bounding box center [643, 444] width 171 height 26
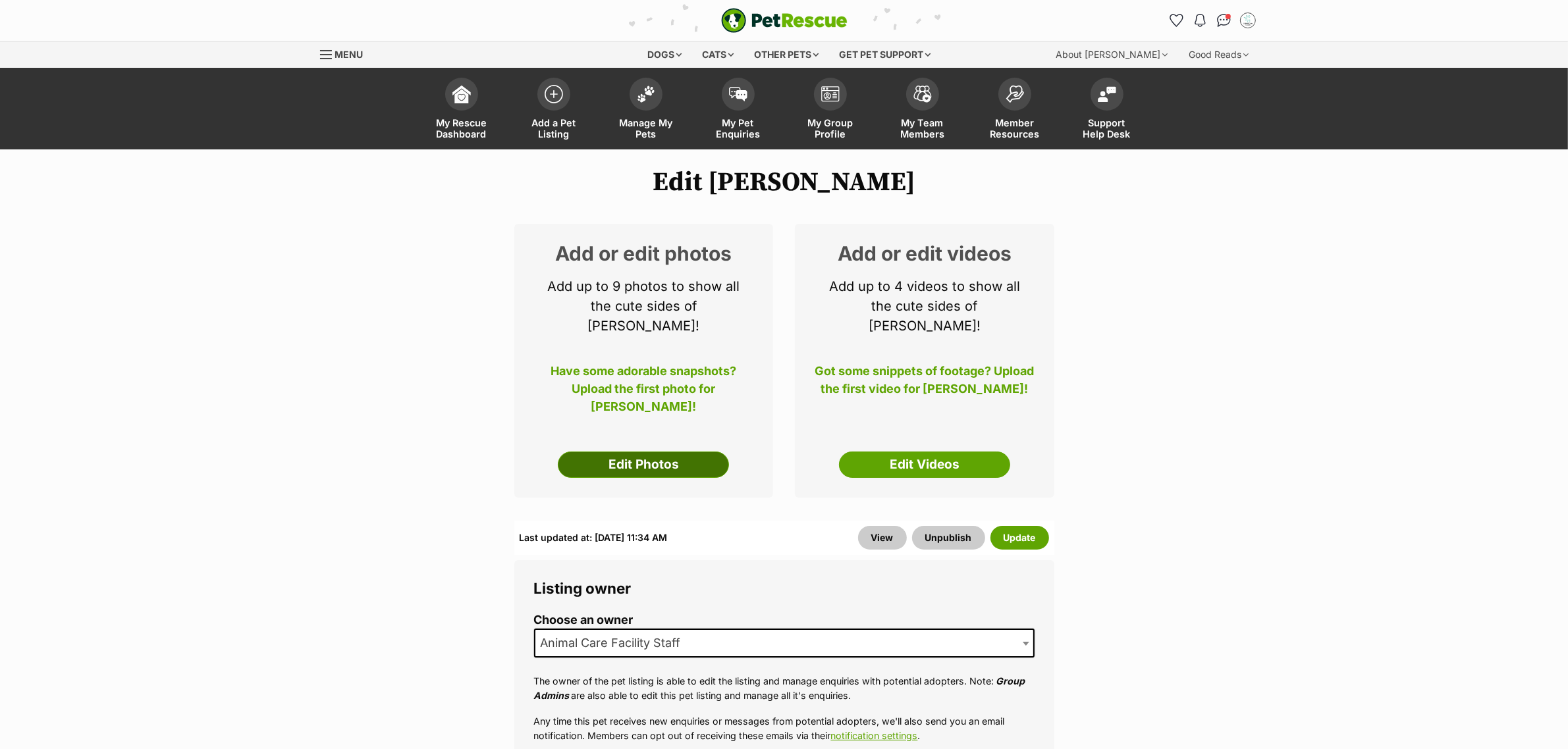
click at [637, 453] on link "Edit Photos" at bounding box center [643, 465] width 171 height 26
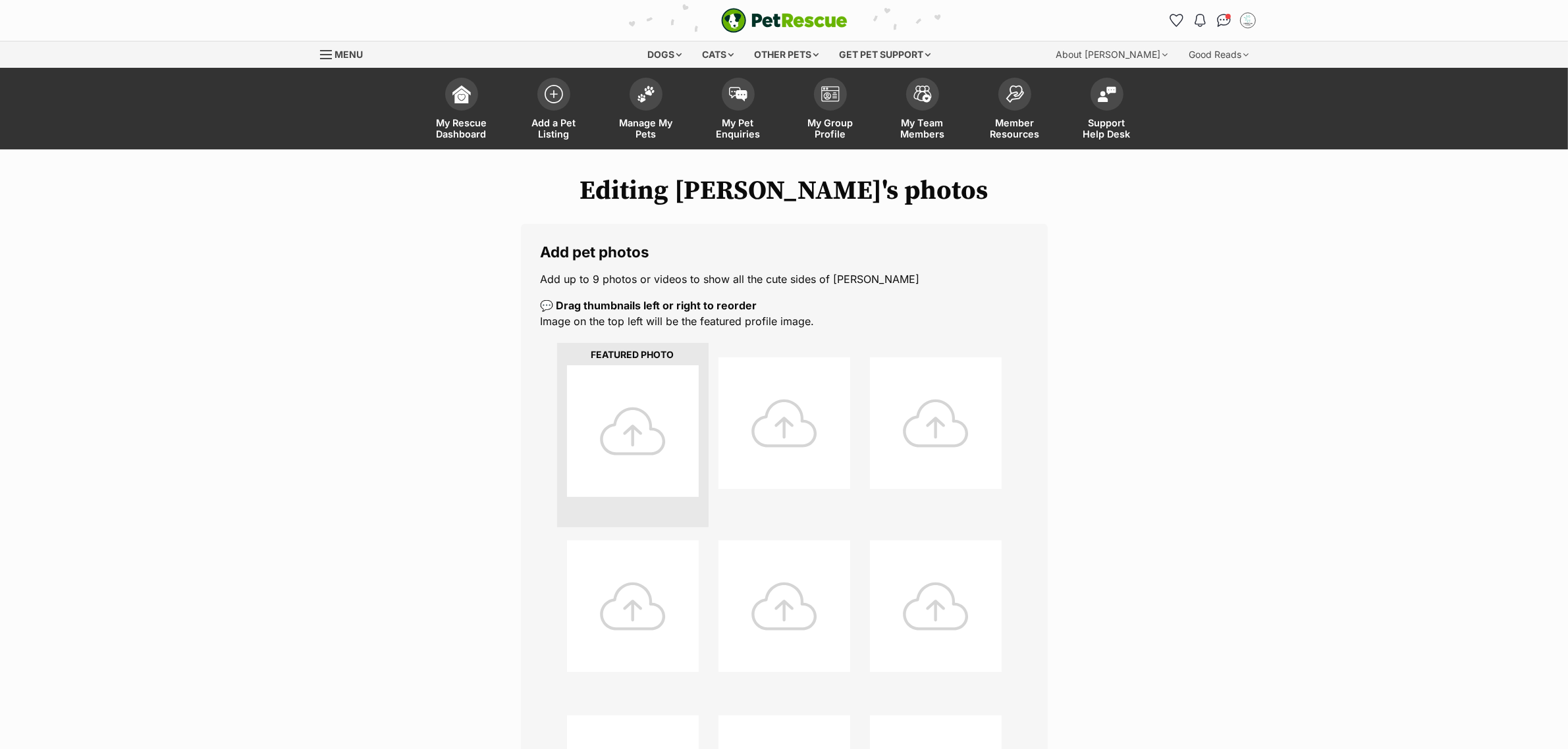
click at [623, 442] on div at bounding box center [633, 431] width 132 height 132
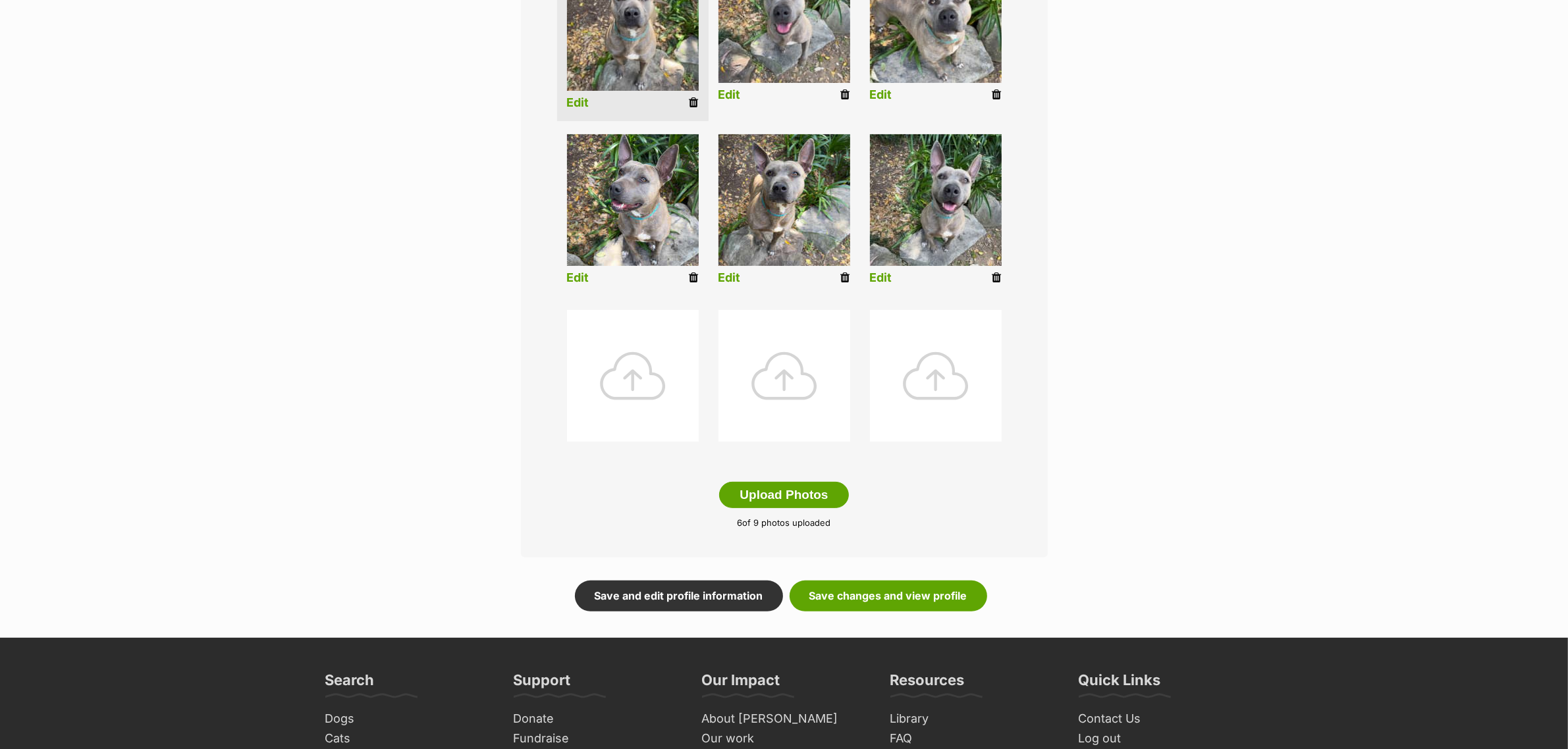
scroll to position [411, 0]
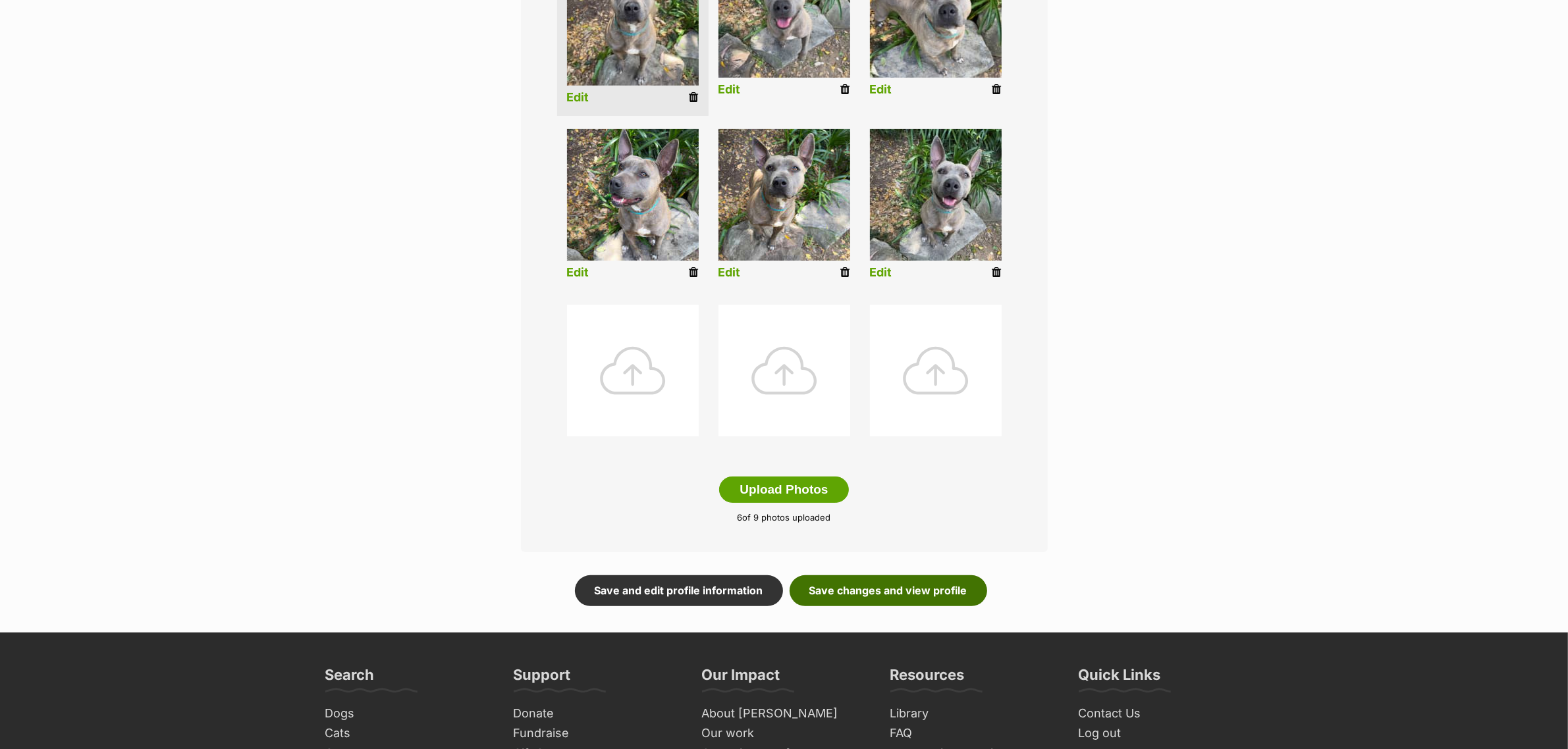
click at [888, 585] on link "Save changes and view profile" at bounding box center [888, 590] width 198 height 30
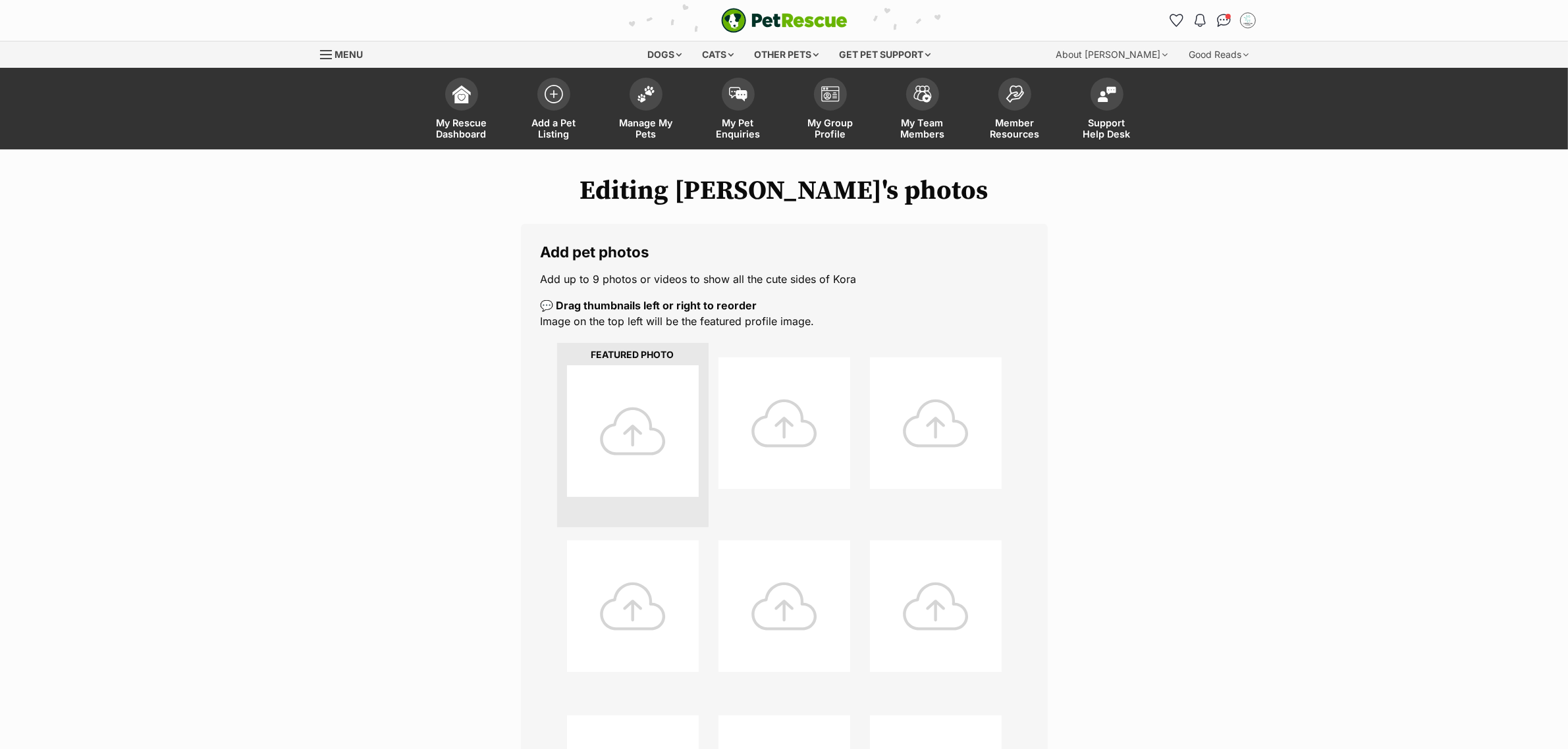
click at [633, 433] on div at bounding box center [633, 431] width 132 height 132
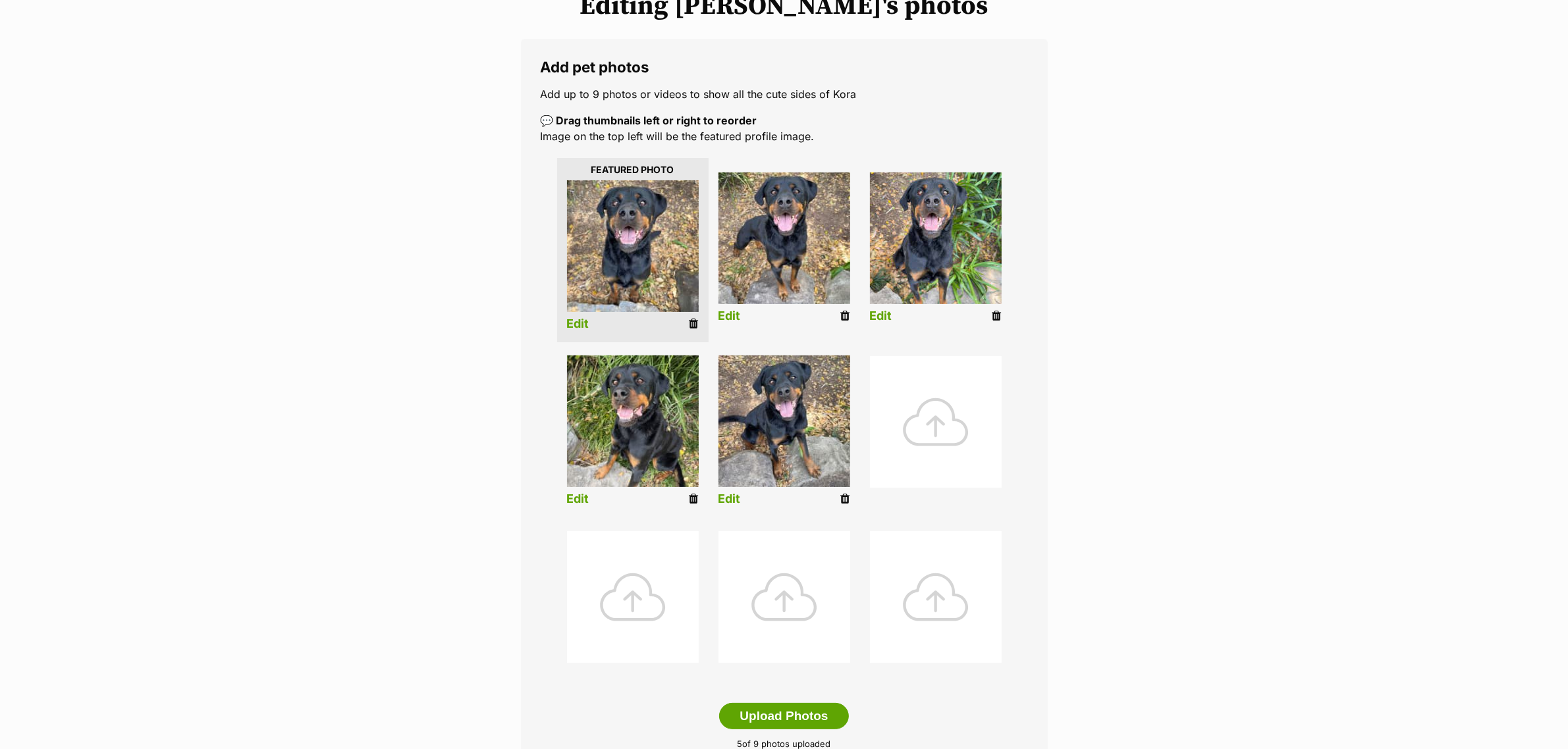
scroll to position [329, 0]
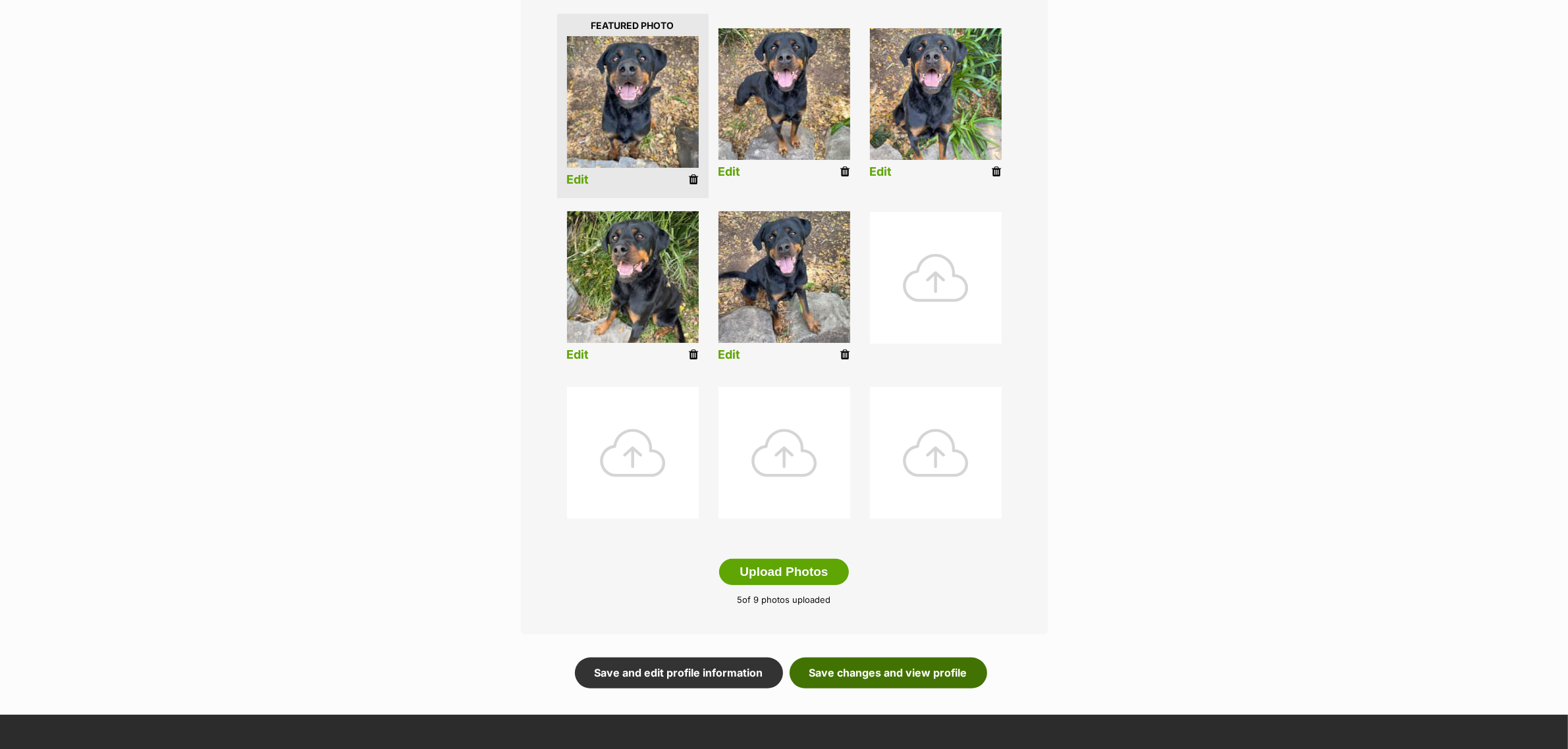
click at [930, 669] on link "Save changes and view profile" at bounding box center [888, 672] width 198 height 30
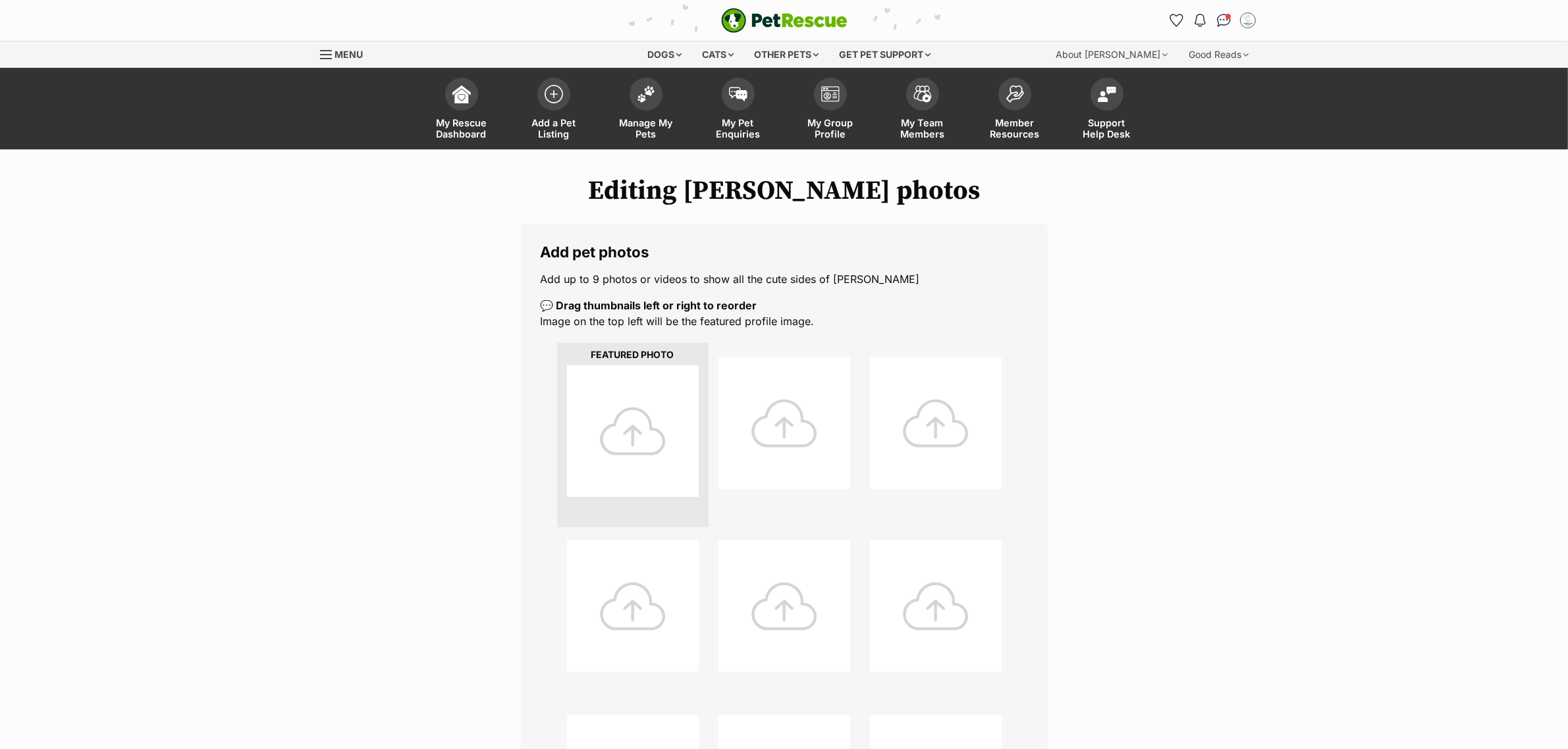
click at [642, 455] on div at bounding box center [633, 431] width 132 height 132
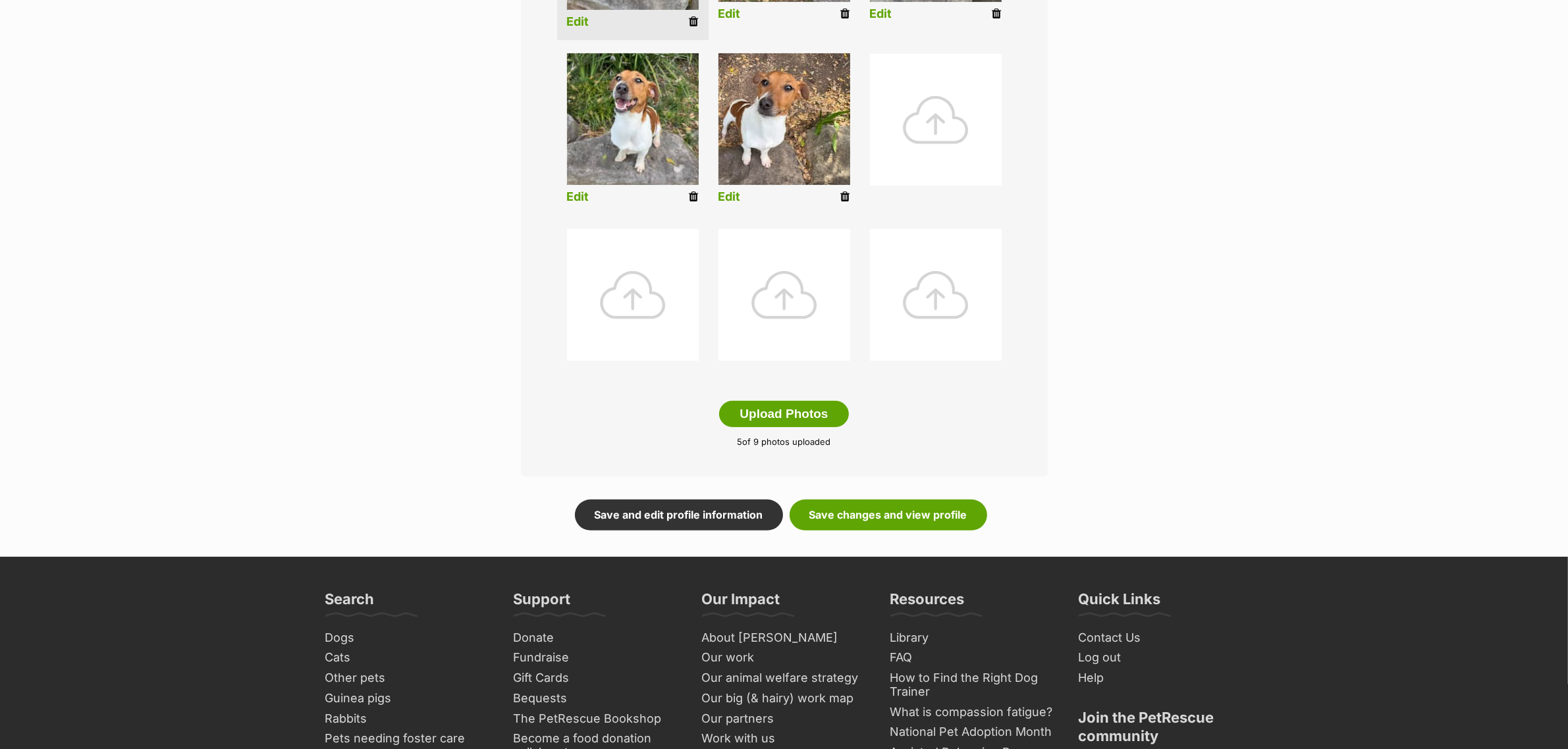
scroll to position [494, 0]
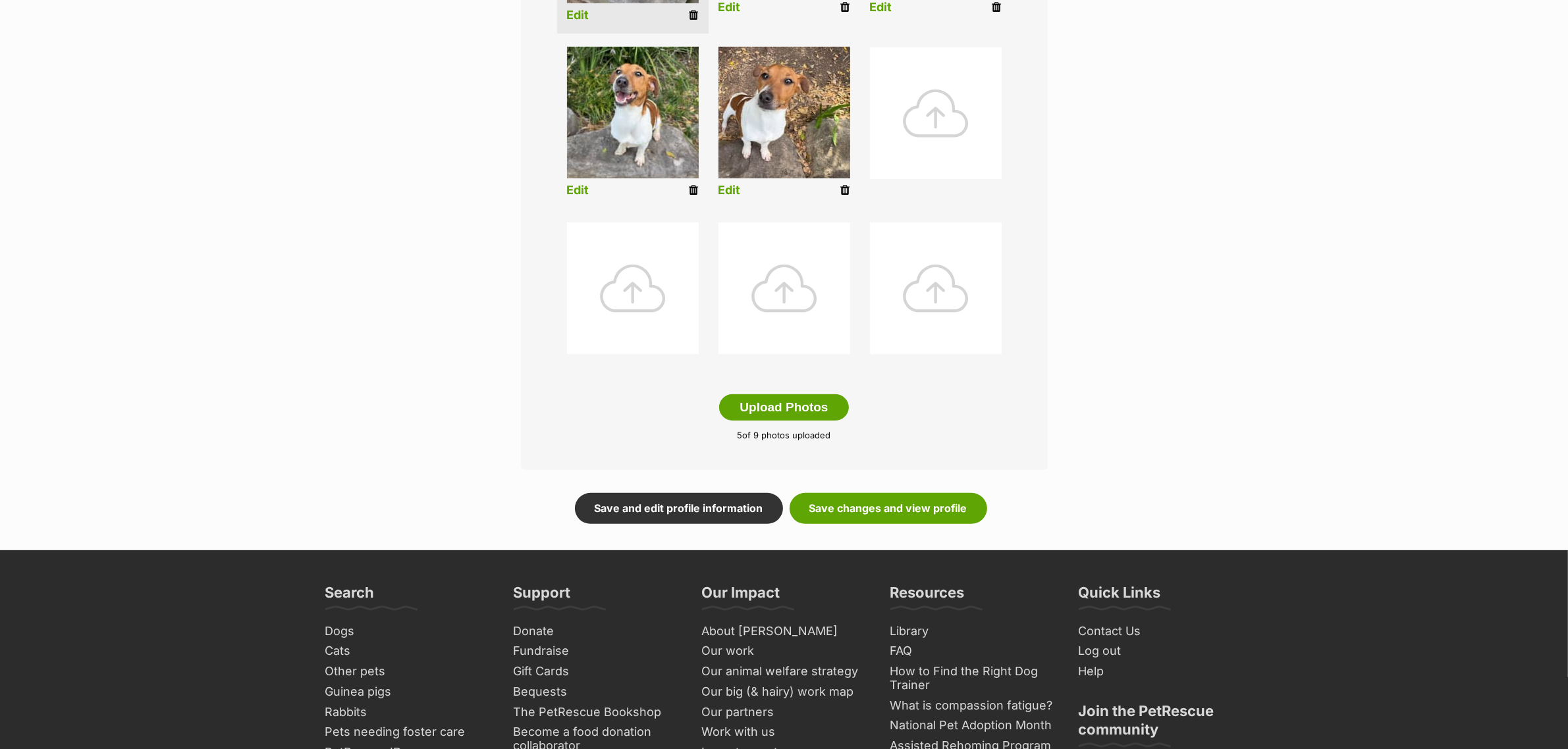
click at [906, 525] on main "Editing Sawyer's photos Add pet photos Add up to 9 photos or videos to show all…" at bounding box center [784, 103] width 1568 height 895
click at [900, 506] on link "Save changes and view profile" at bounding box center [888, 508] width 198 height 30
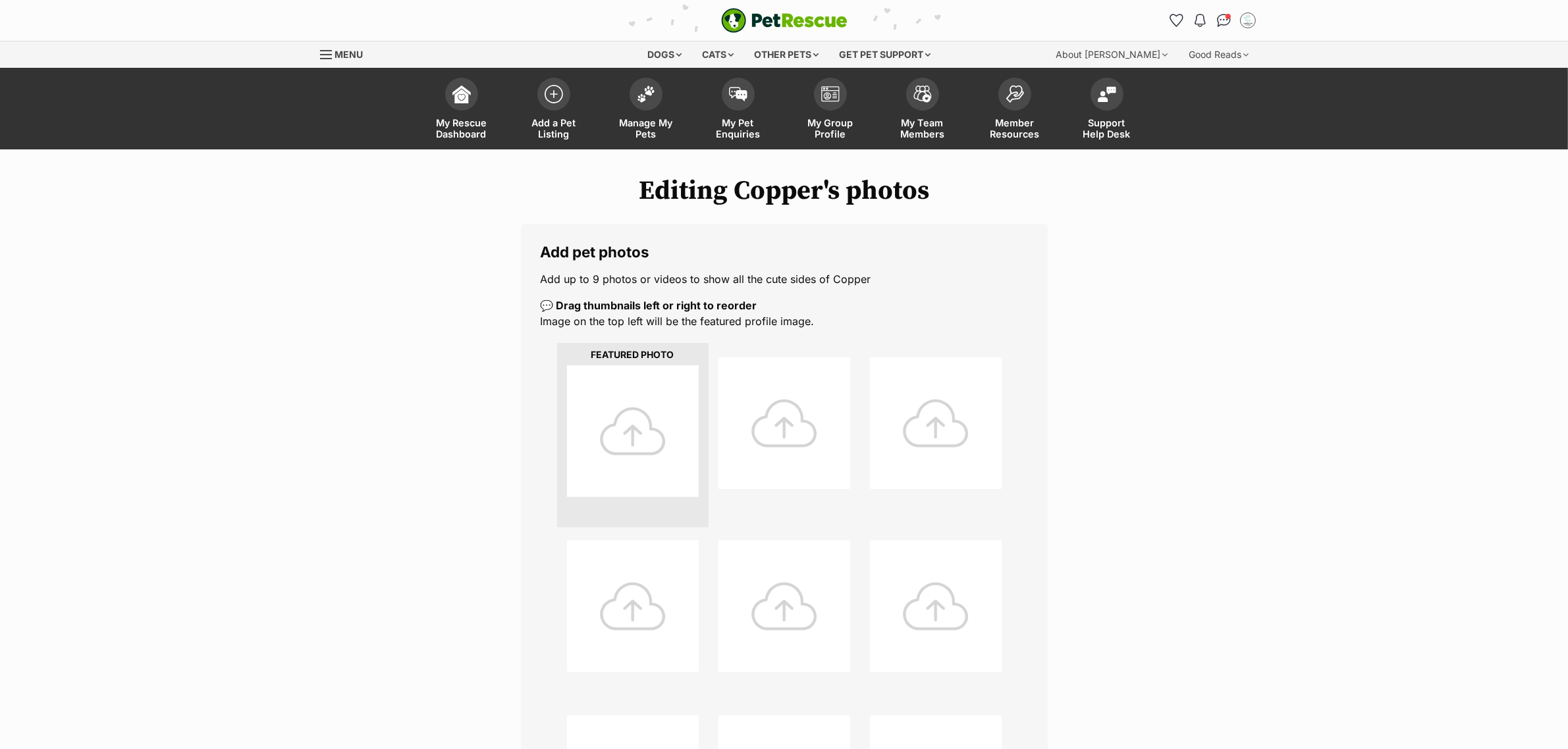
click at [632, 422] on div at bounding box center [633, 431] width 132 height 132
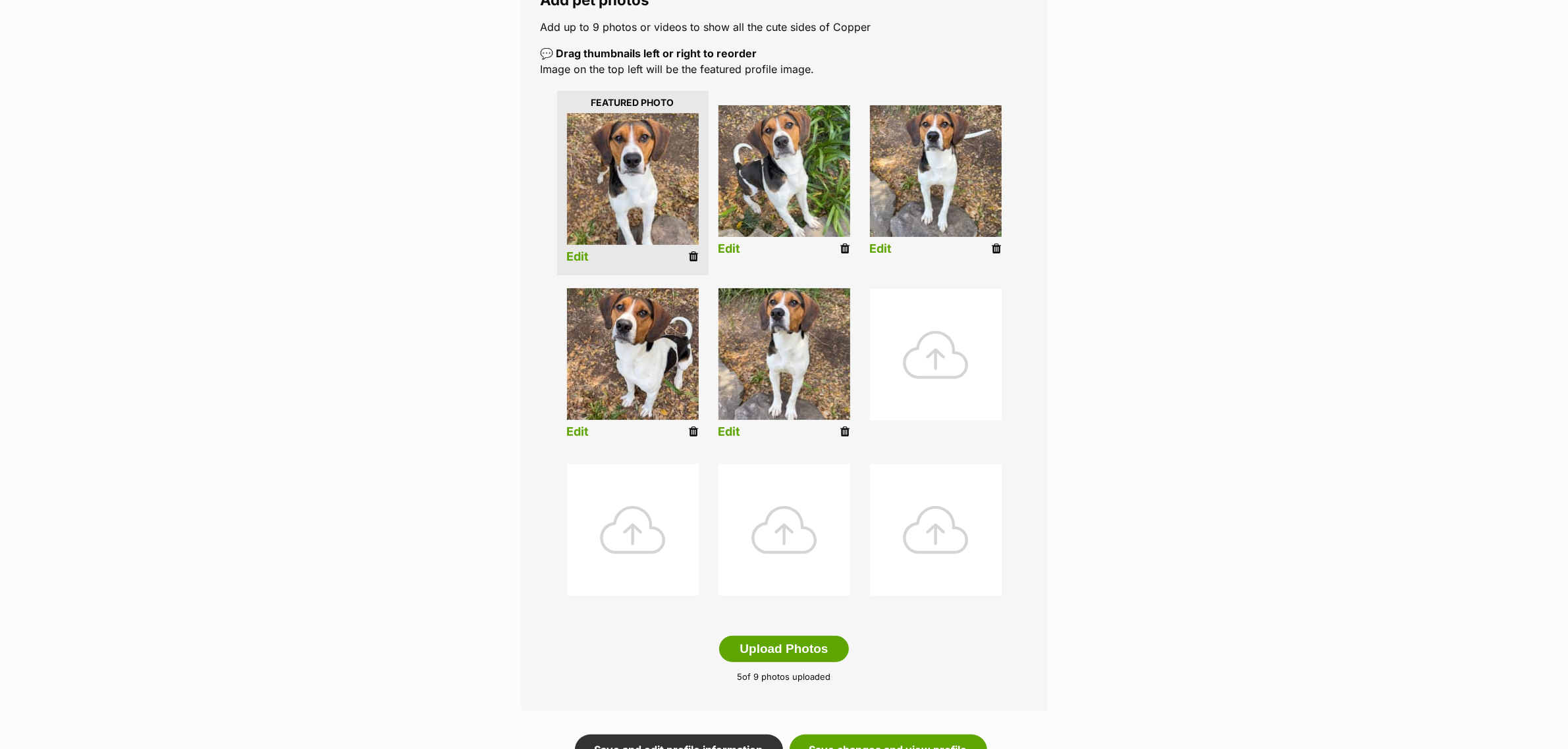
scroll to position [411, 0]
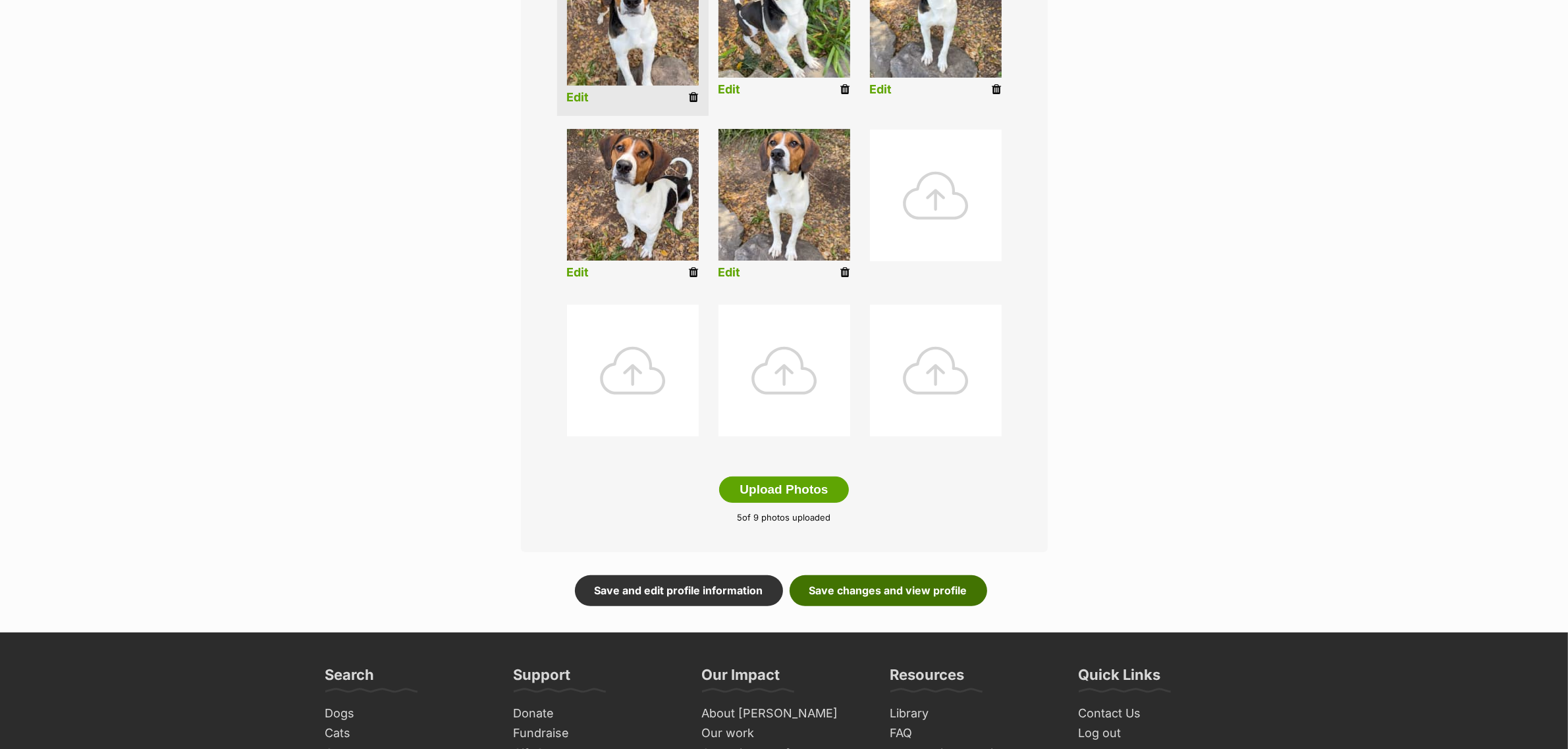
drag, startPoint x: 959, startPoint y: 586, endPoint x: 925, endPoint y: 568, distance: 38.5
click at [959, 586] on link "Save changes and view profile" at bounding box center [888, 590] width 198 height 30
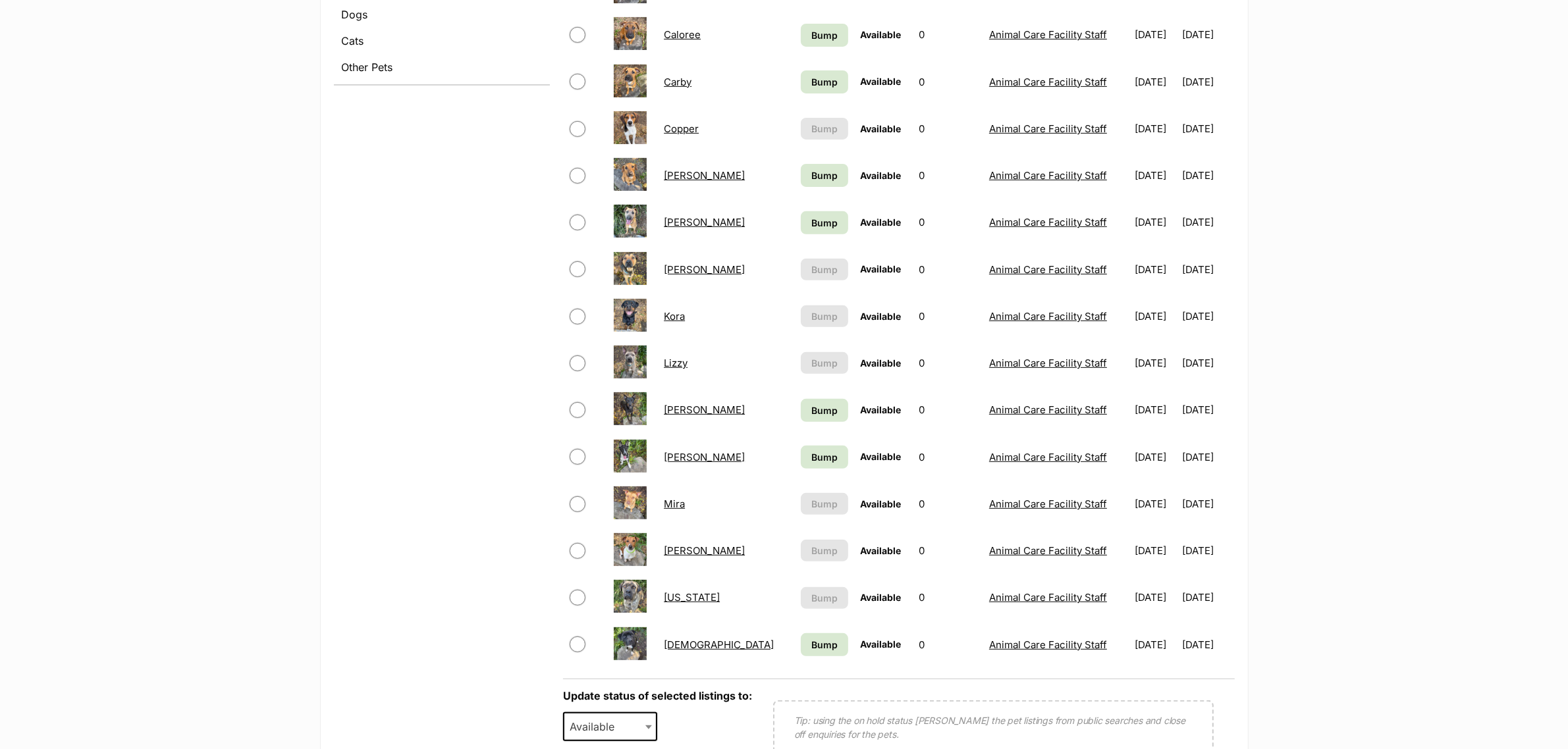
scroll to position [576, 0]
click at [811, 641] on span "Bump" at bounding box center [824, 643] width 26 height 14
click at [811, 448] on span "Bump" at bounding box center [824, 455] width 26 height 14
click at [811, 401] on span "Bump" at bounding box center [824, 408] width 26 height 14
click at [801, 224] on link "Bump" at bounding box center [824, 221] width 48 height 23
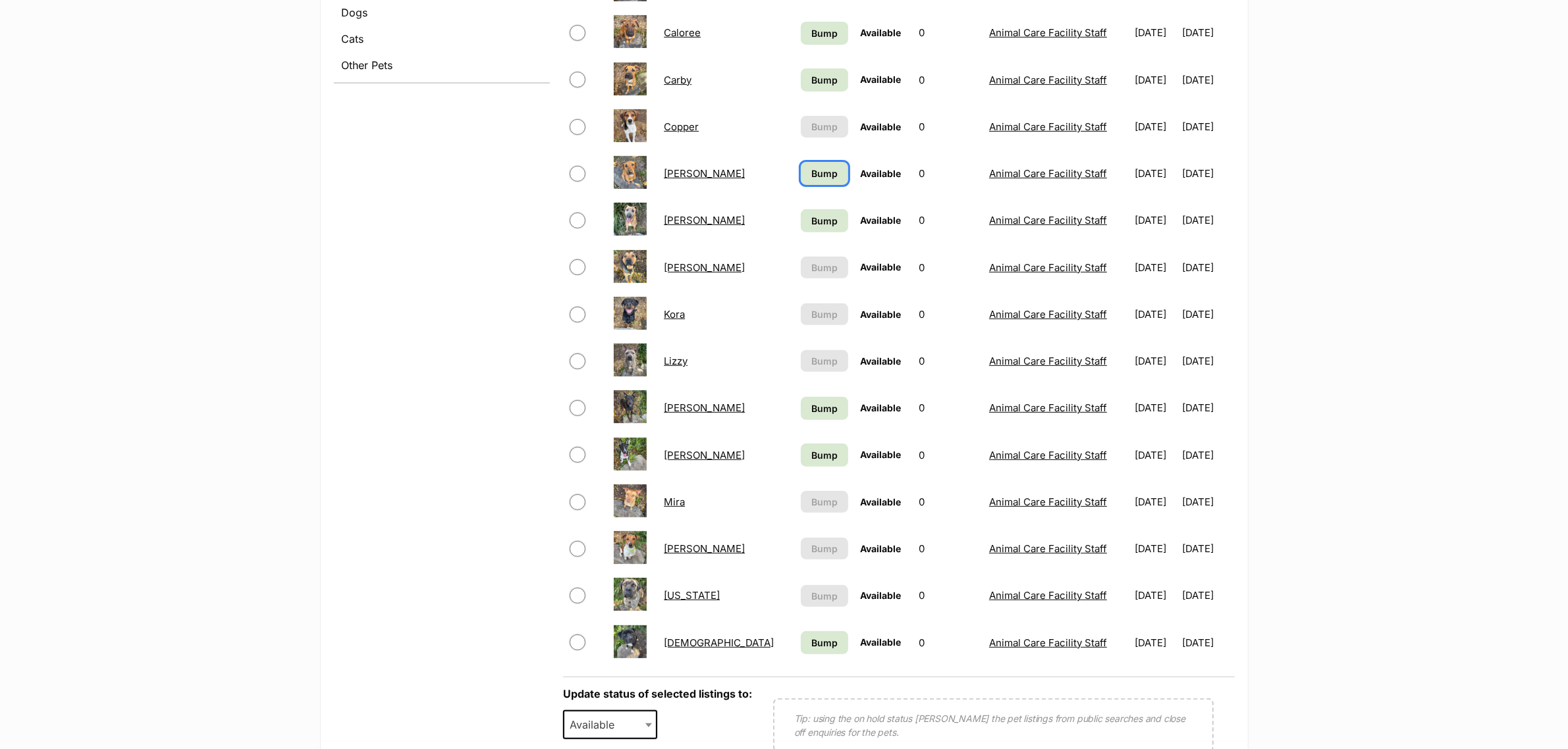
click at [801, 162] on link "Bump" at bounding box center [824, 173] width 48 height 23
click at [801, 84] on link "Bump" at bounding box center [824, 80] width 48 height 23
click at [811, 28] on span "Bump" at bounding box center [824, 33] width 26 height 14
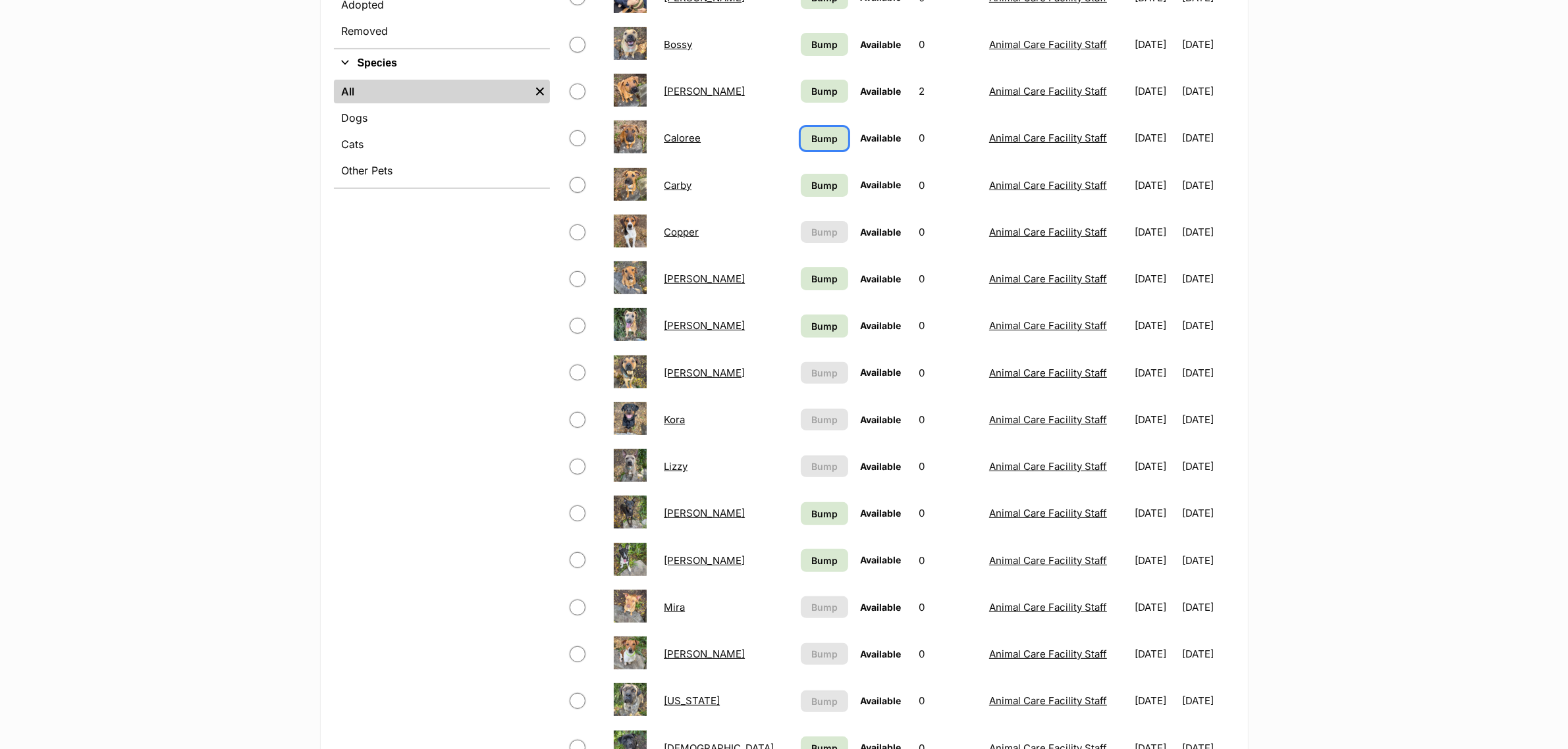
scroll to position [329, 0]
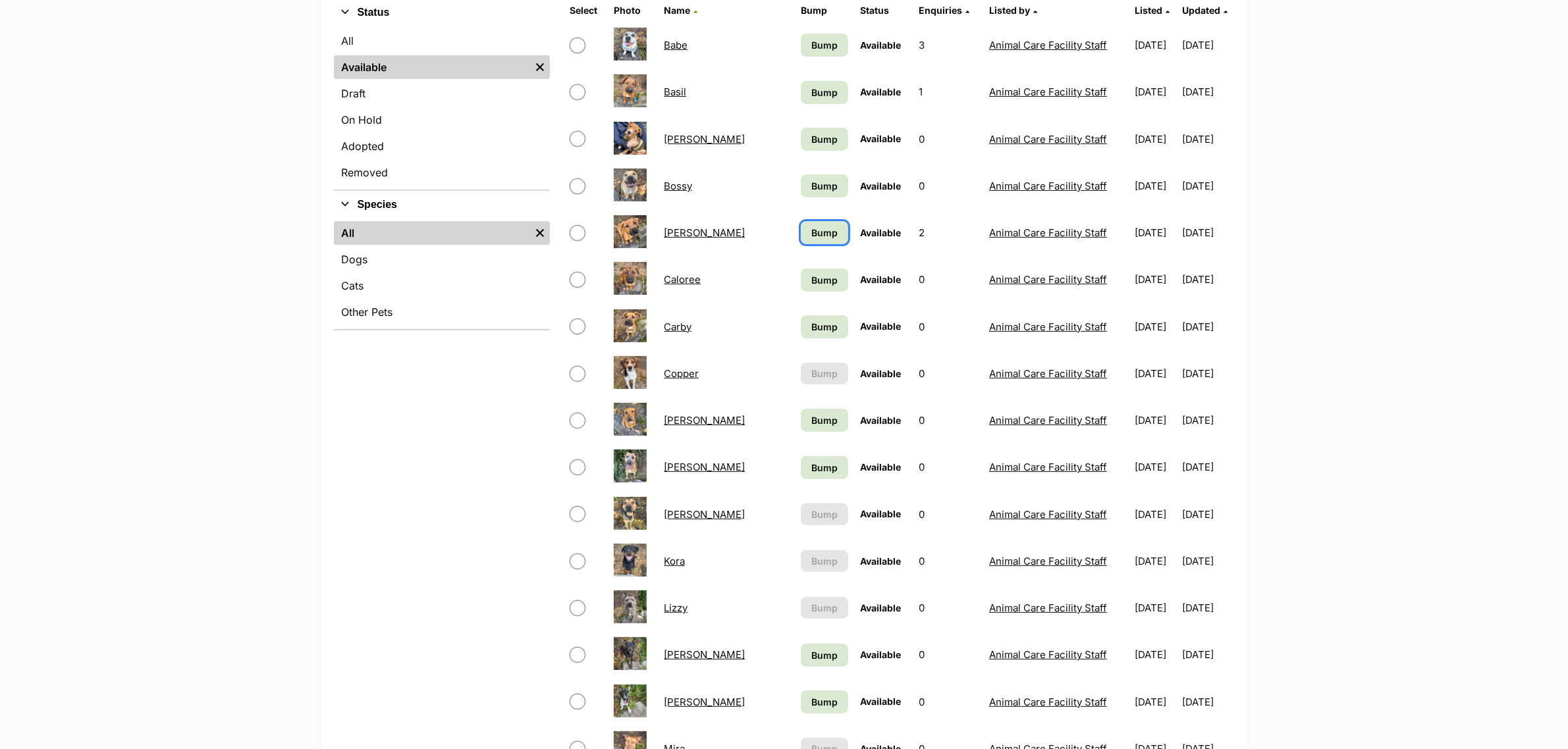
click at [811, 226] on span "Bump" at bounding box center [824, 233] width 26 height 14
click at [795, 170] on td "Bump" at bounding box center [824, 186] width 58 height 46
click at [801, 128] on link "Bump" at bounding box center [824, 139] width 48 height 23
click at [811, 85] on span "Bump" at bounding box center [824, 92] width 26 height 14
click at [811, 46] on span "Bump" at bounding box center [824, 45] width 26 height 14
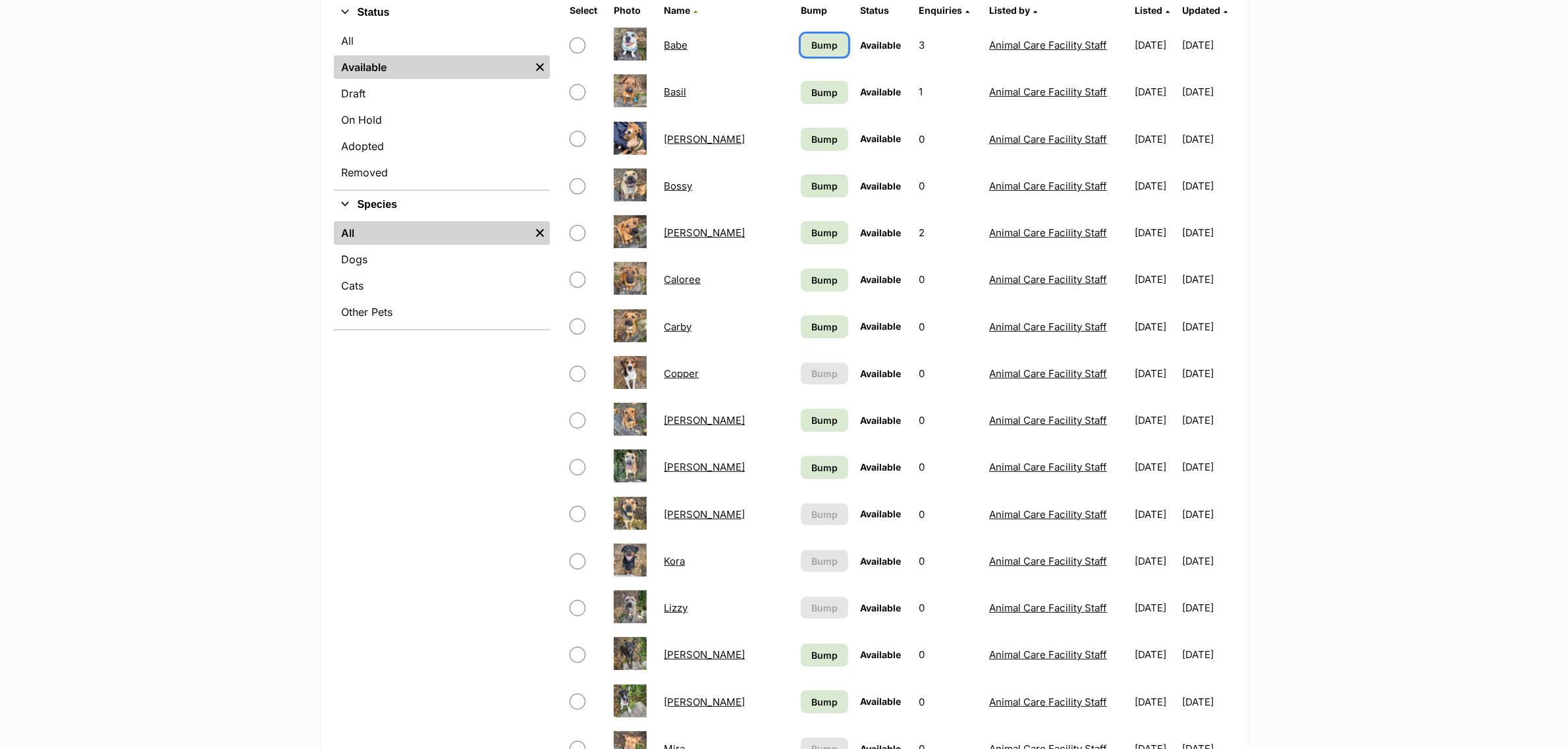
scroll to position [82, 0]
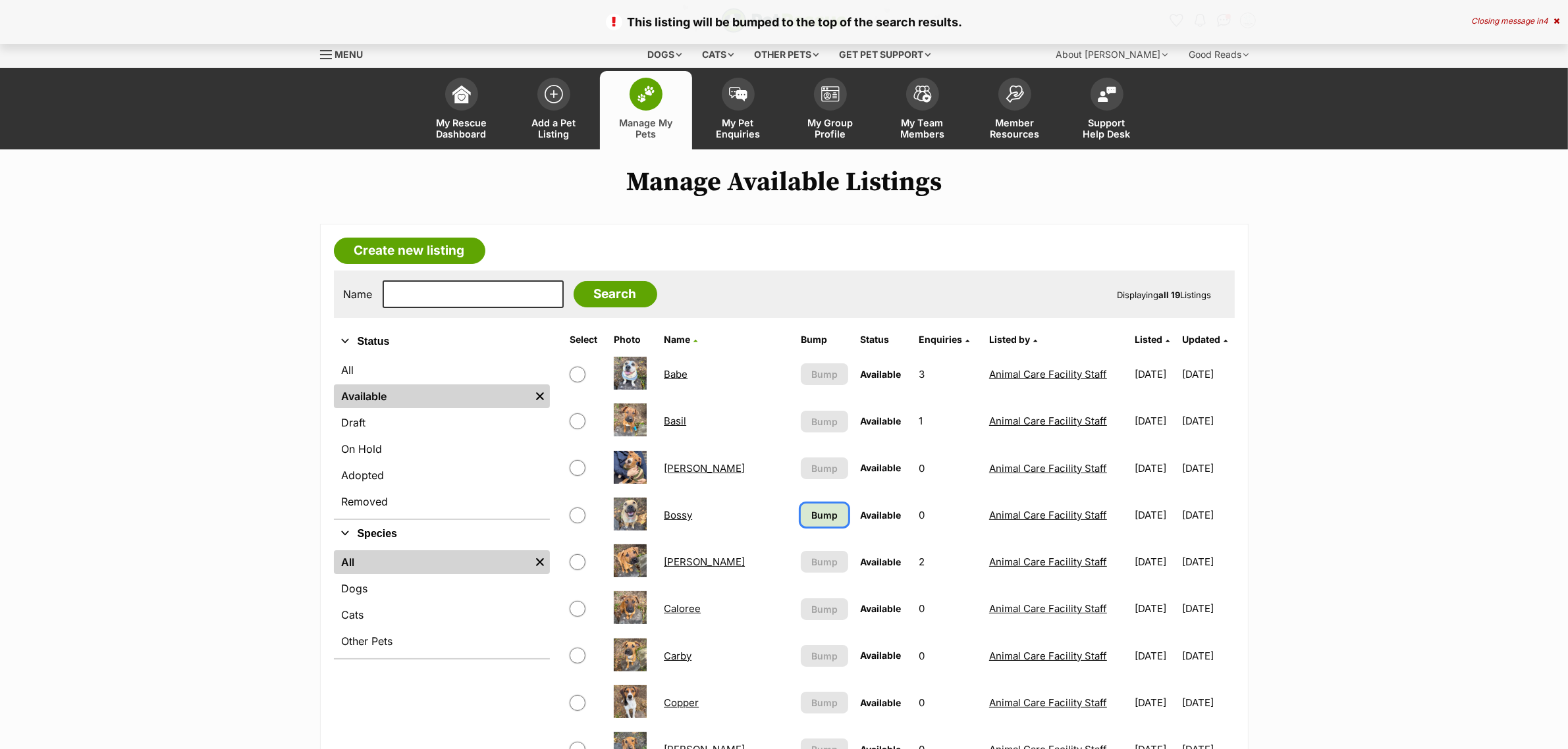
click at [801, 524] on link "Bump" at bounding box center [824, 515] width 48 height 23
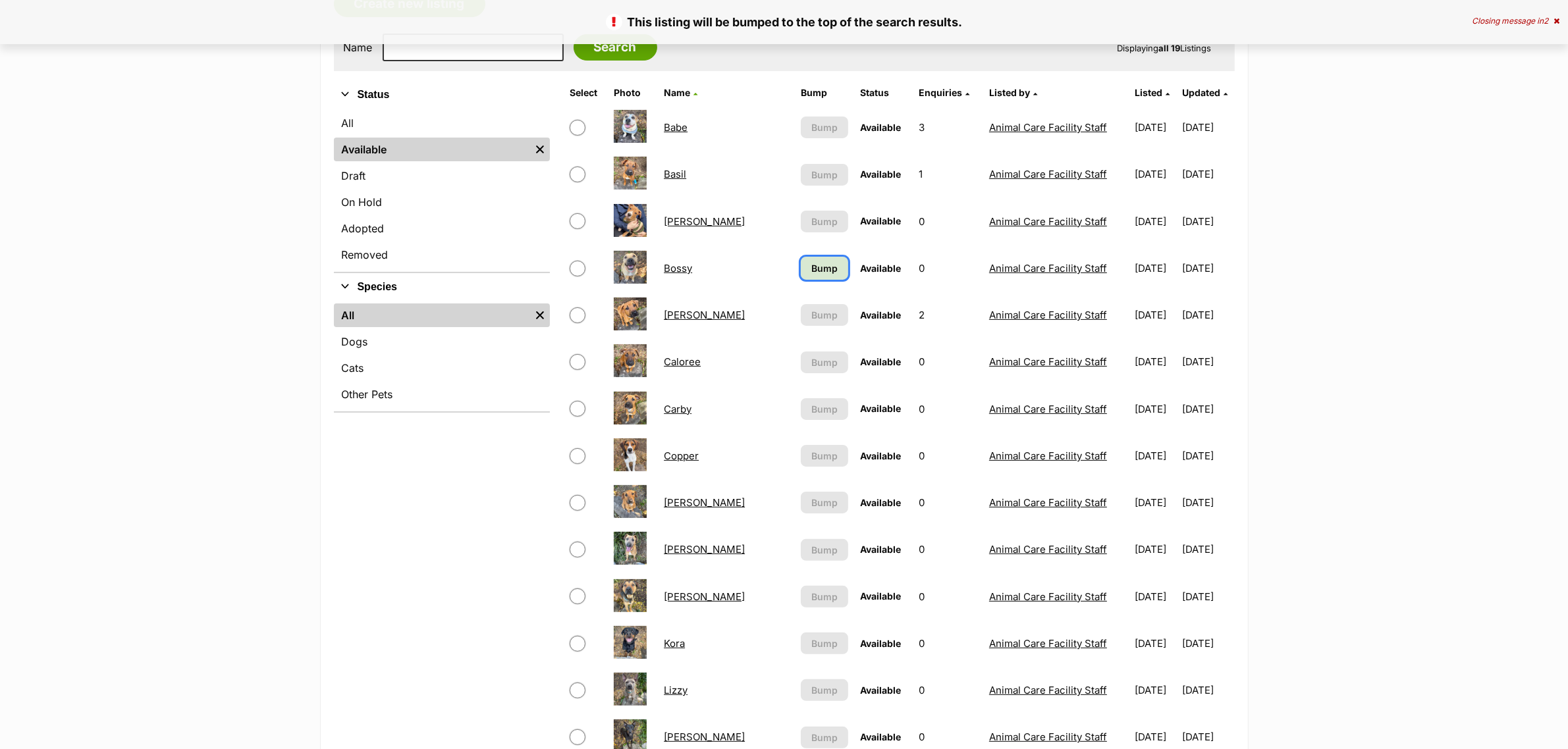
scroll to position [100, 0]
